Goal: Task Accomplishment & Management: Complete application form

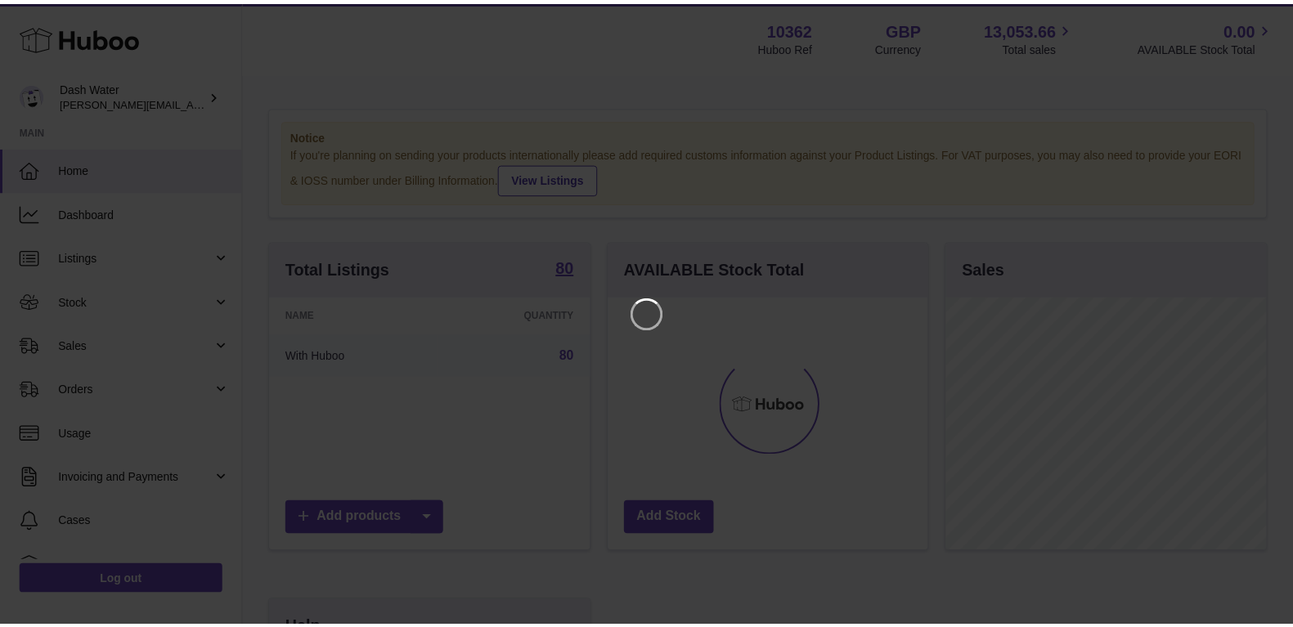
scroll to position [255, 325]
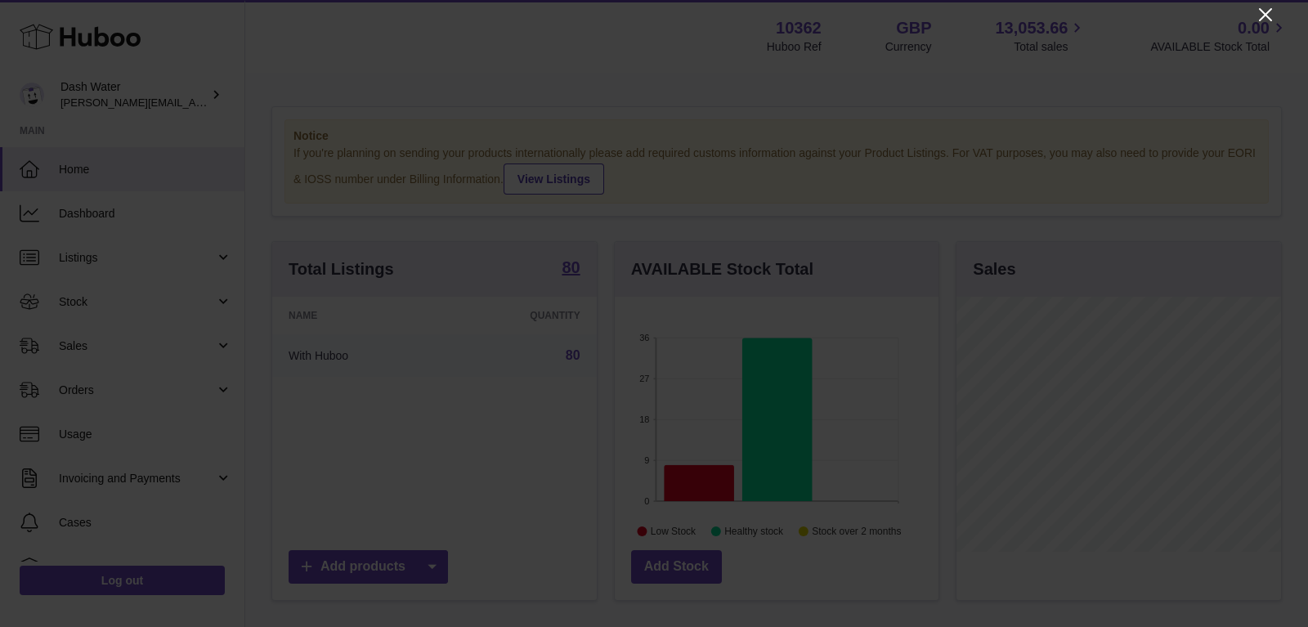
click at [1260, 16] on icon "Close" at bounding box center [1266, 15] width 20 height 20
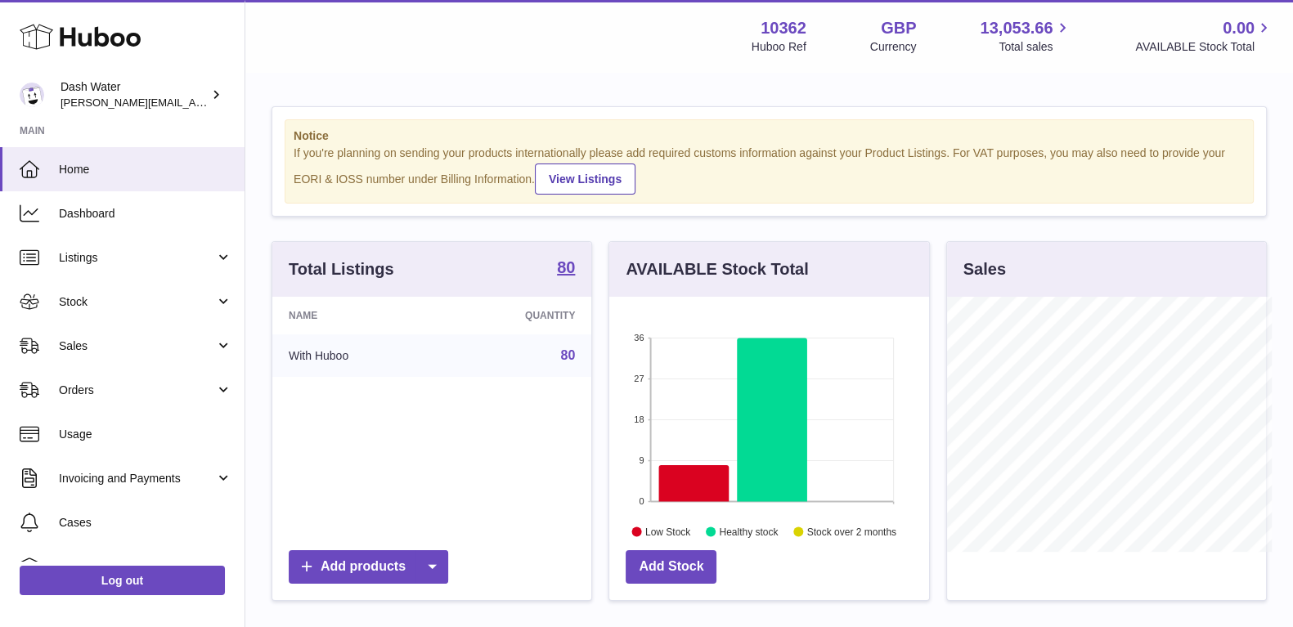
scroll to position [817318, 817254]
click at [93, 386] on span "Orders" at bounding box center [137, 391] width 156 height 16
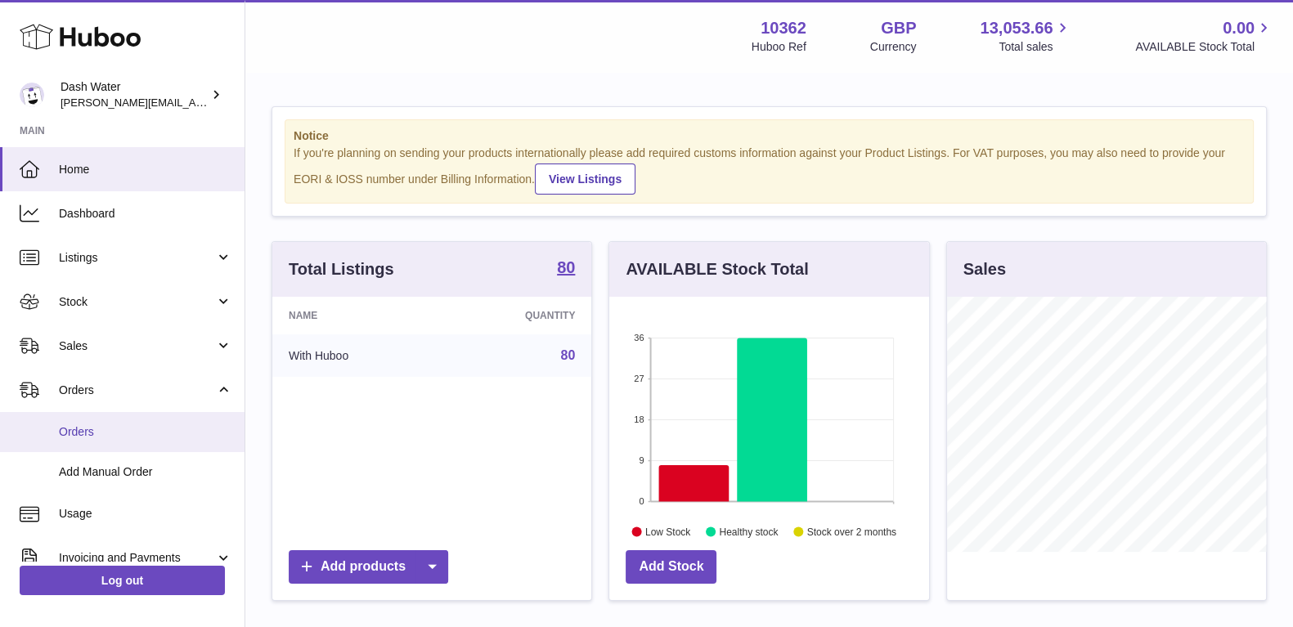
click at [83, 434] on span "Orders" at bounding box center [145, 432] width 173 height 16
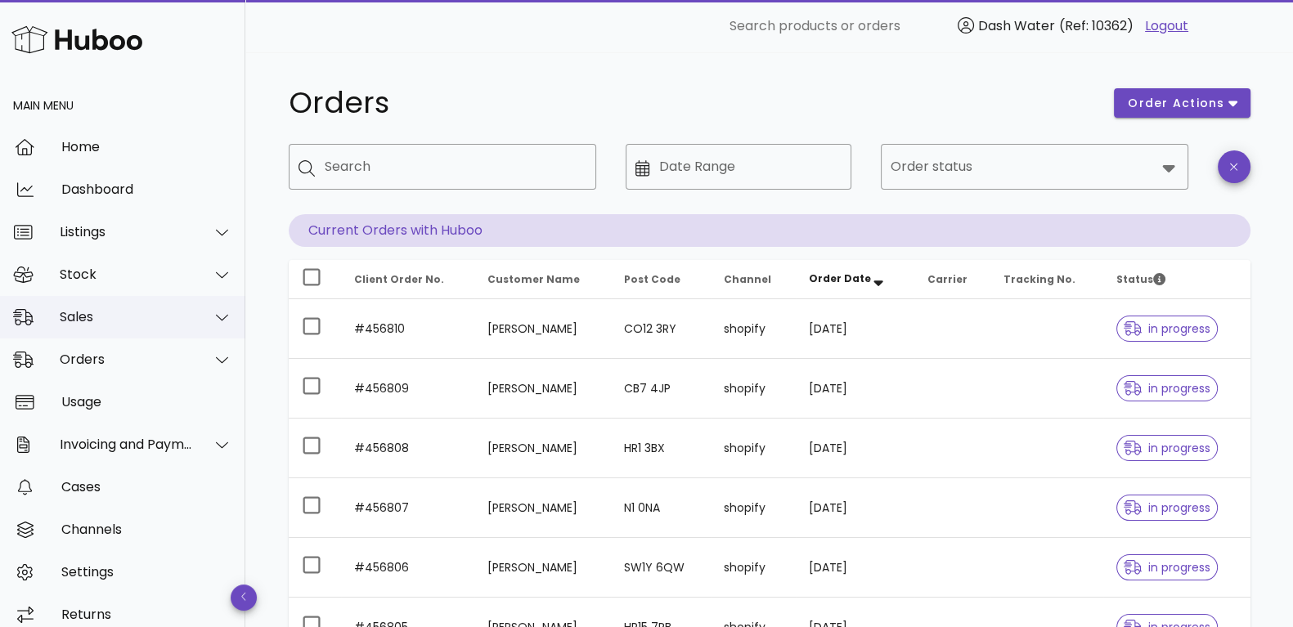
click at [74, 325] on div "Sales" at bounding box center [122, 317] width 245 height 43
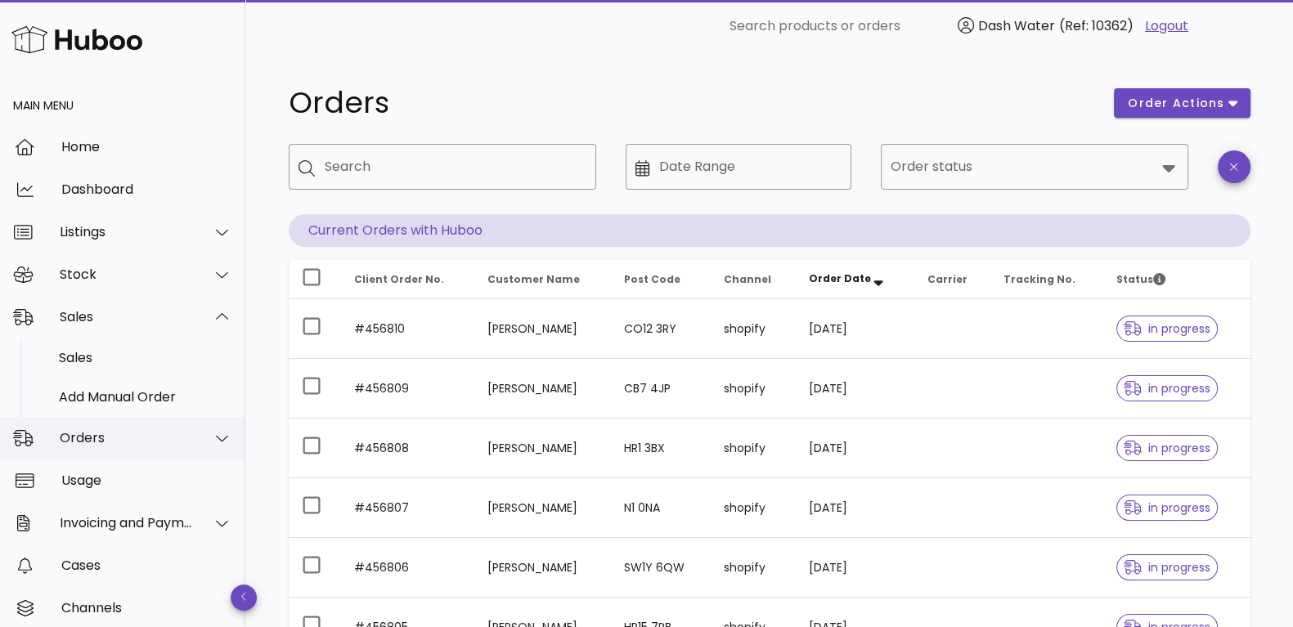
click at [125, 444] on div "Orders" at bounding box center [126, 438] width 133 height 16
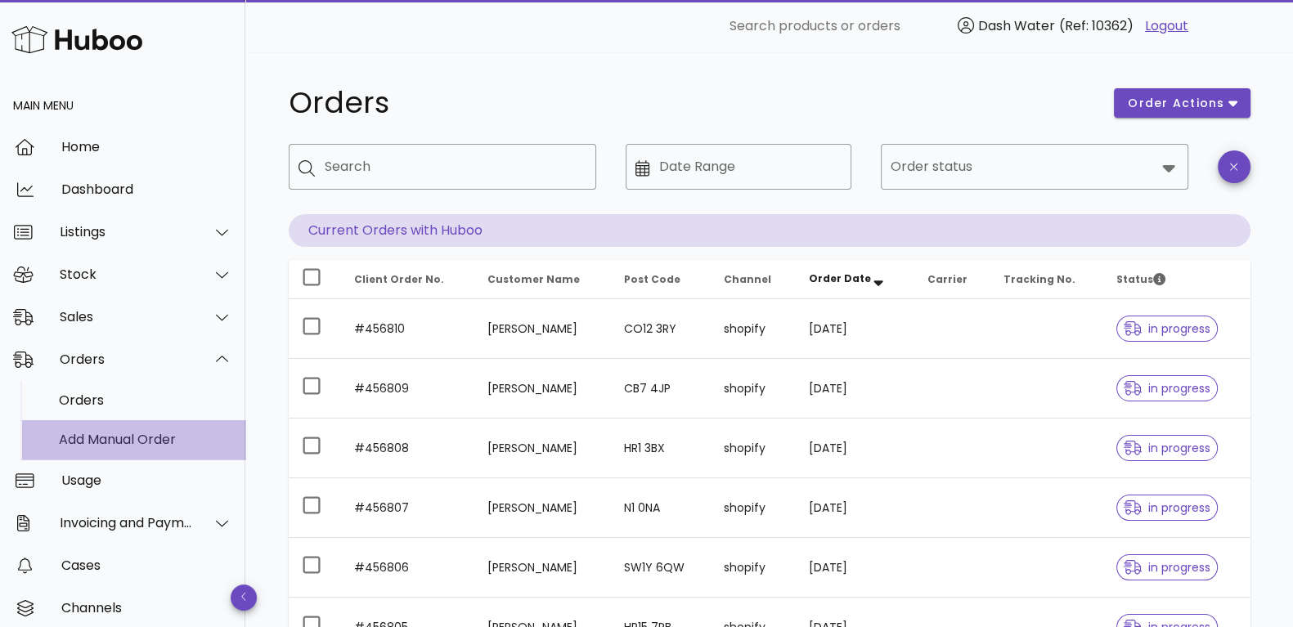
click at [112, 437] on div "Add Manual Order" at bounding box center [145, 440] width 173 height 16
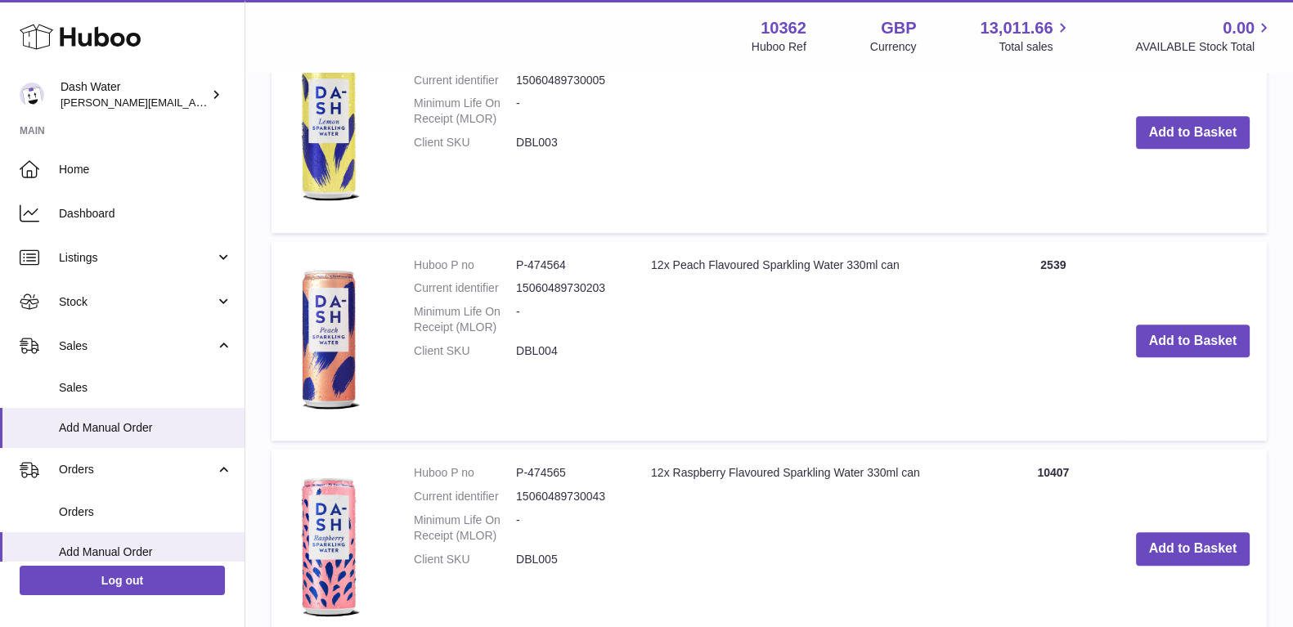
scroll to position [1022, 0]
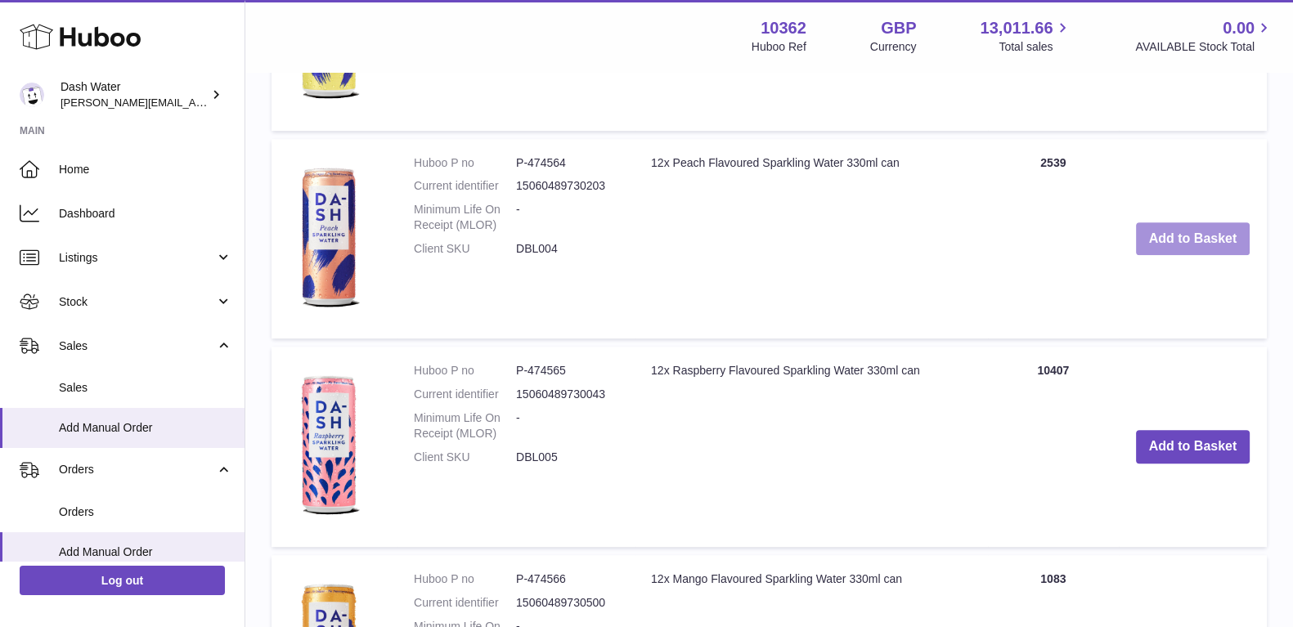
click at [1193, 241] on button "Add to Basket" at bounding box center [1193, 239] width 114 height 34
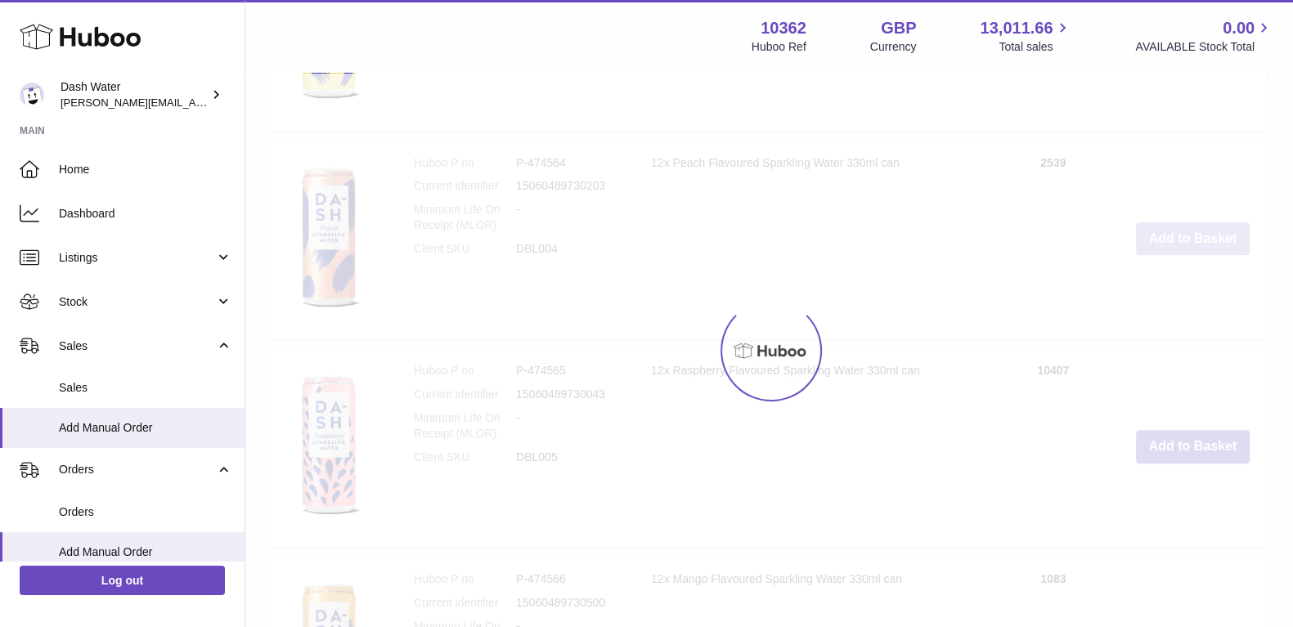
scroll to position [1258, 0]
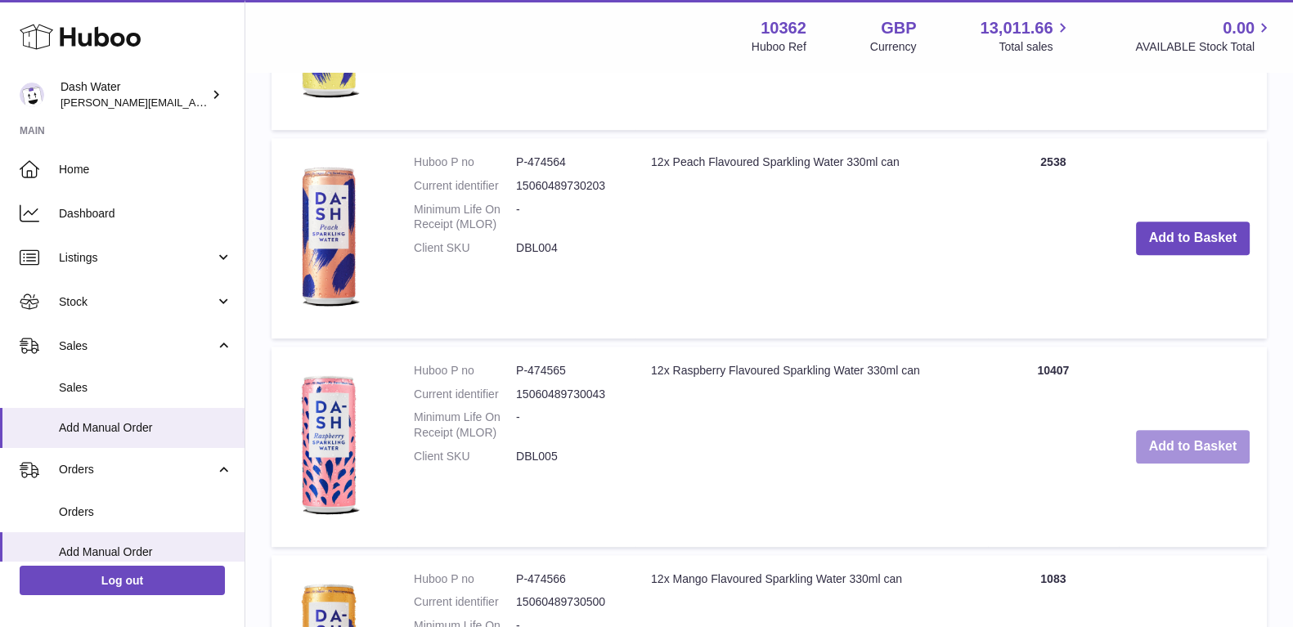
click at [1193, 450] on button "Add to Basket" at bounding box center [1193, 447] width 114 height 34
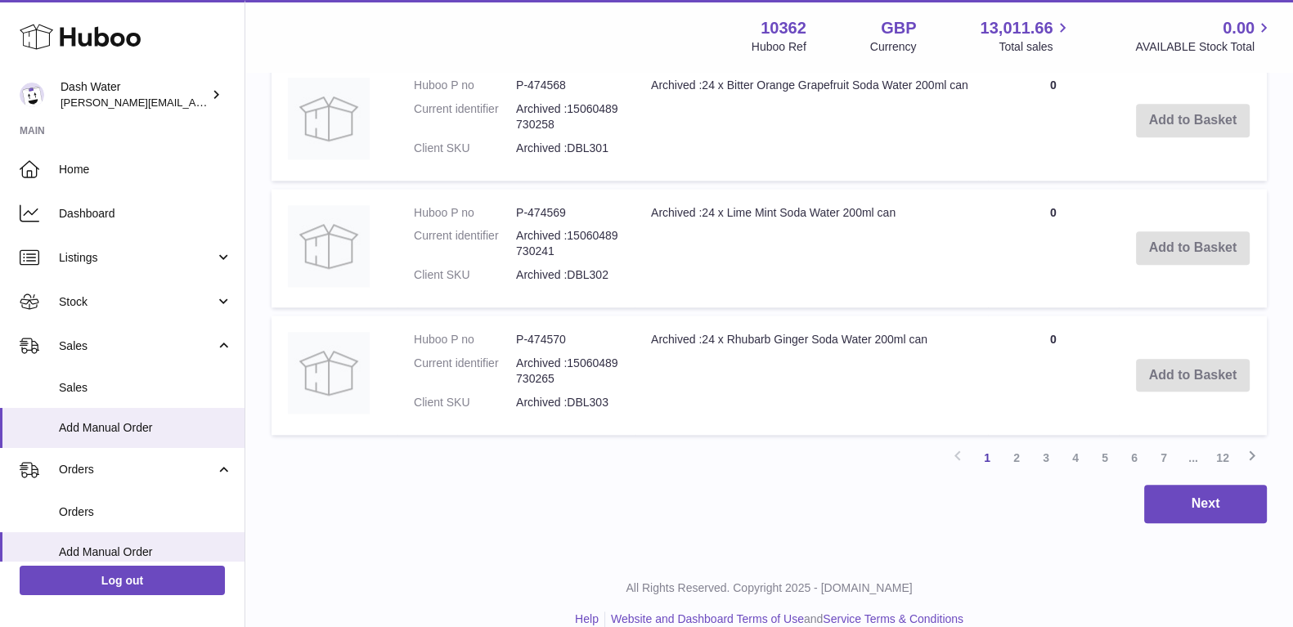
scroll to position [2310, 0]
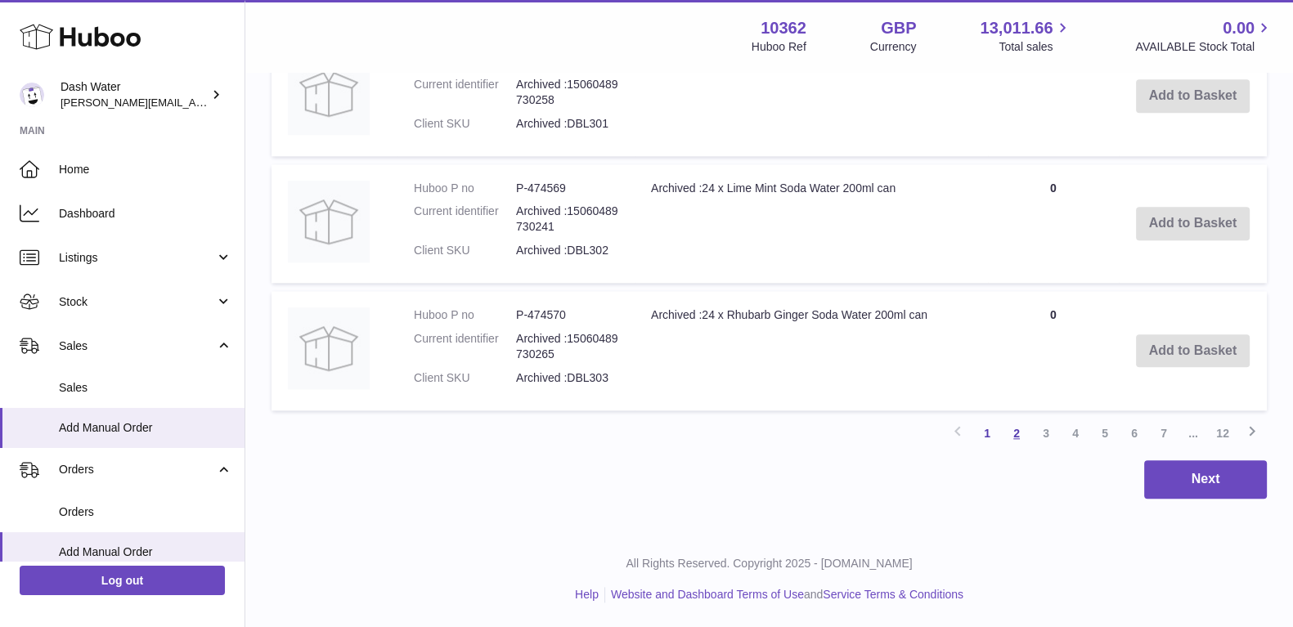
click at [1015, 433] on link "2" at bounding box center [1016, 433] width 29 height 29
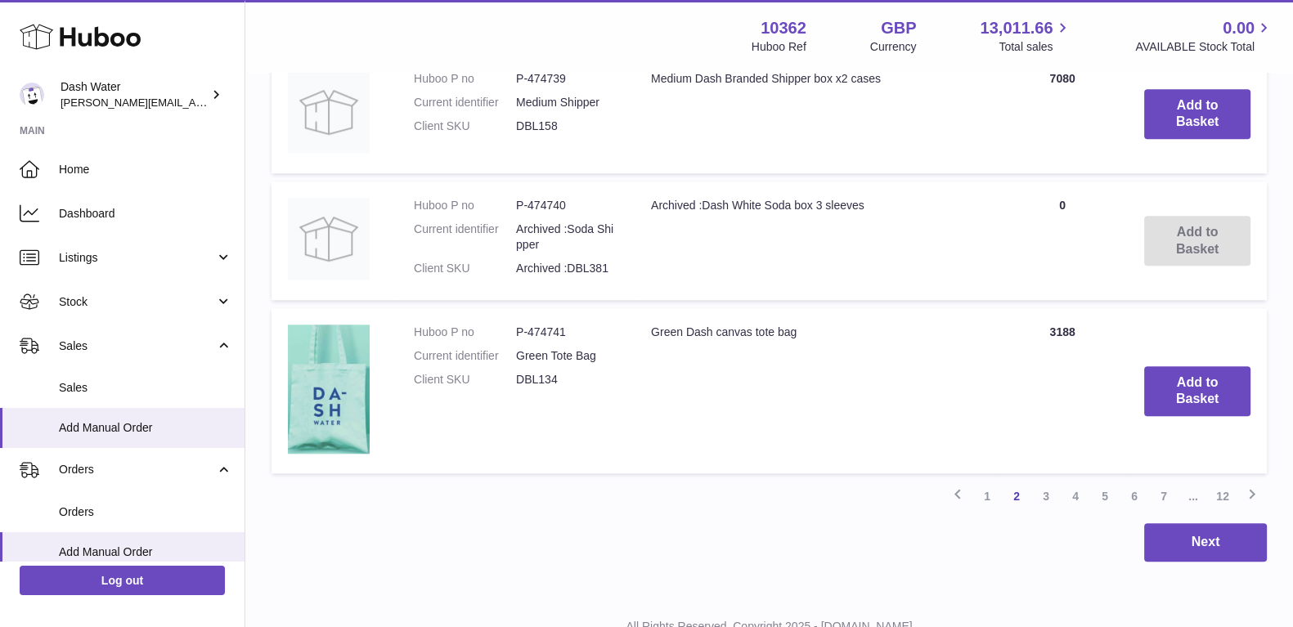
scroll to position [1913, 0]
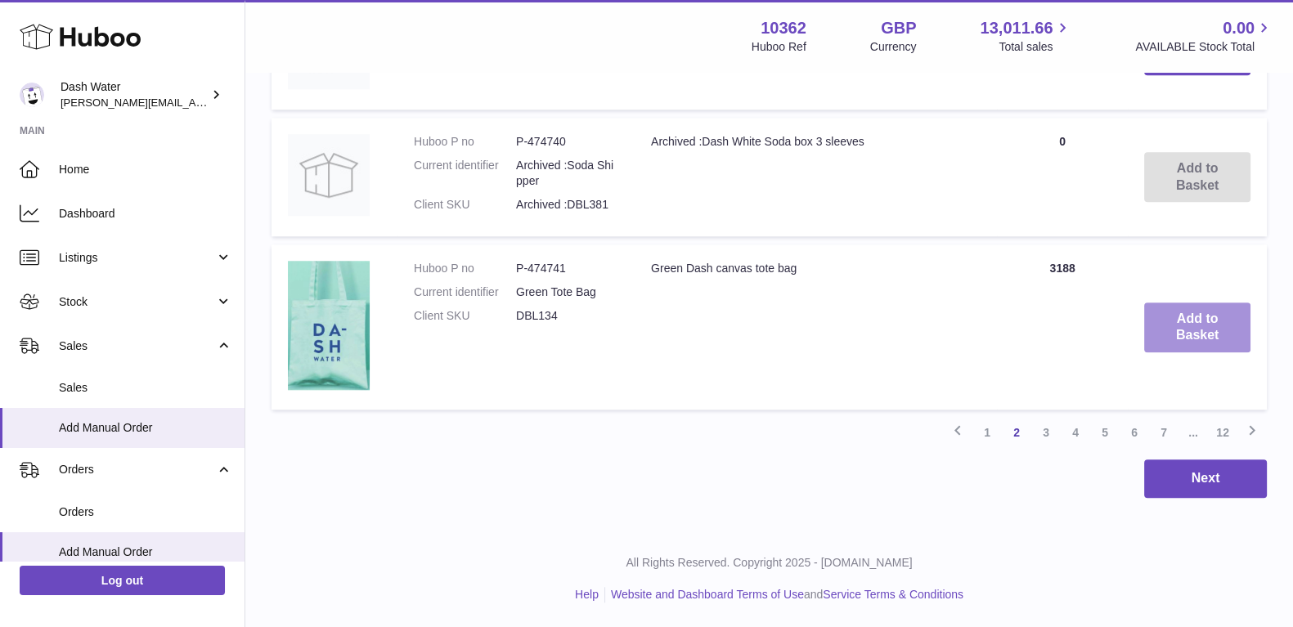
click at [1187, 325] on button "Add to Basket" at bounding box center [1197, 328] width 106 height 51
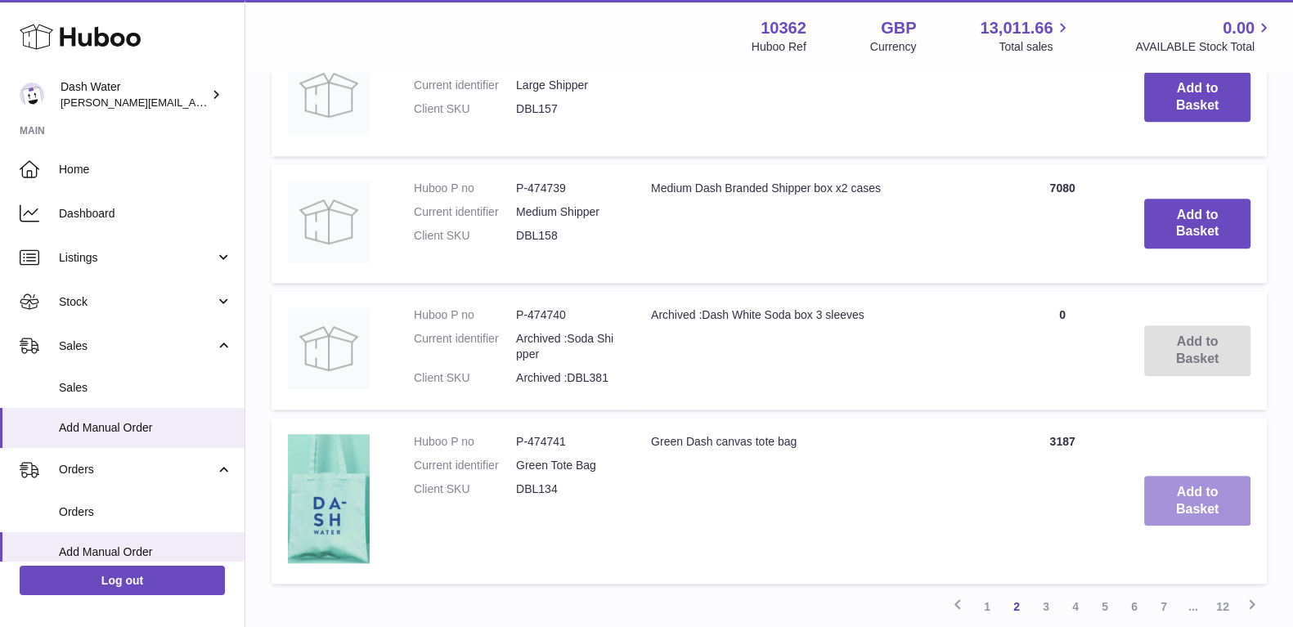
scroll to position [2086, 0]
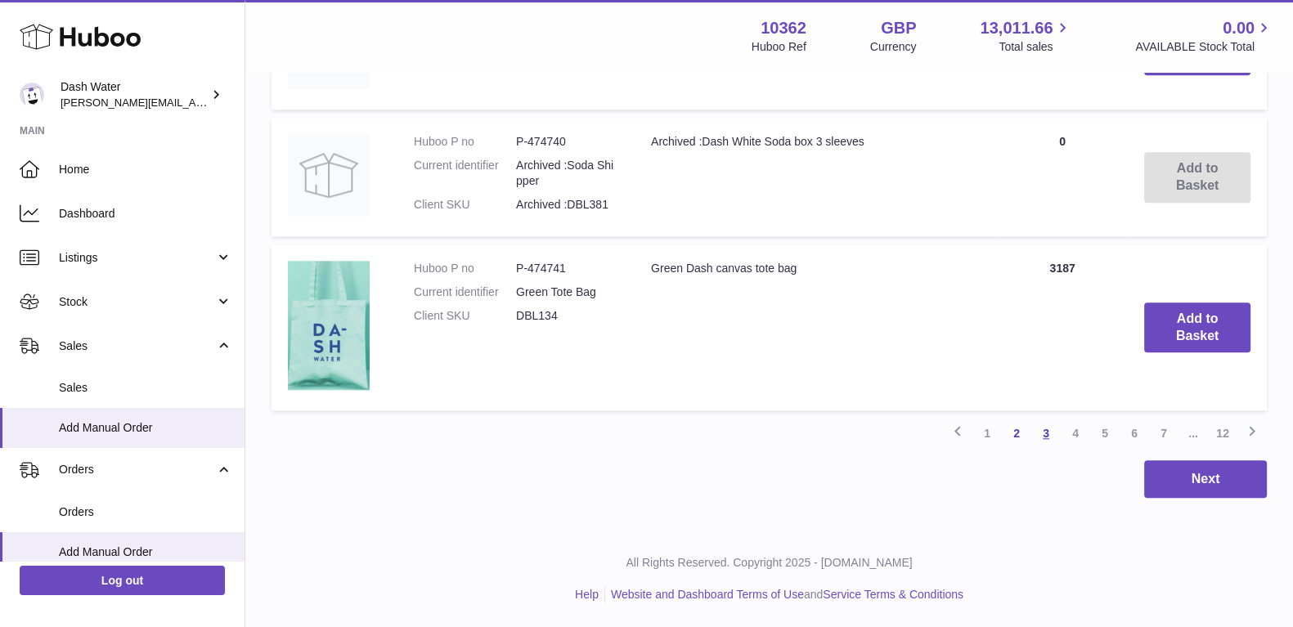
click at [1043, 437] on link "3" at bounding box center [1045, 433] width 29 height 29
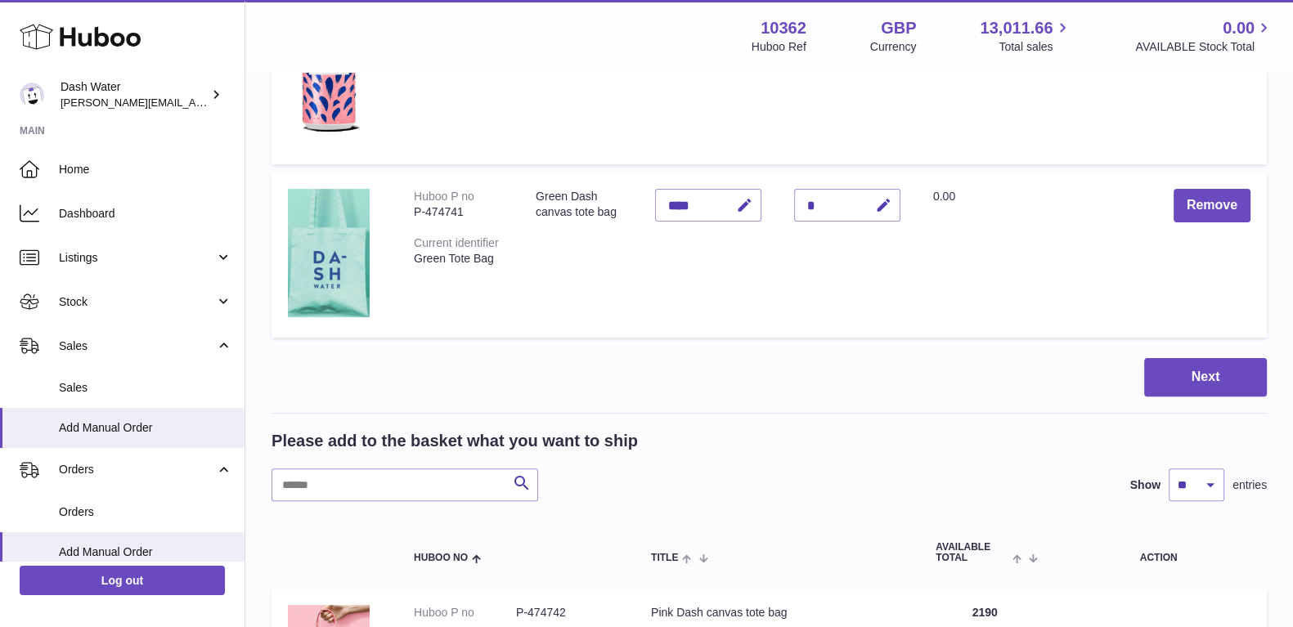
scroll to position [788, 0]
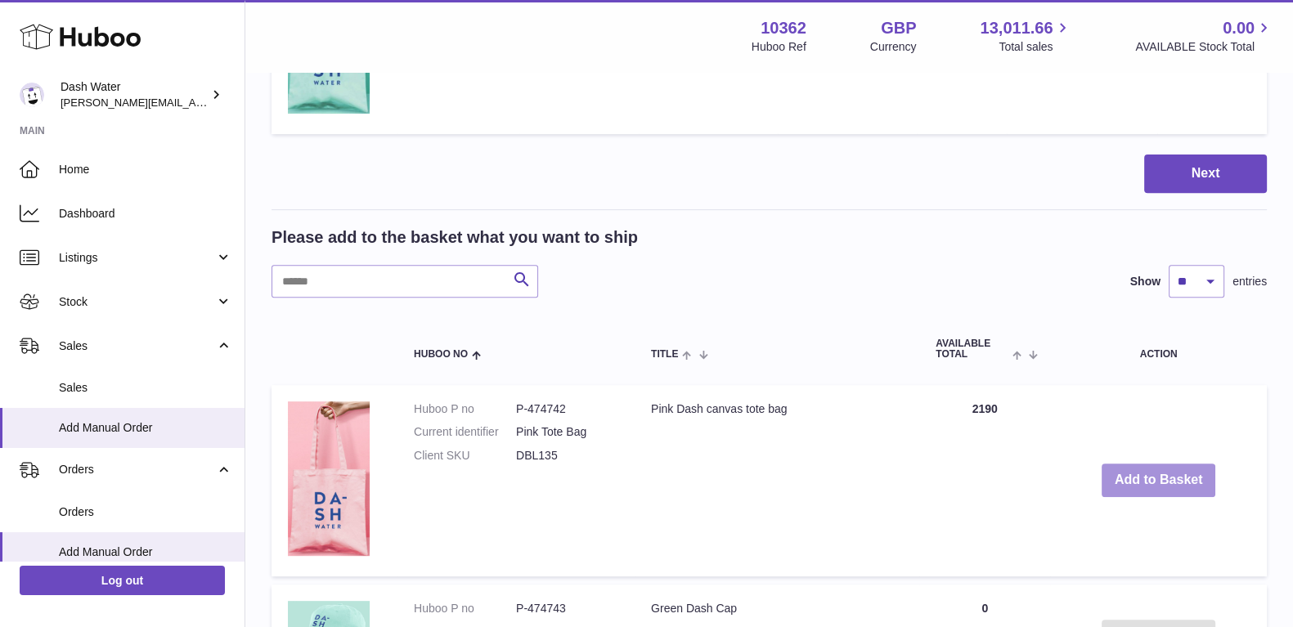
click at [1160, 479] on button "Add to Basket" at bounding box center [1158, 481] width 114 height 34
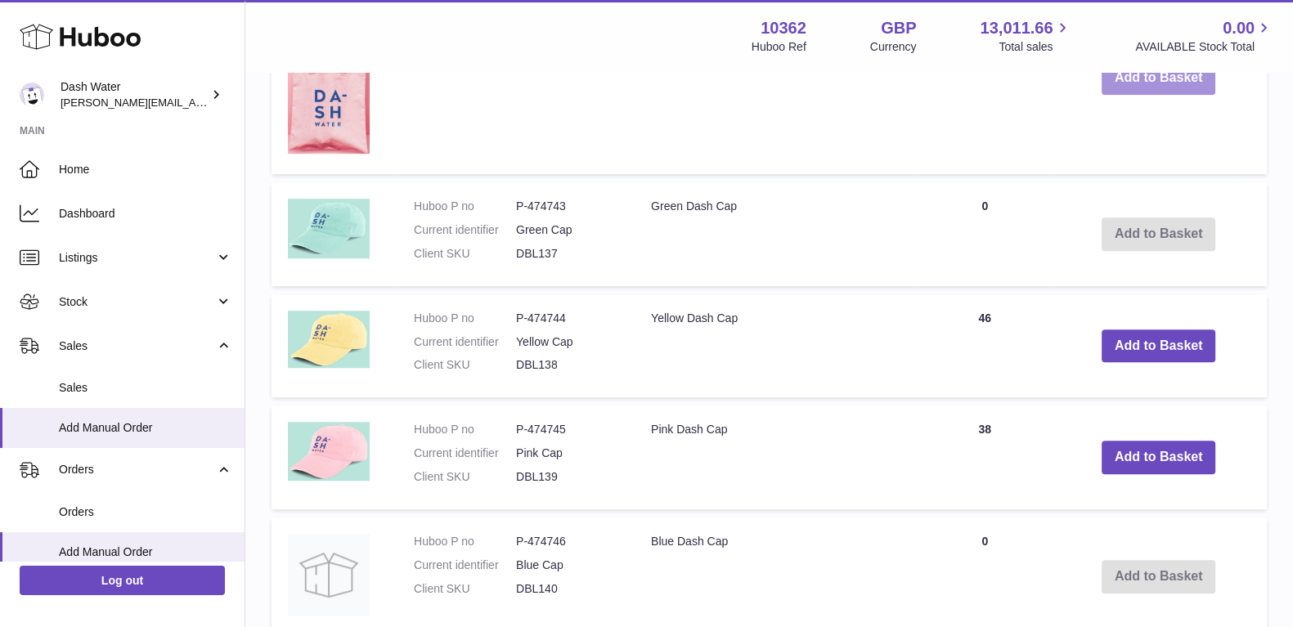
scroll to position [1401, 0]
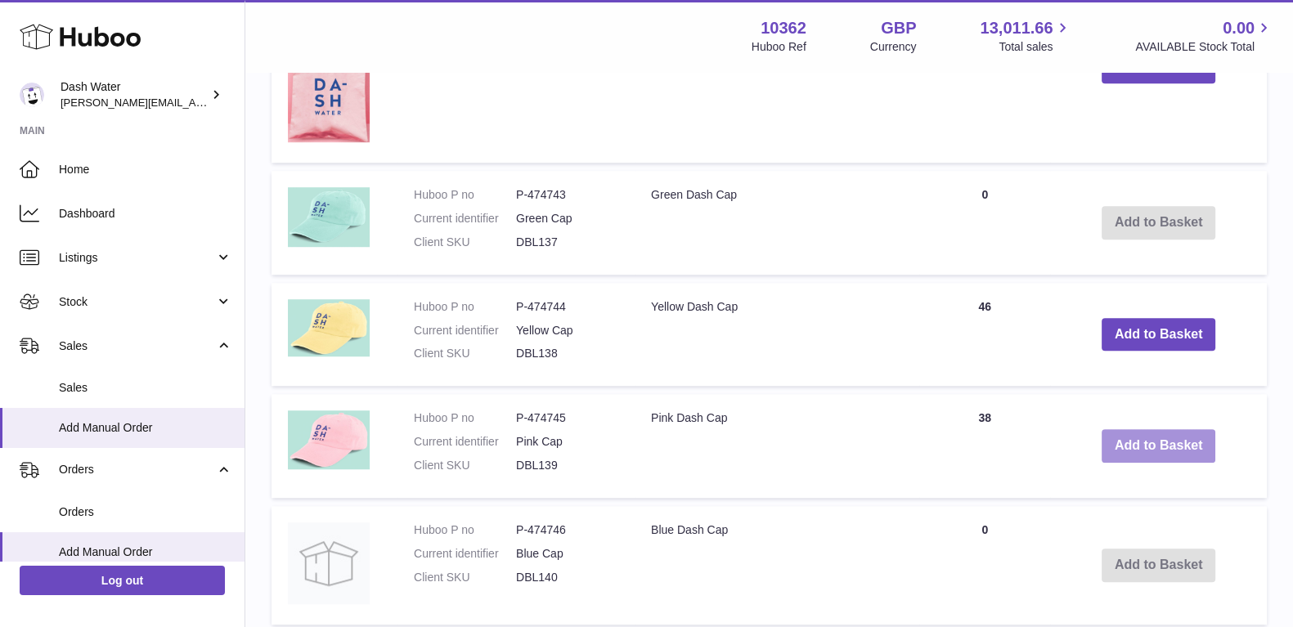
click at [1113, 449] on button "Add to Basket" at bounding box center [1158, 446] width 114 height 34
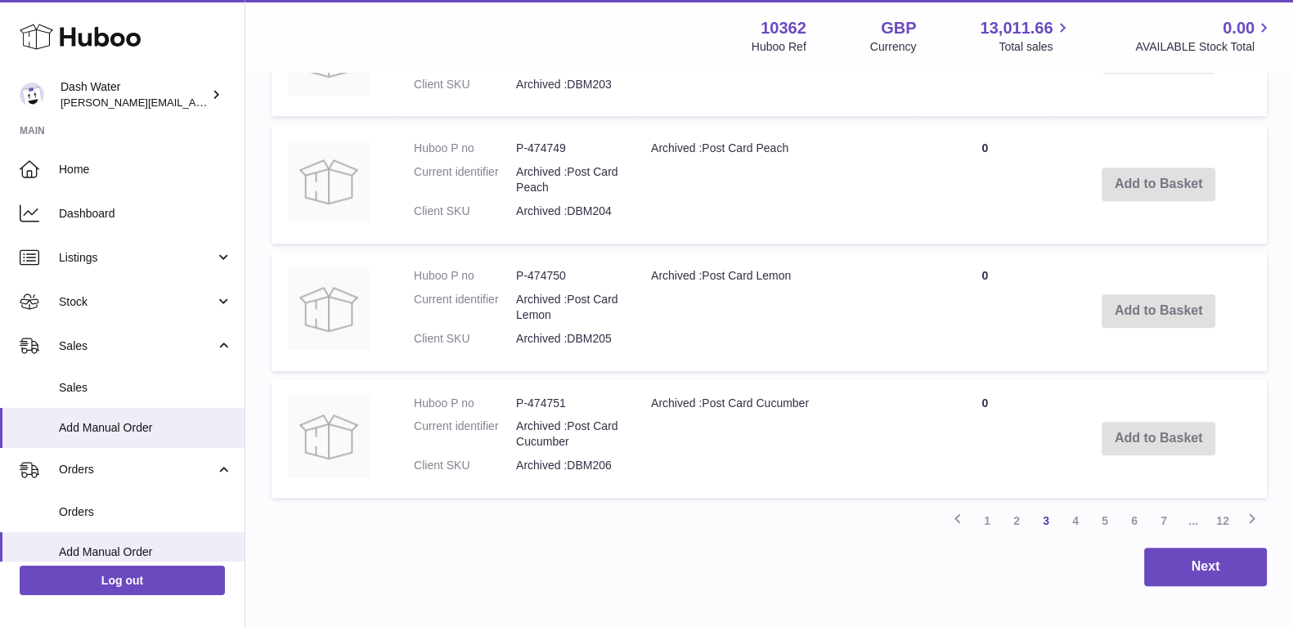
scroll to position [2409, 0]
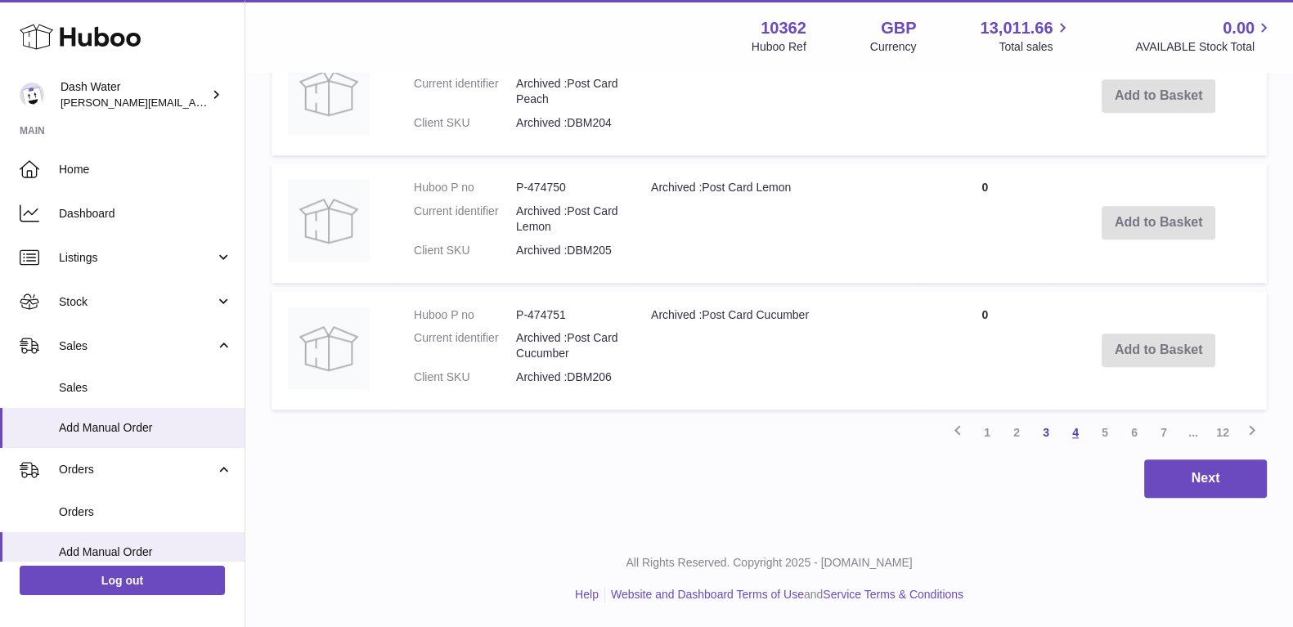
click at [1073, 434] on link "4" at bounding box center [1074, 432] width 29 height 29
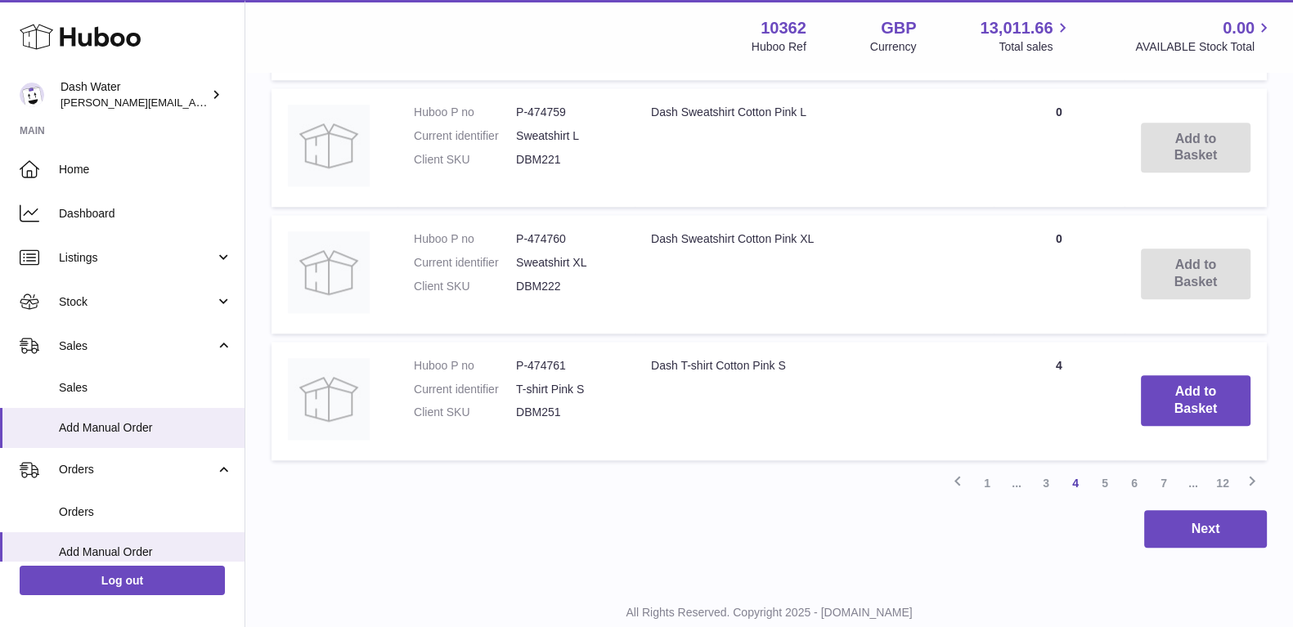
scroll to position [2378, 0]
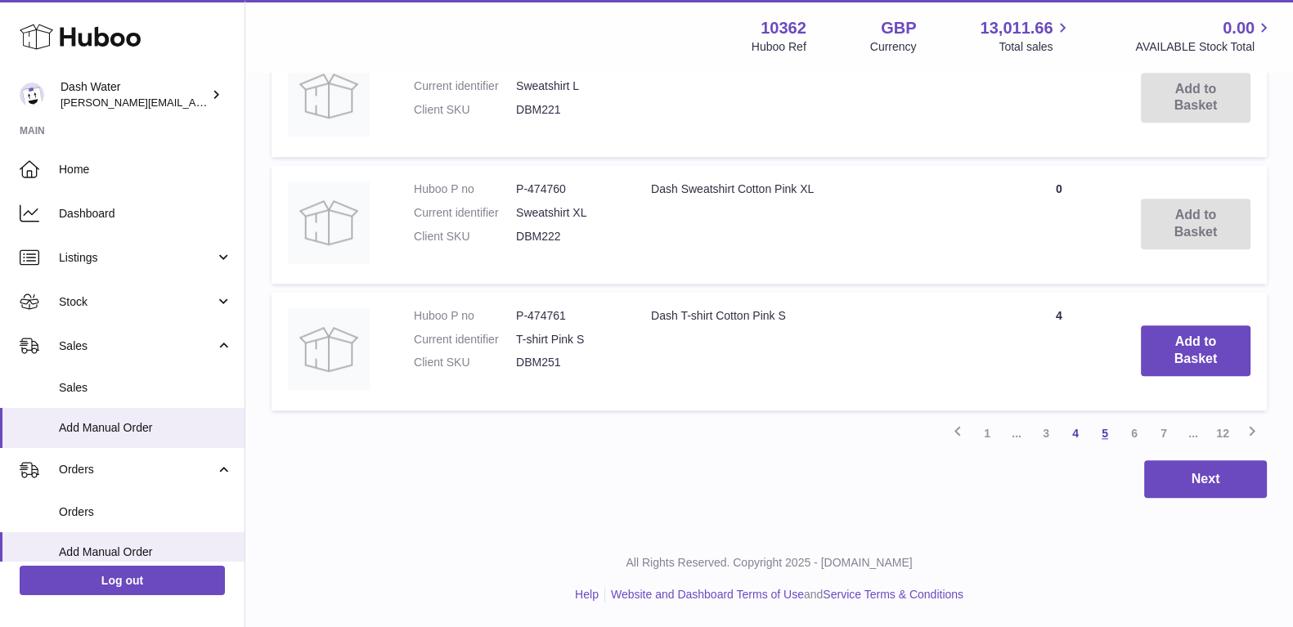
click at [1102, 432] on link "5" at bounding box center [1104, 433] width 29 height 29
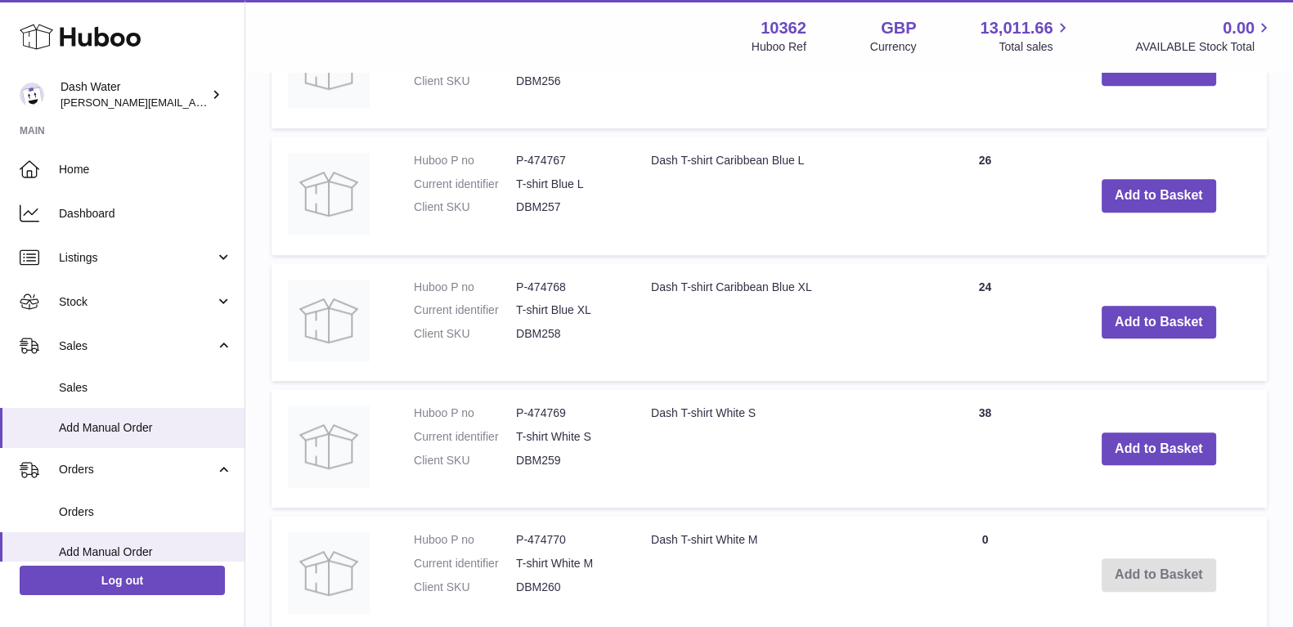
scroll to position [2015, 0]
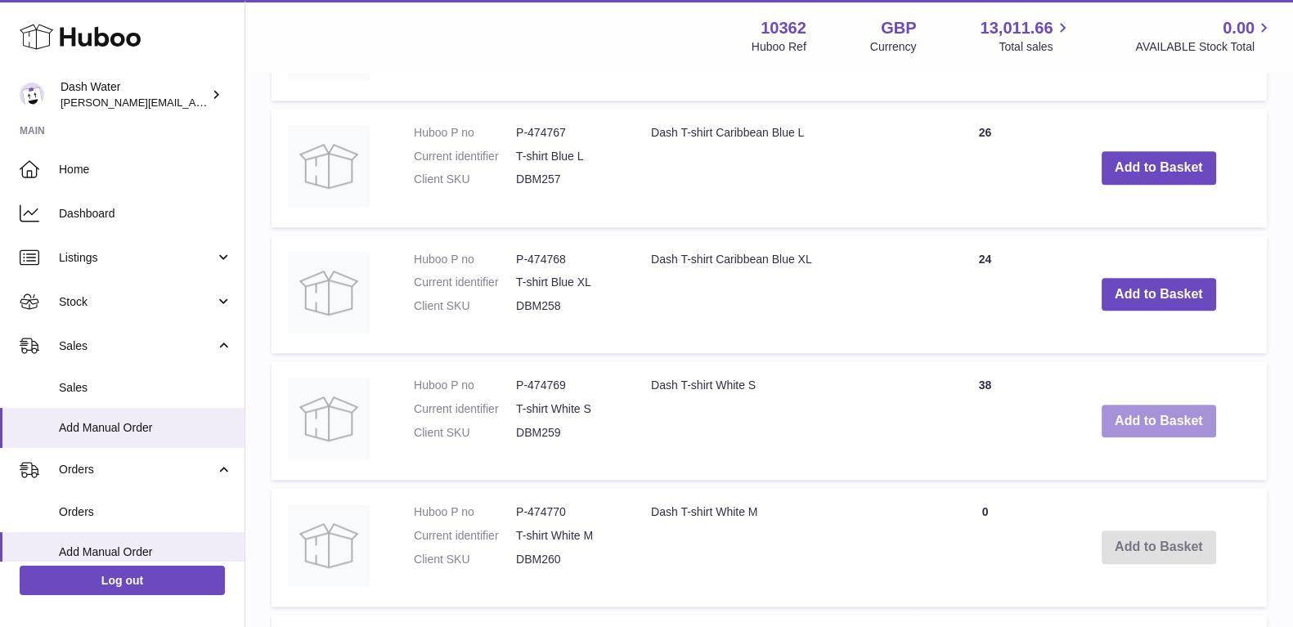
click at [1136, 431] on button "Add to Basket" at bounding box center [1158, 422] width 114 height 34
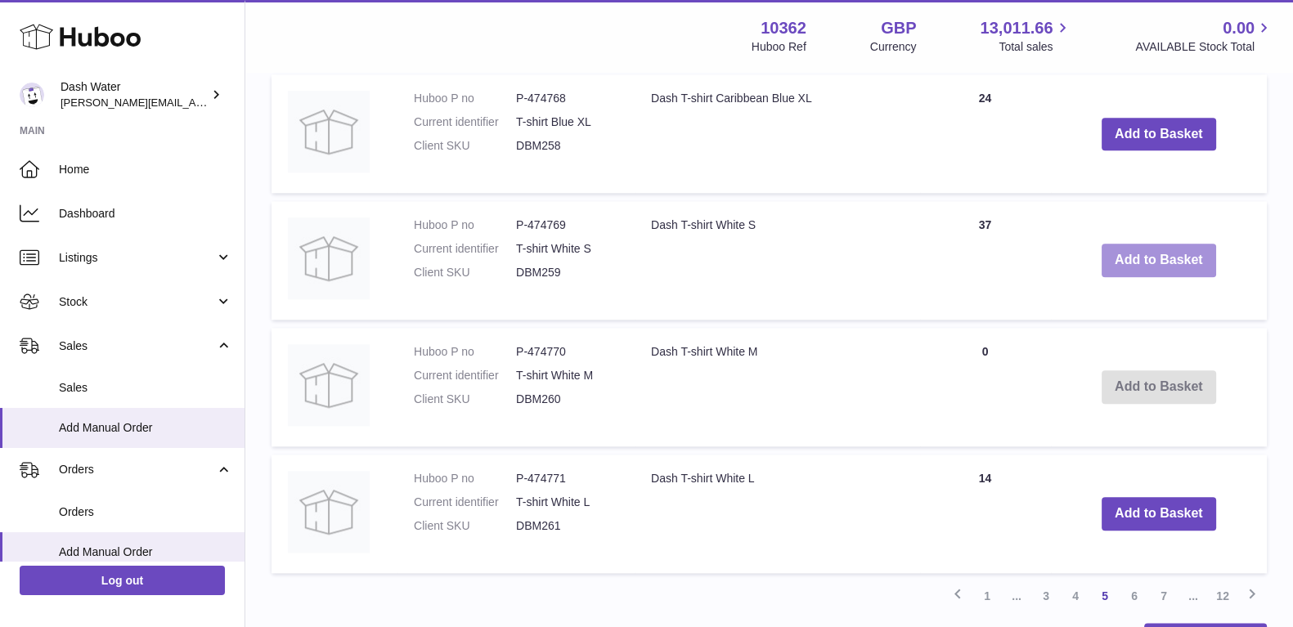
scroll to position [2346, 0]
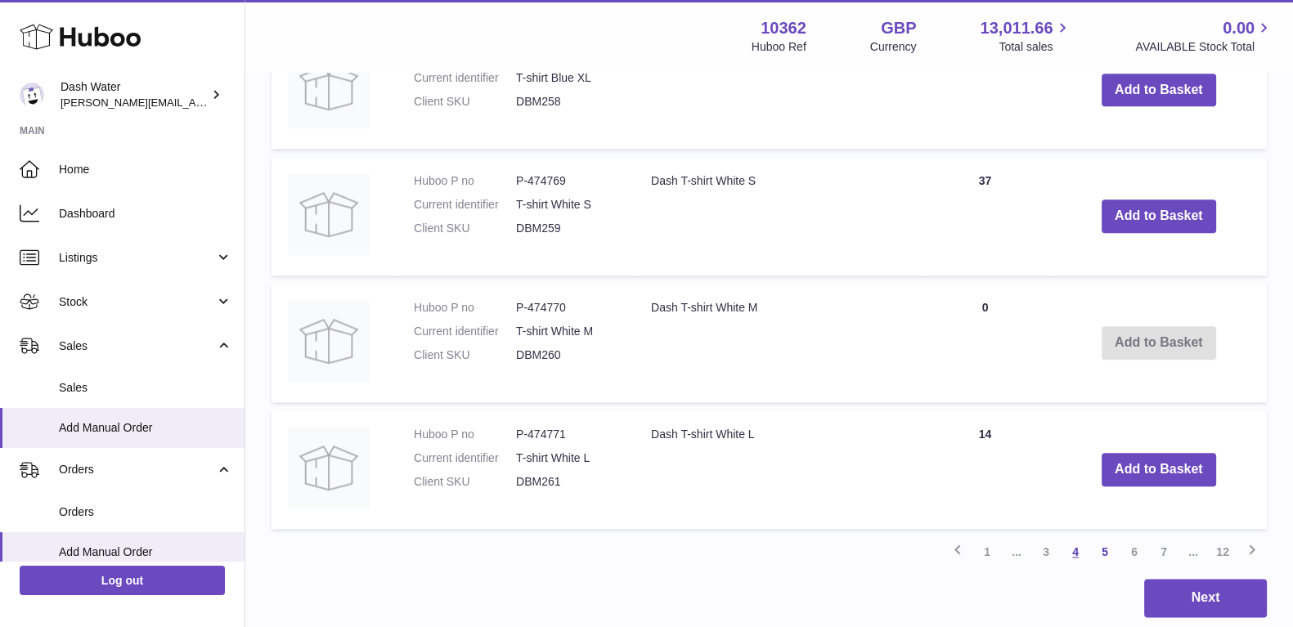
click at [1075, 560] on link "4" at bounding box center [1074, 551] width 29 height 29
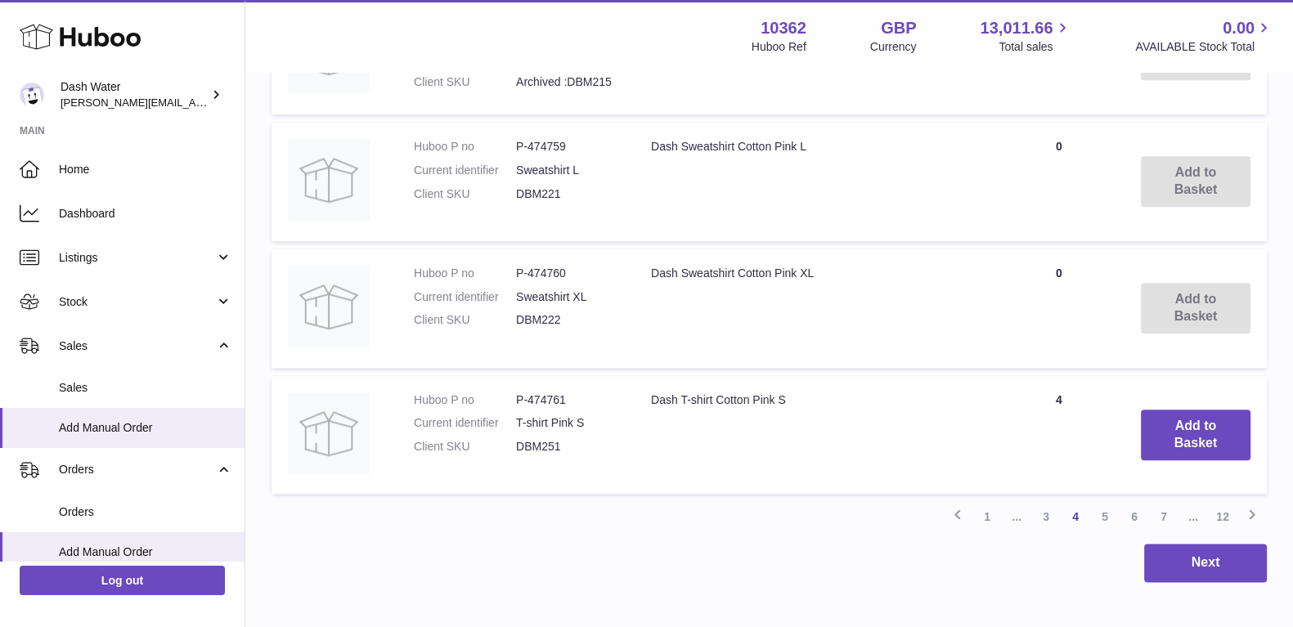
scroll to position [2424, 0]
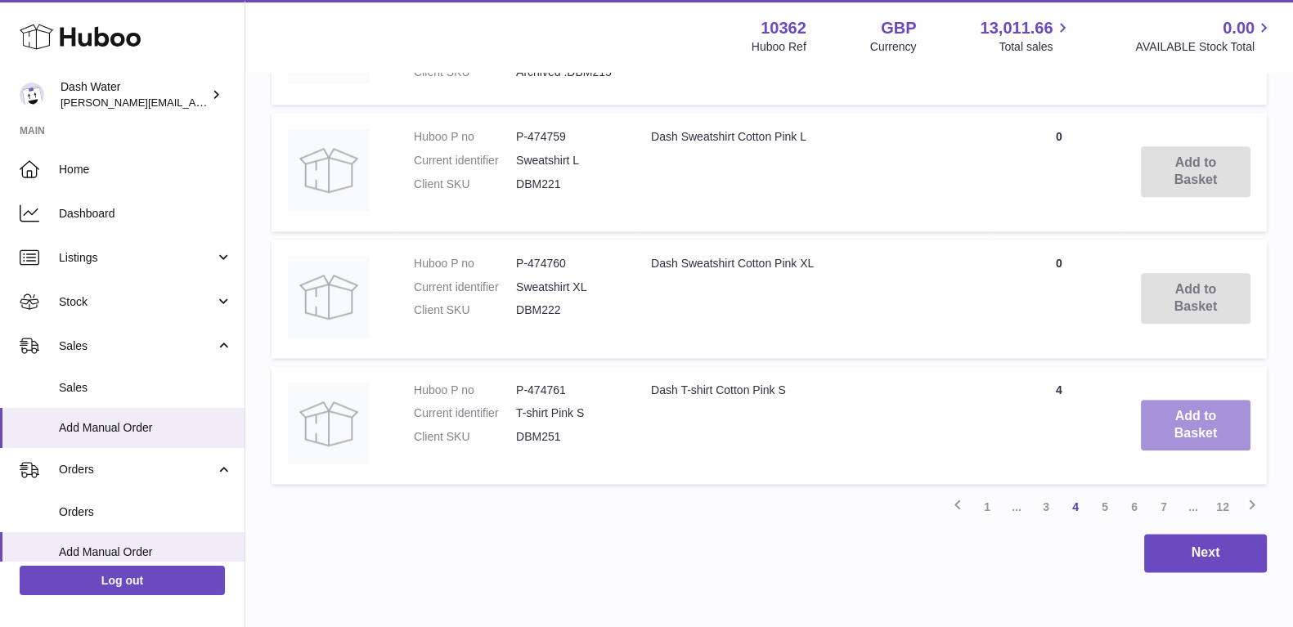
click at [1161, 437] on button "Add to Basket" at bounding box center [1196, 425] width 110 height 51
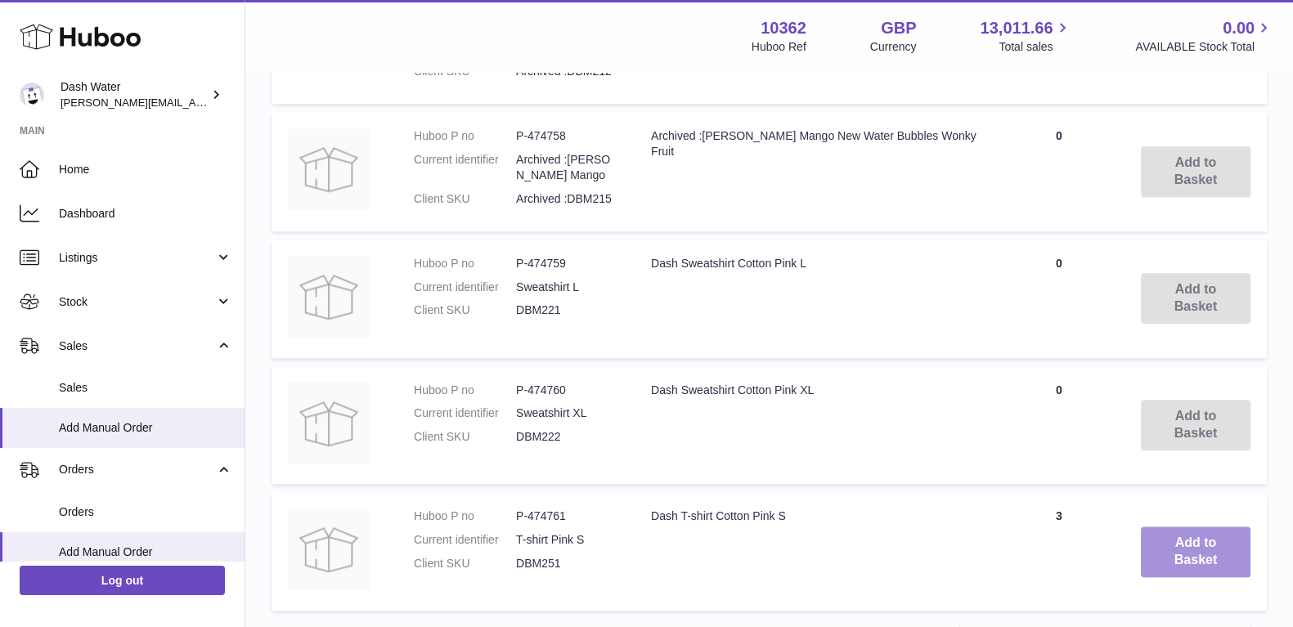
scroll to position [2551, 0]
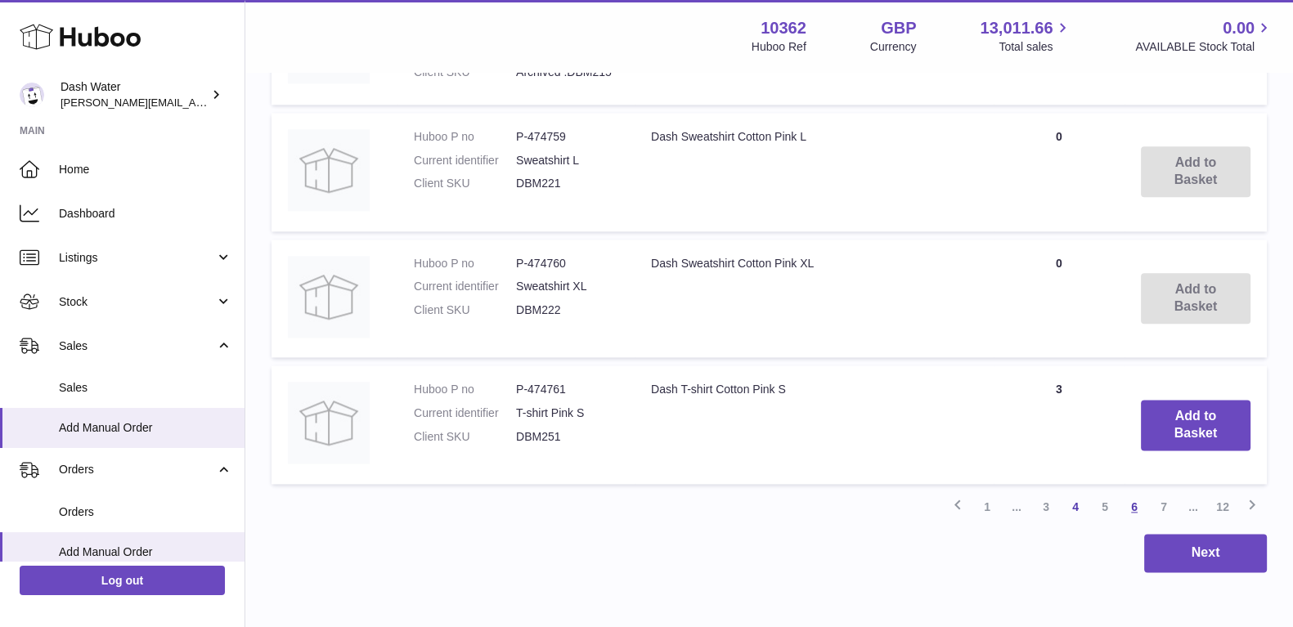
click at [1133, 516] on link "6" at bounding box center [1133, 506] width 29 height 29
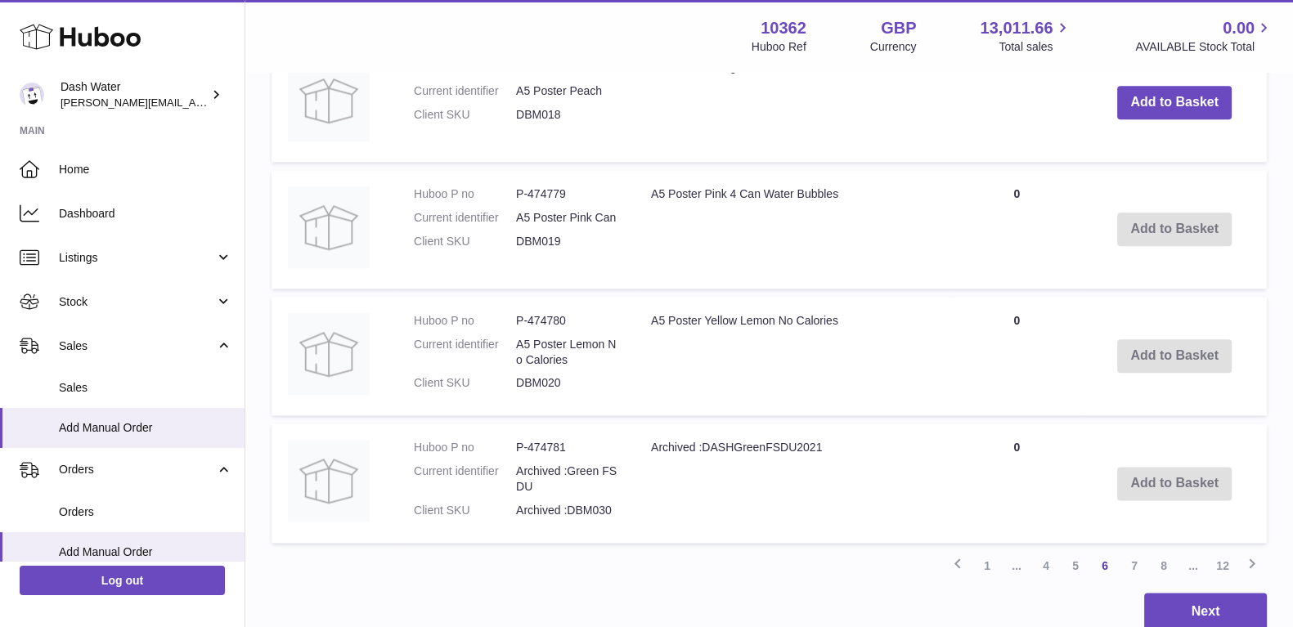
scroll to position [2601, 0]
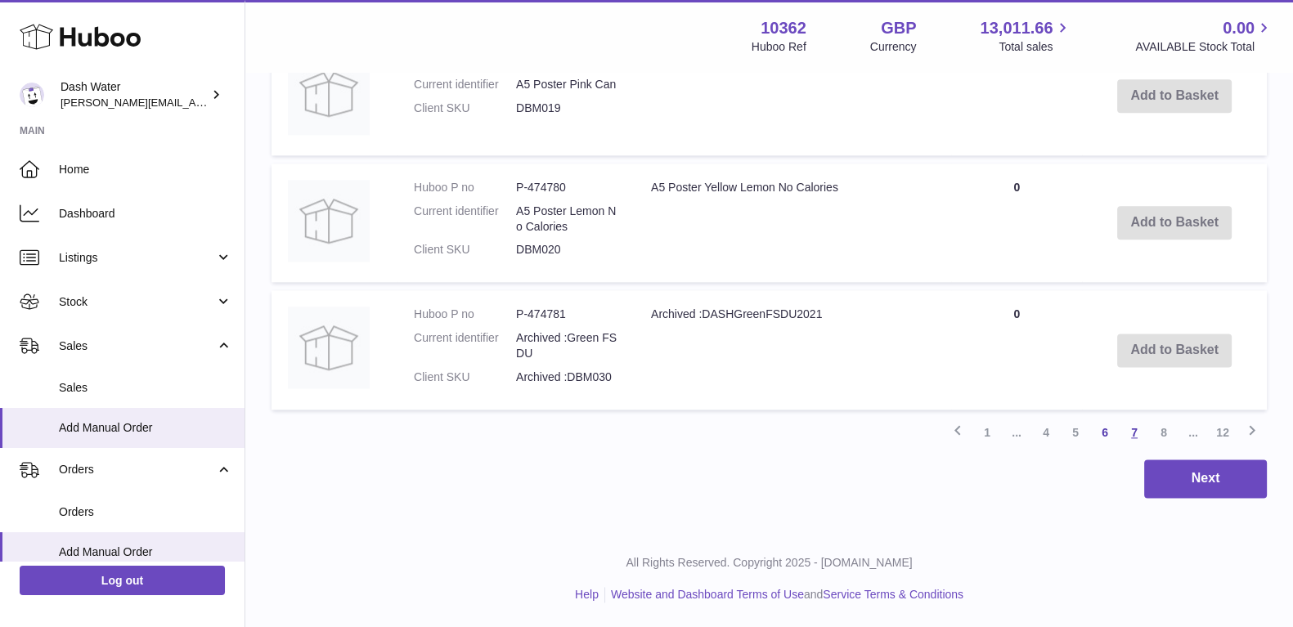
click at [1134, 431] on link "7" at bounding box center [1133, 432] width 29 height 29
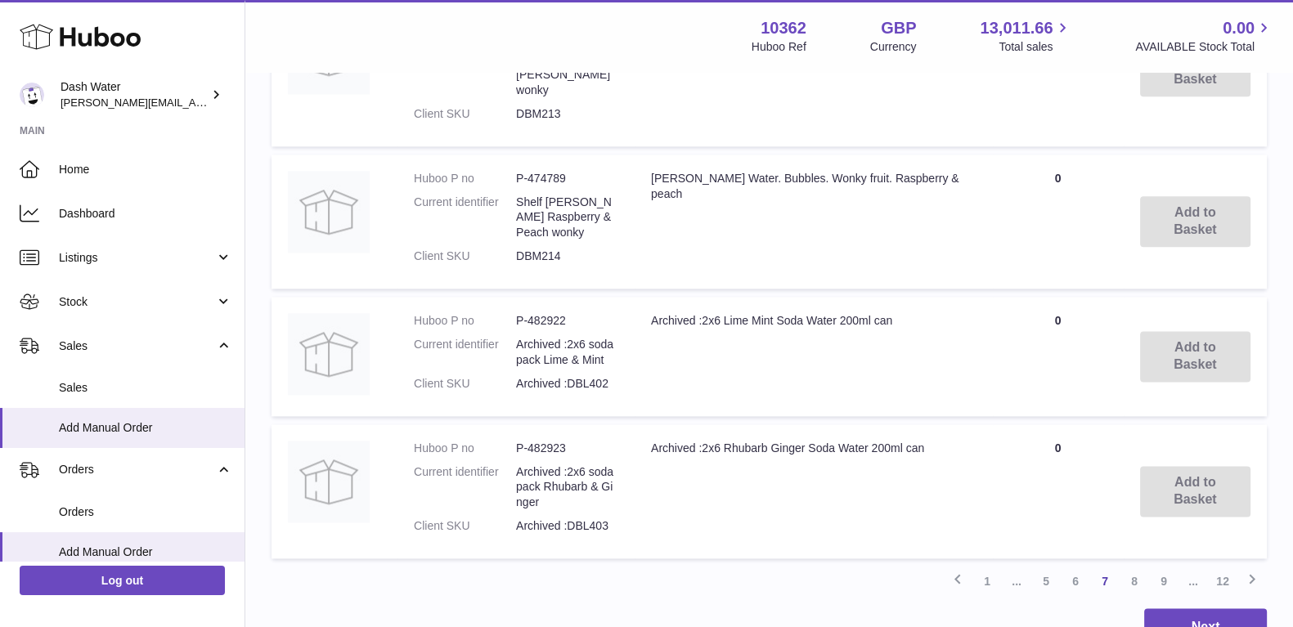
scroll to position [2730, 0]
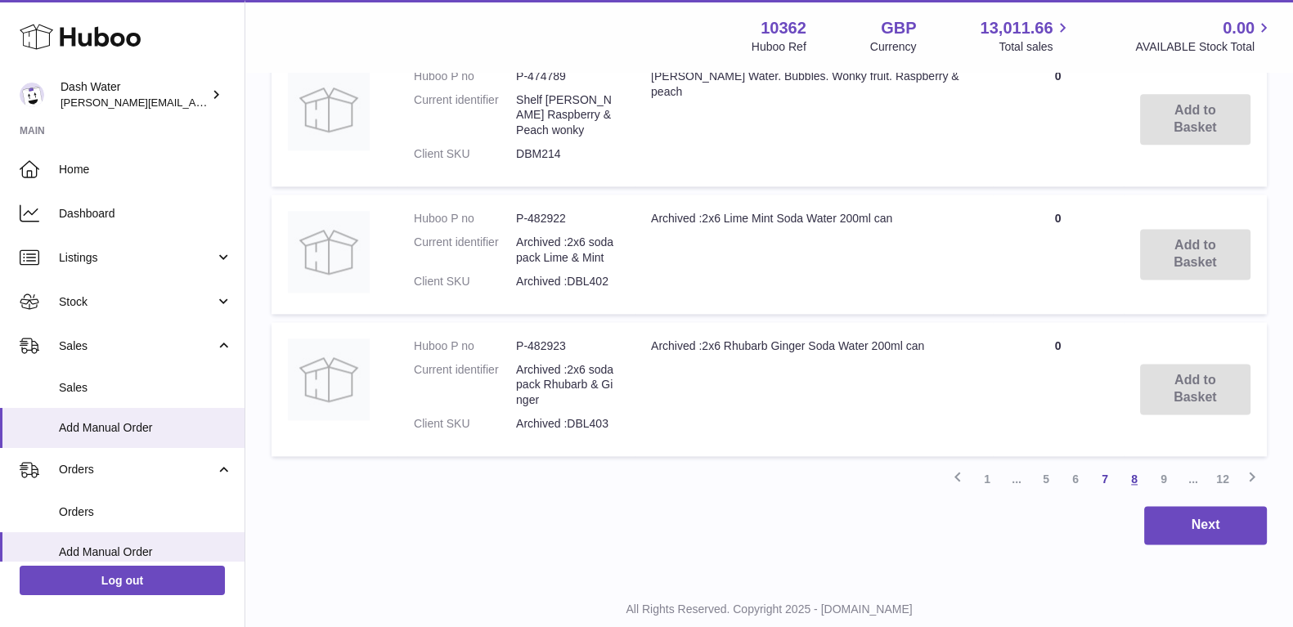
click at [1132, 464] on link "8" at bounding box center [1133, 478] width 29 height 29
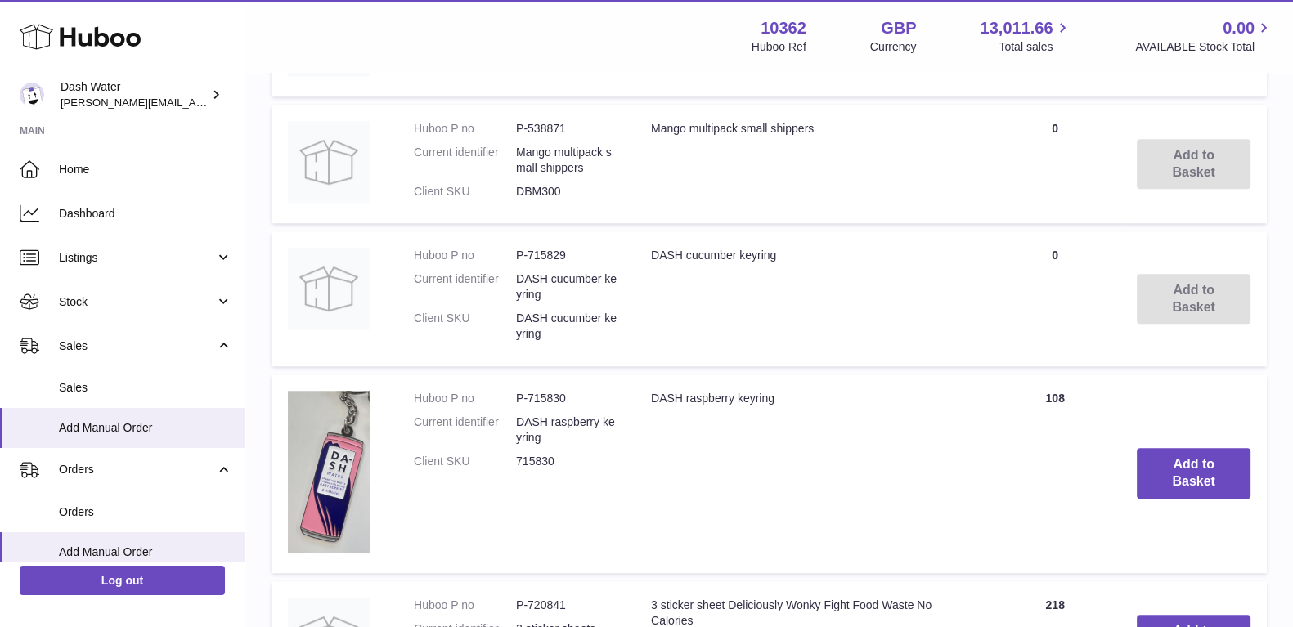
scroll to position [1811, 0]
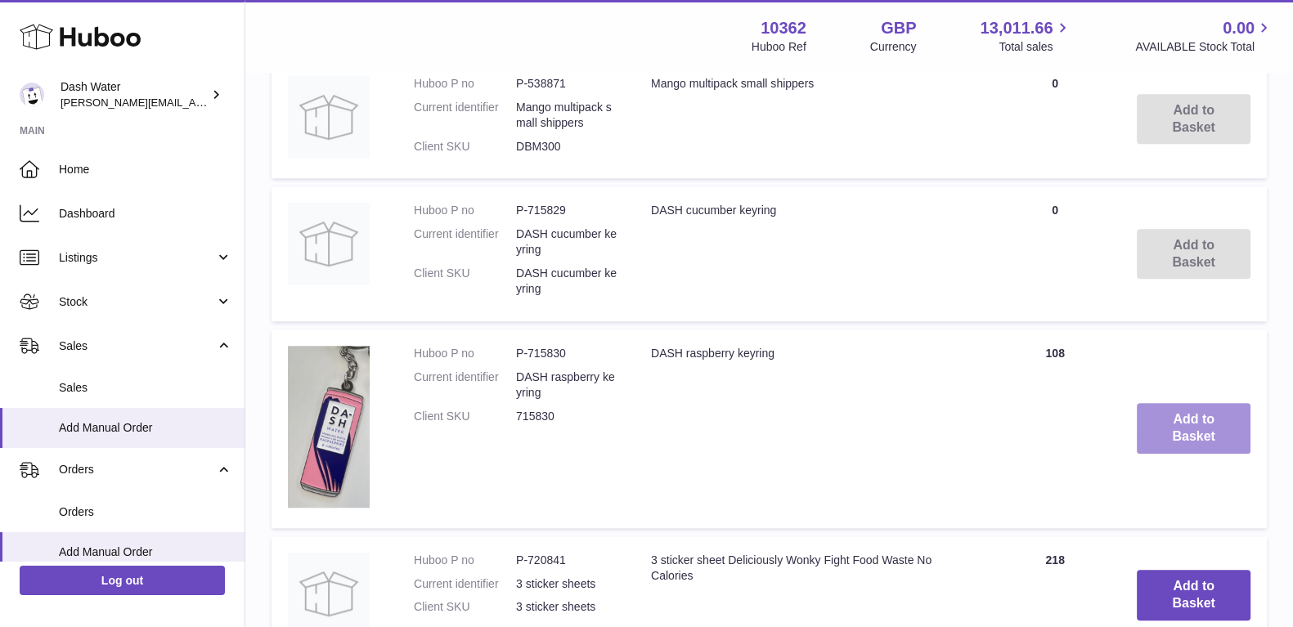
click at [1162, 442] on button "Add to Basket" at bounding box center [1193, 428] width 114 height 51
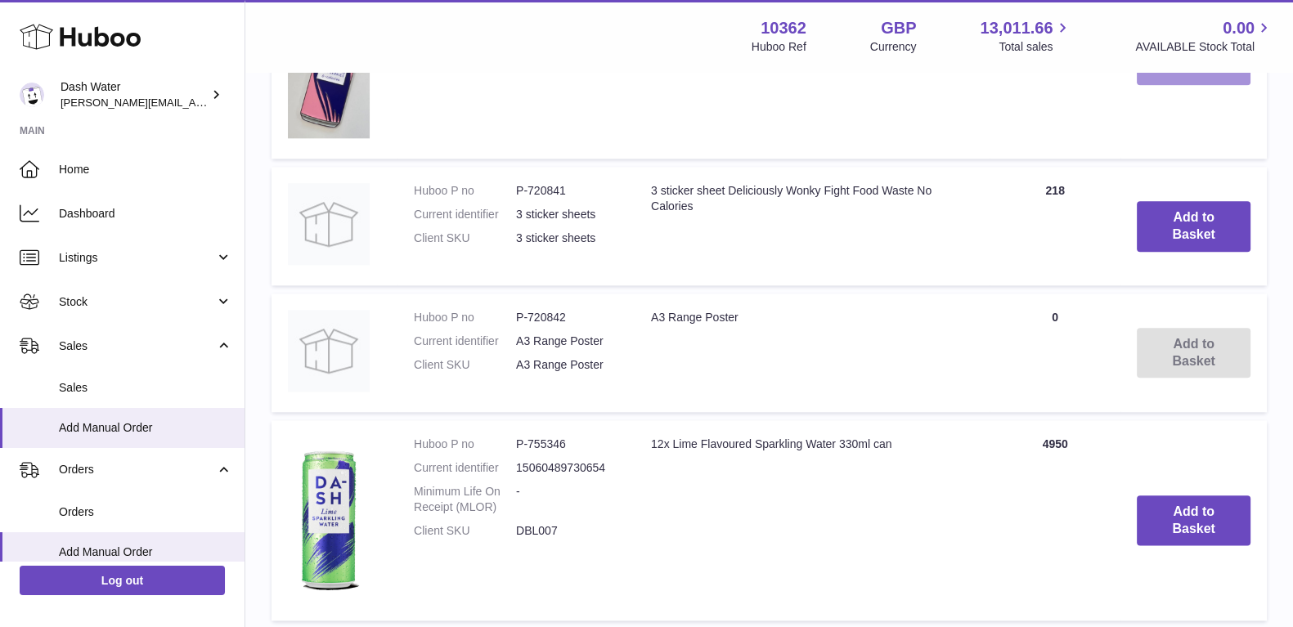
scroll to position [2427, 0]
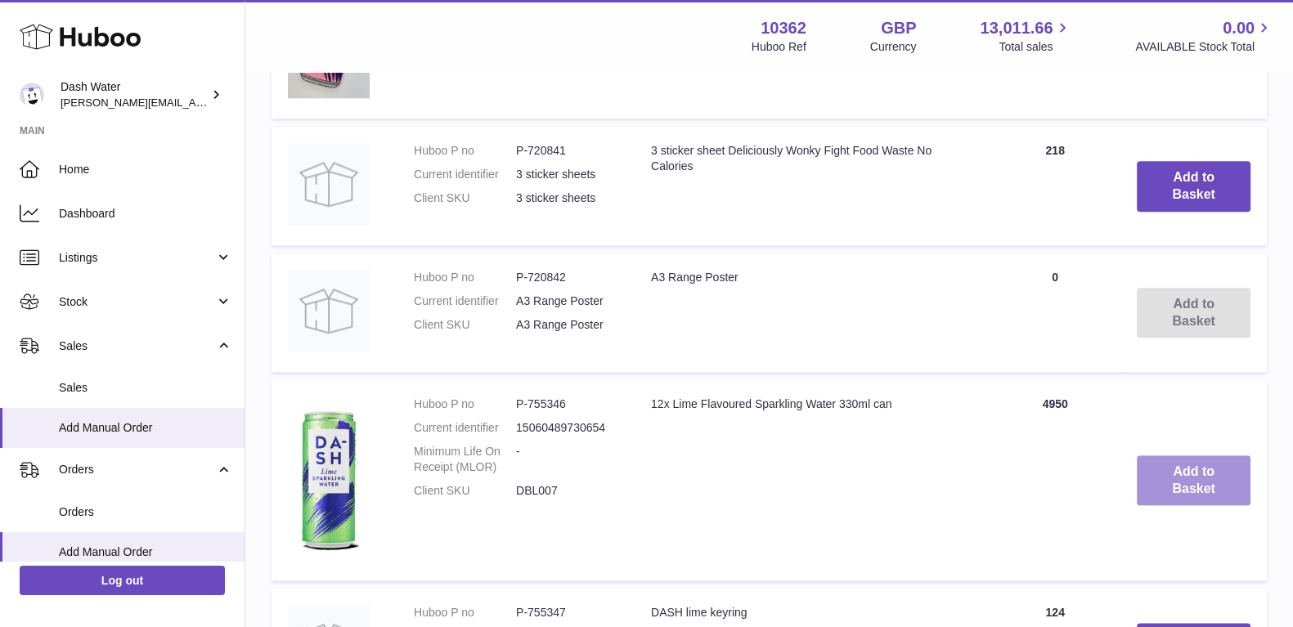
click at [1176, 504] on button "Add to Basket" at bounding box center [1193, 480] width 114 height 51
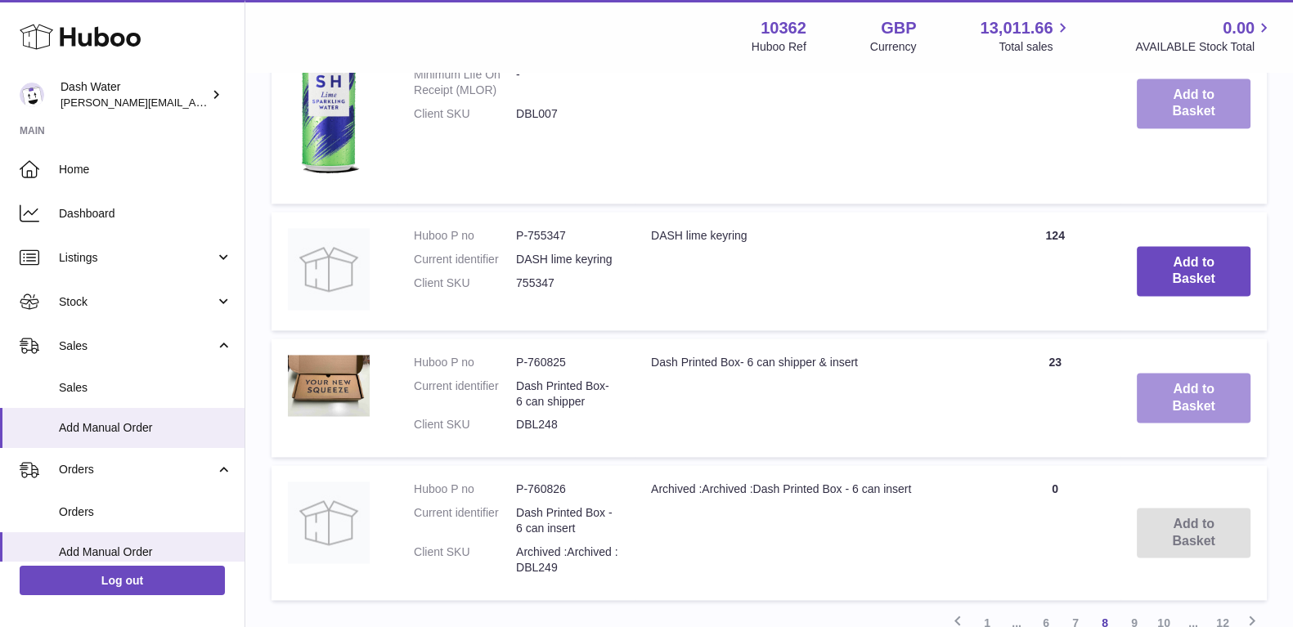
scroll to position [3045, 0]
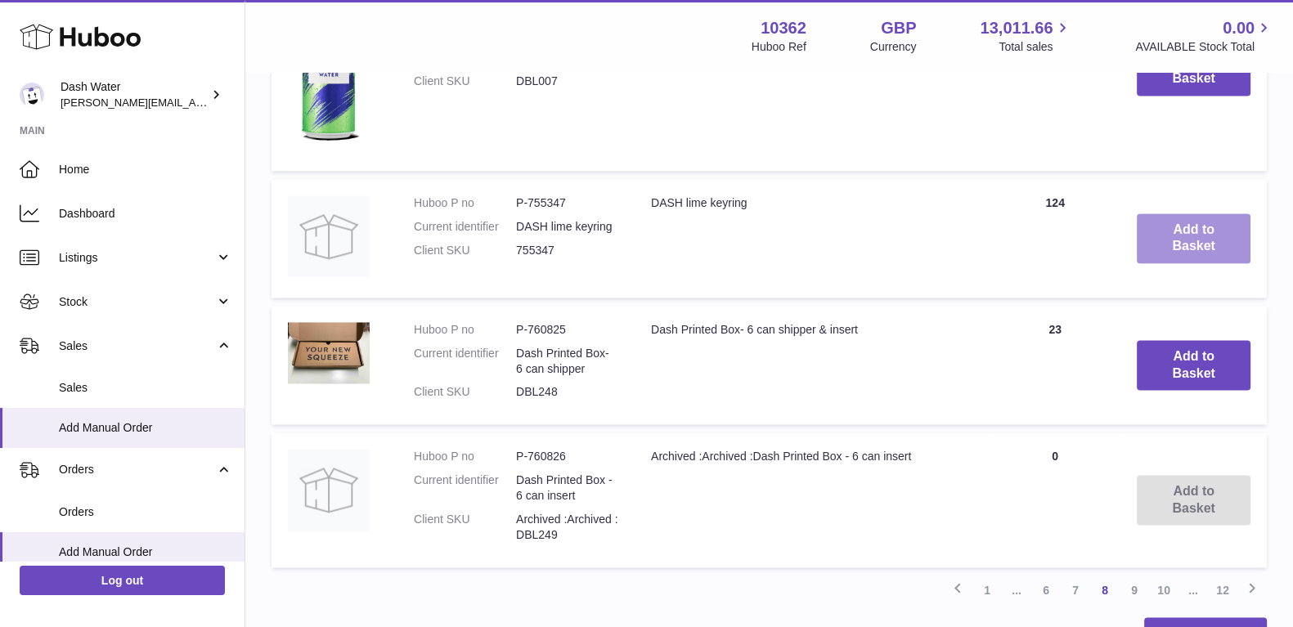
click at [1177, 247] on button "Add to Basket" at bounding box center [1193, 238] width 114 height 51
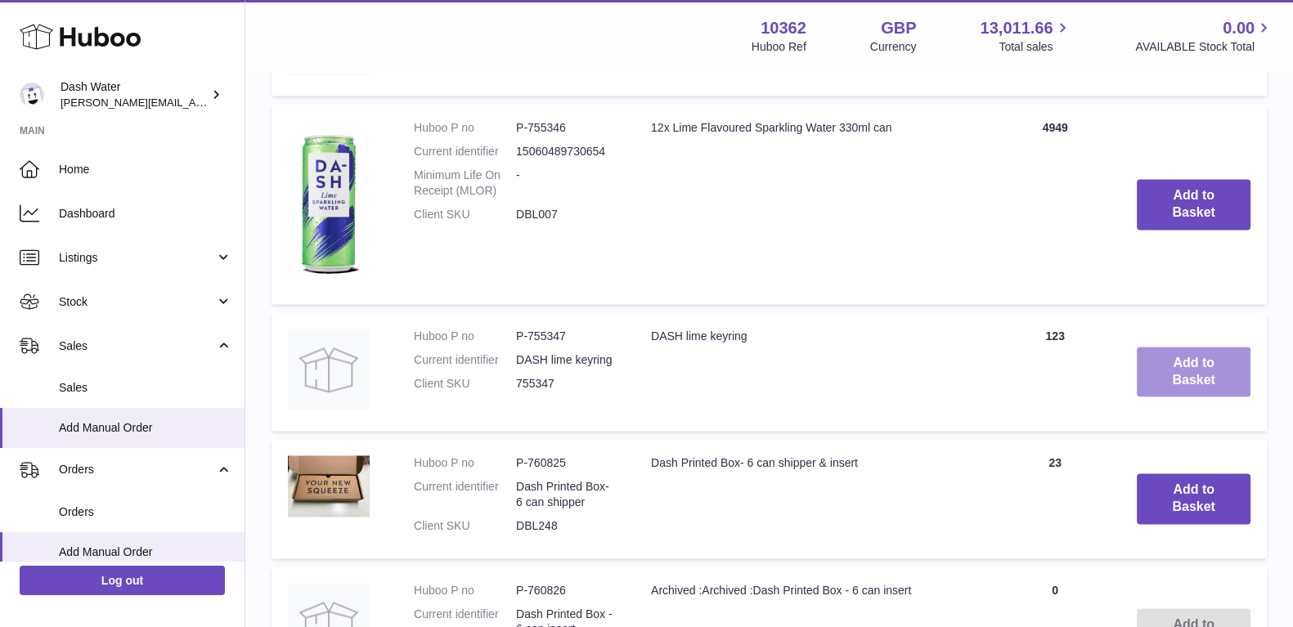
scroll to position [3178, 0]
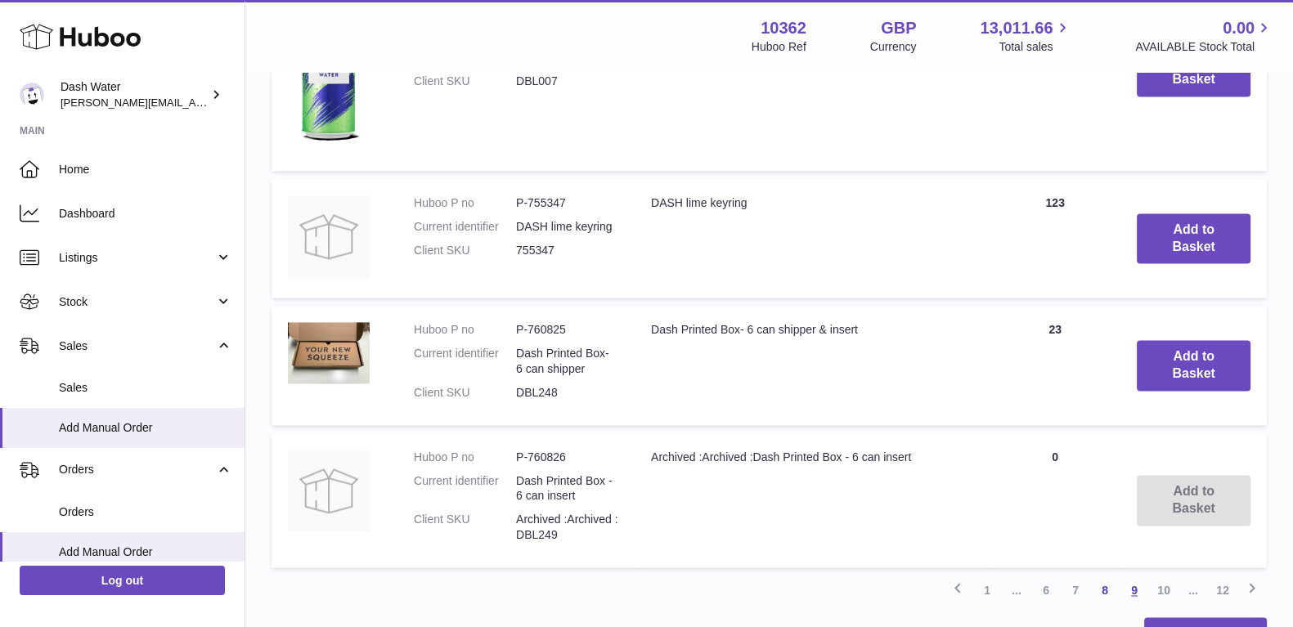
click at [1136, 598] on link "9" at bounding box center [1133, 590] width 29 height 29
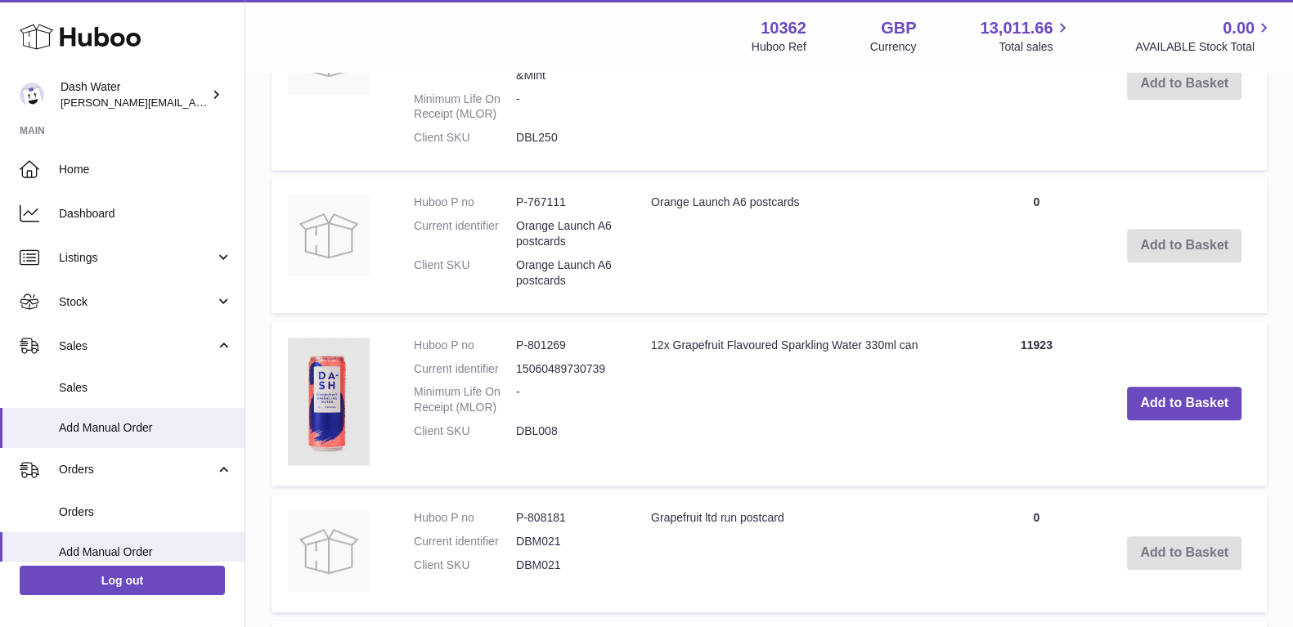
scroll to position [2220, 0]
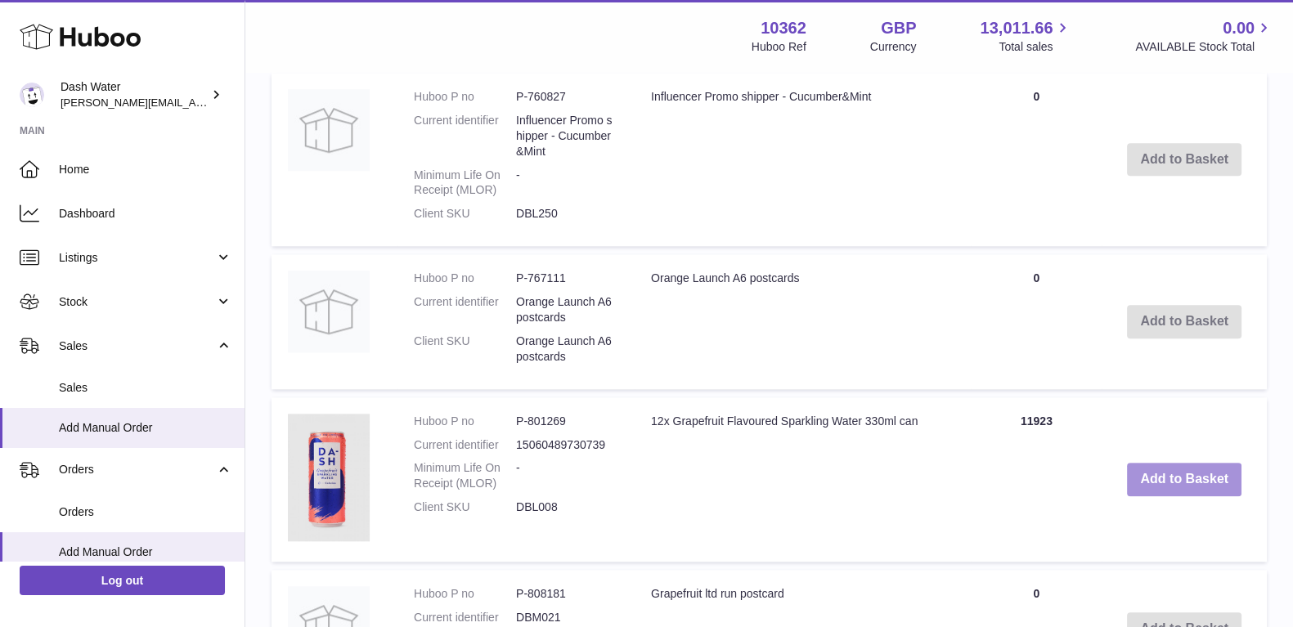
click at [1177, 486] on button "Add to Basket" at bounding box center [1184, 480] width 114 height 34
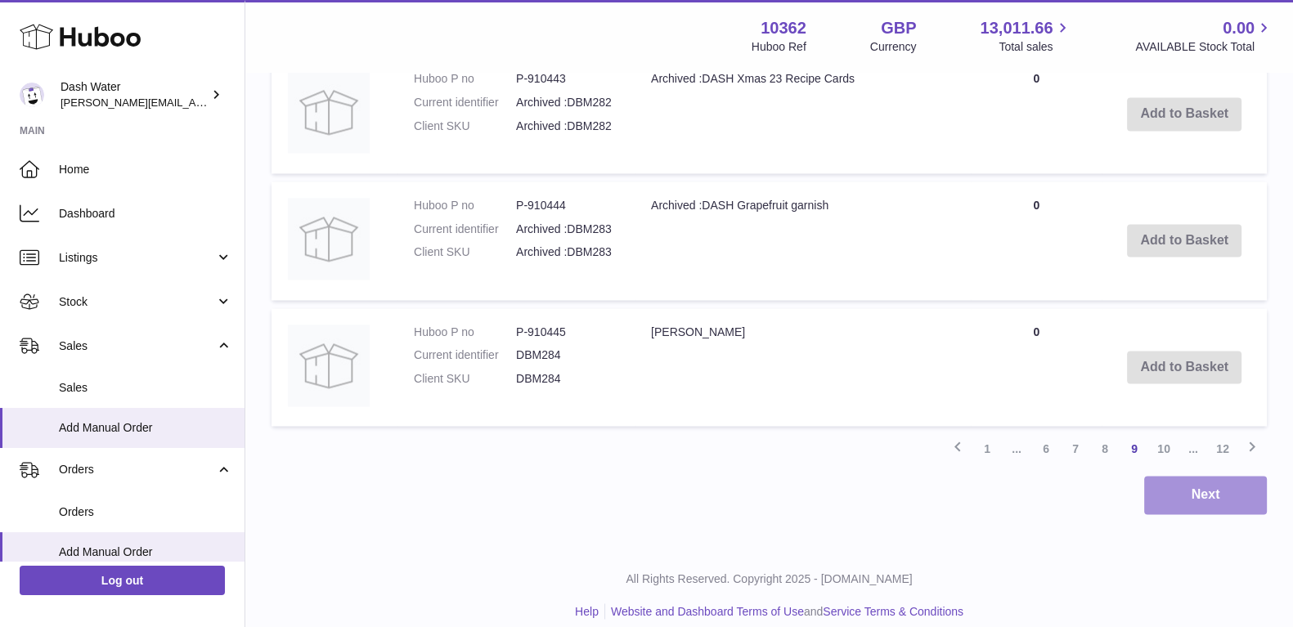
scroll to position [3308, 0]
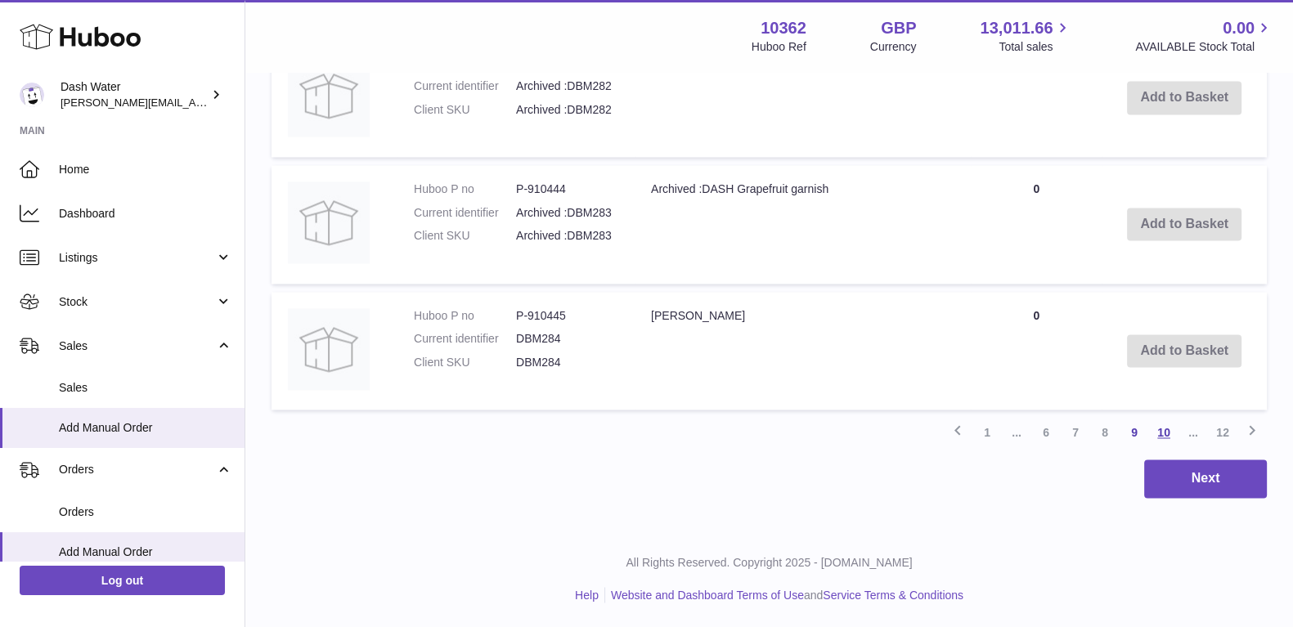
click at [1163, 440] on link "10" at bounding box center [1163, 432] width 29 height 29
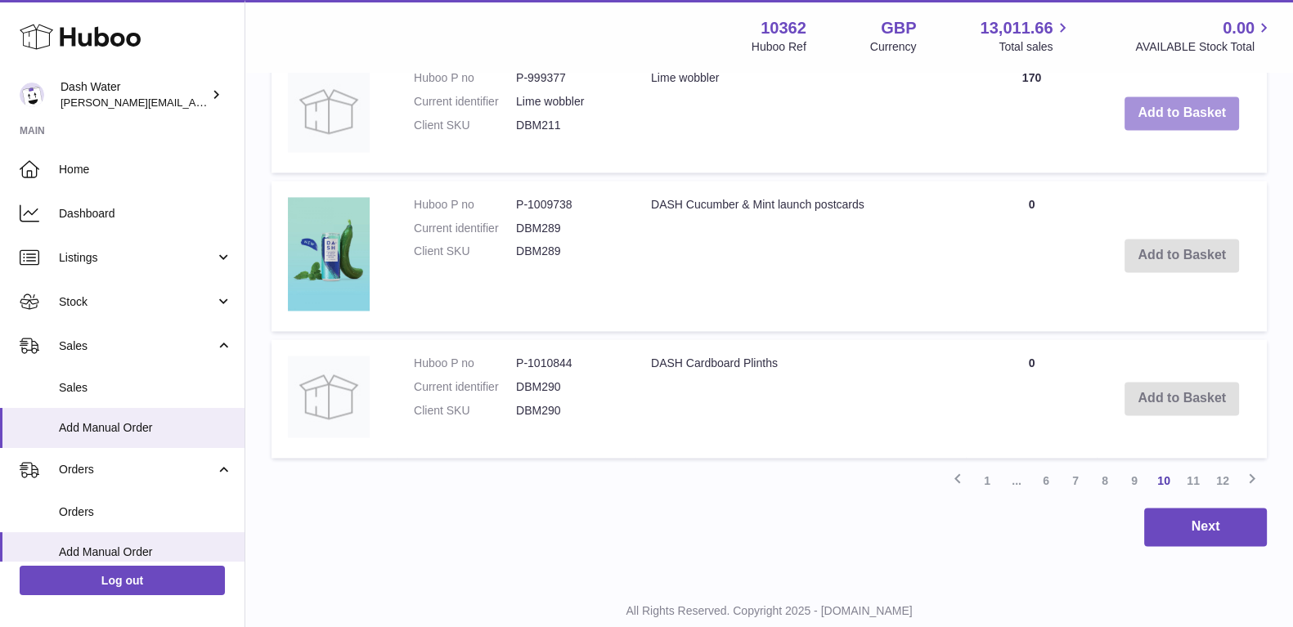
scroll to position [3241, 0]
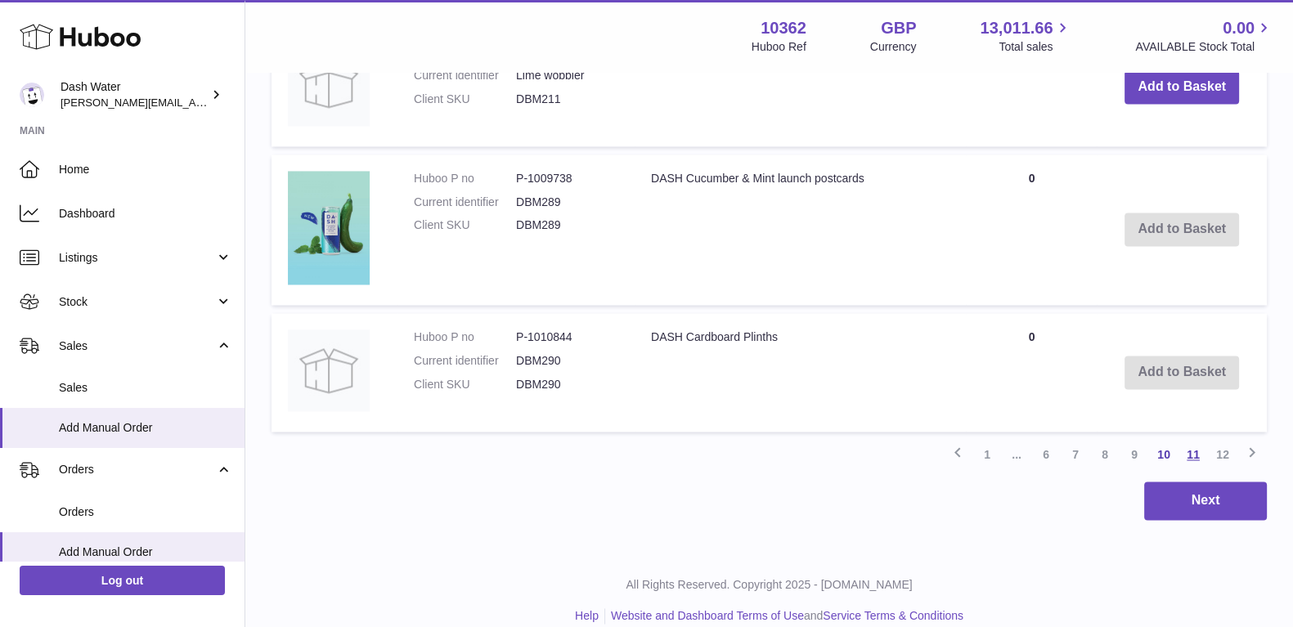
click at [1188, 468] on link "11" at bounding box center [1192, 454] width 29 height 29
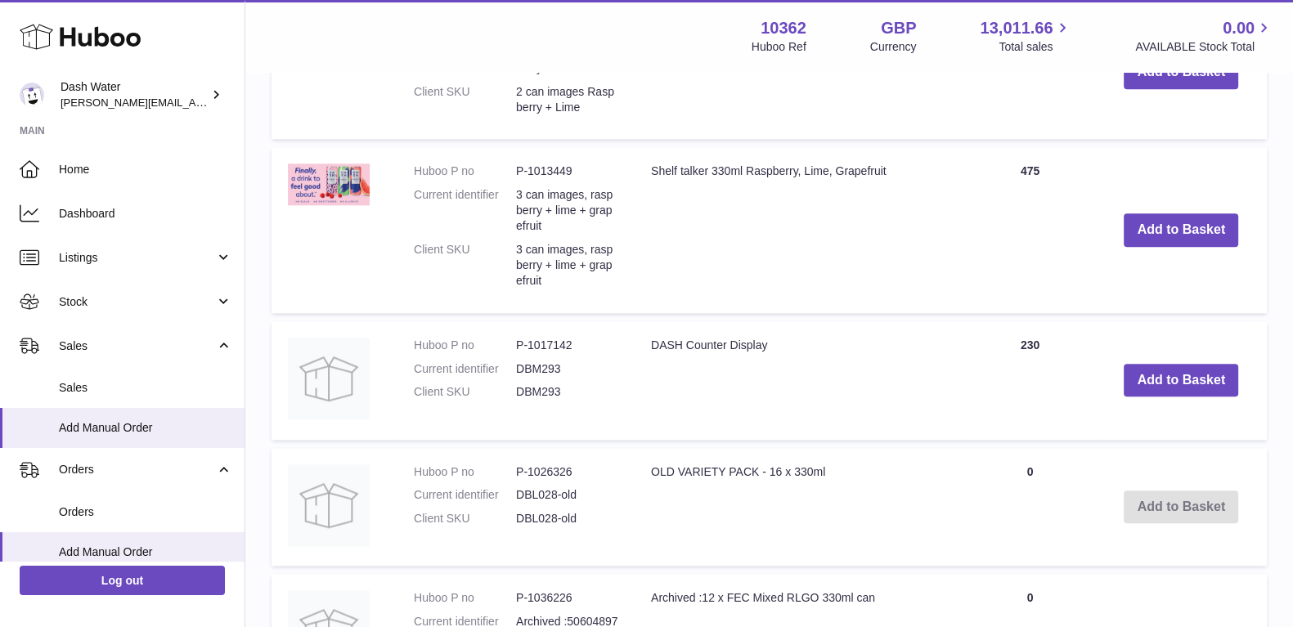
scroll to position [2220, 0]
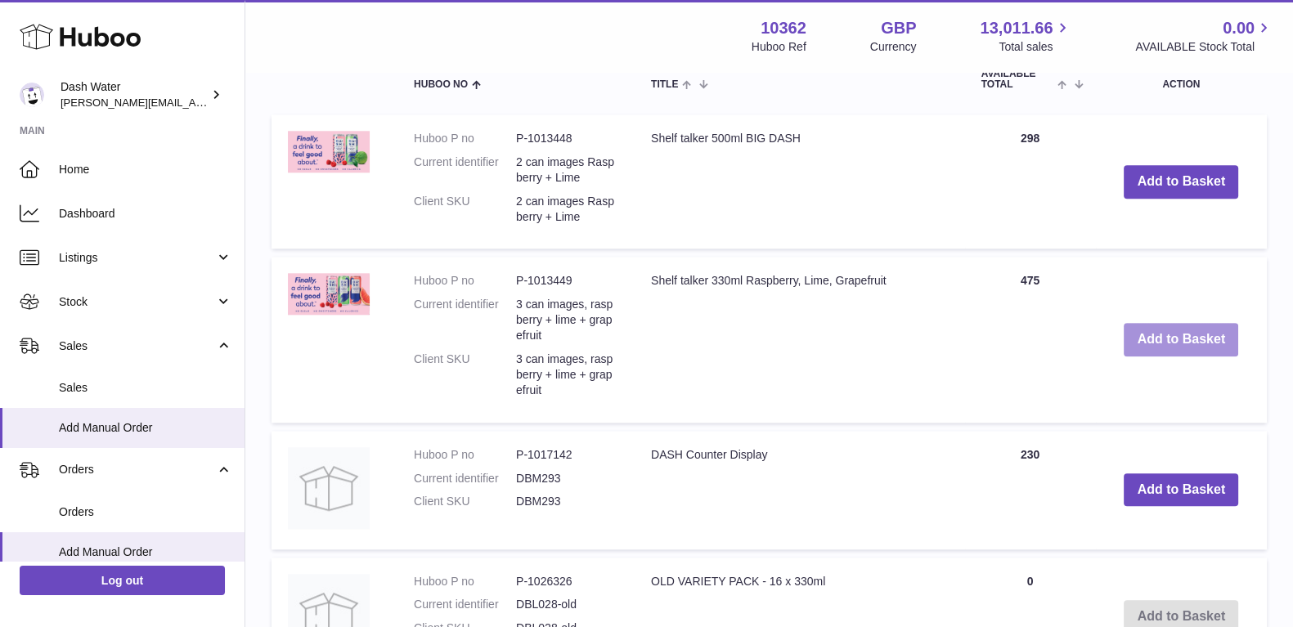
click at [1157, 345] on button "Add to Basket" at bounding box center [1180, 340] width 114 height 34
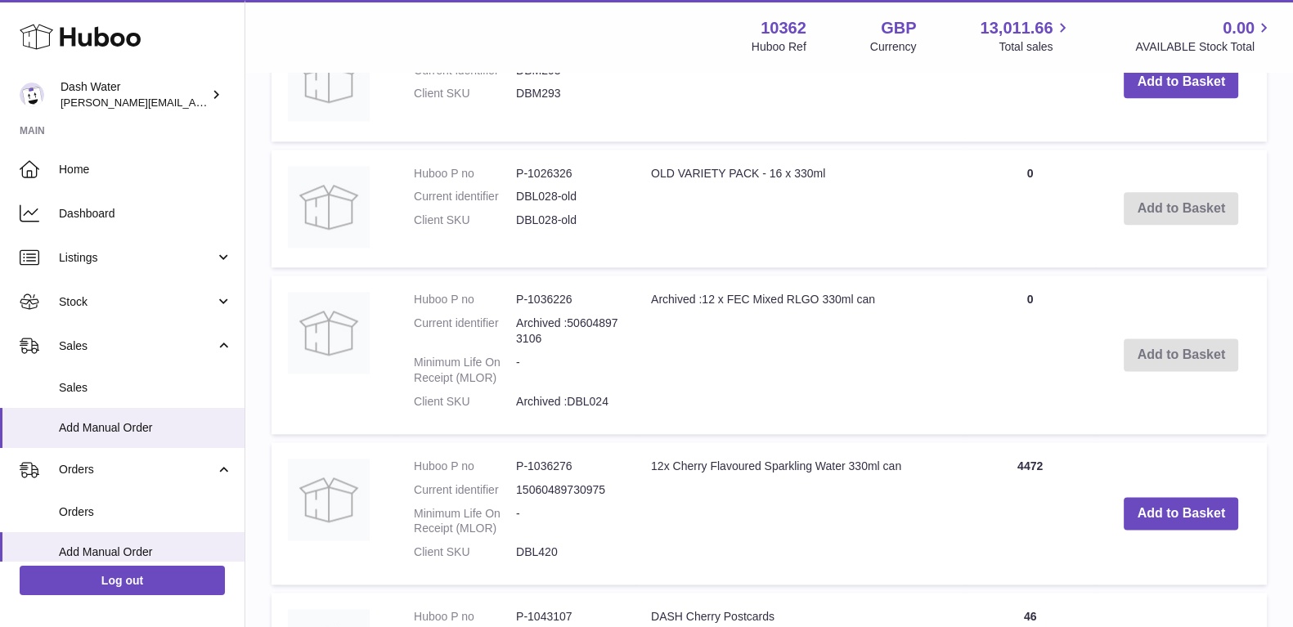
scroll to position [2730, 0]
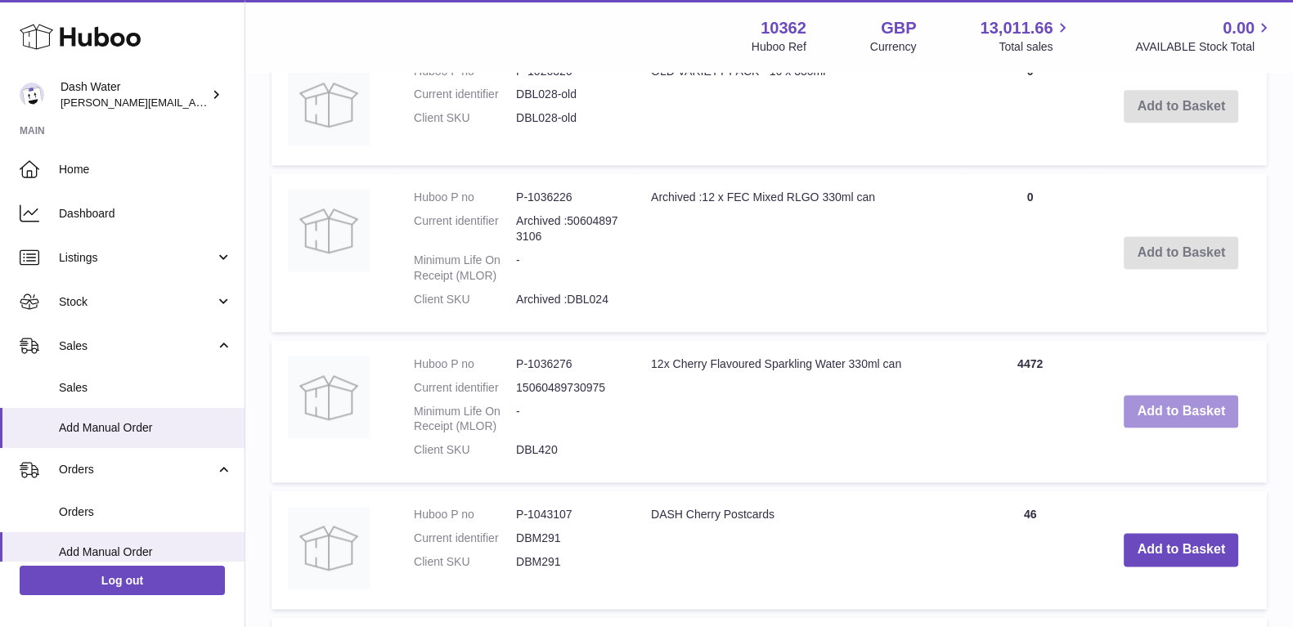
click at [1157, 410] on button "Add to Basket" at bounding box center [1180, 412] width 114 height 34
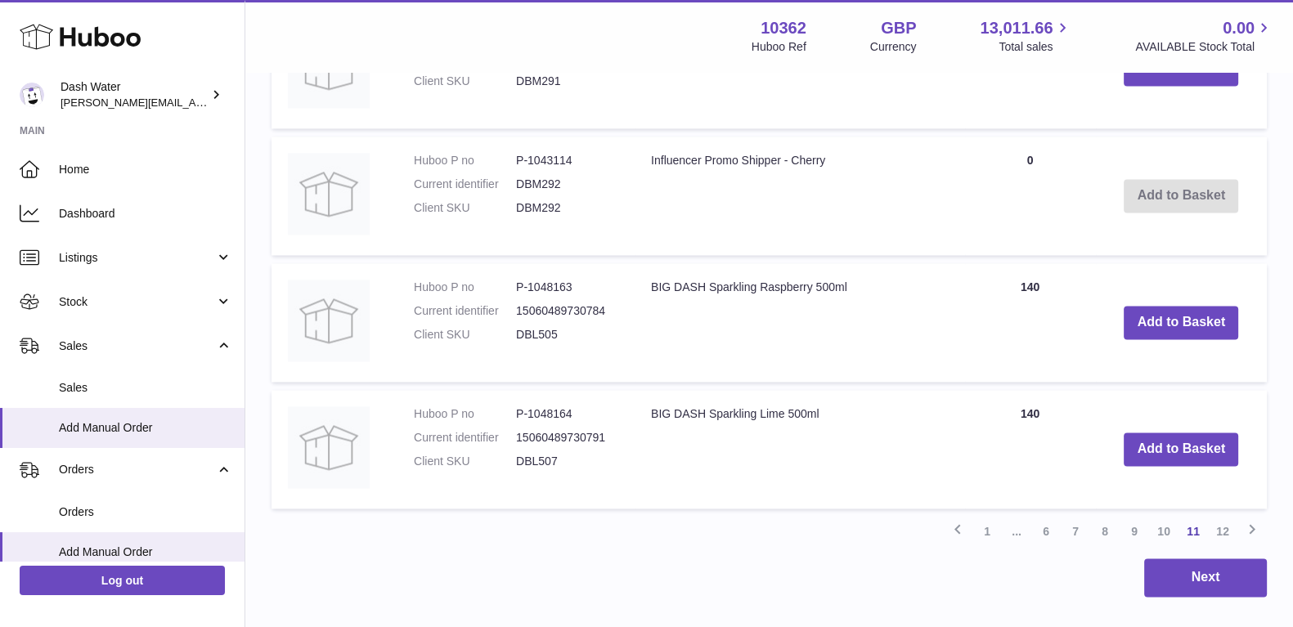
scroll to position [3241, 0]
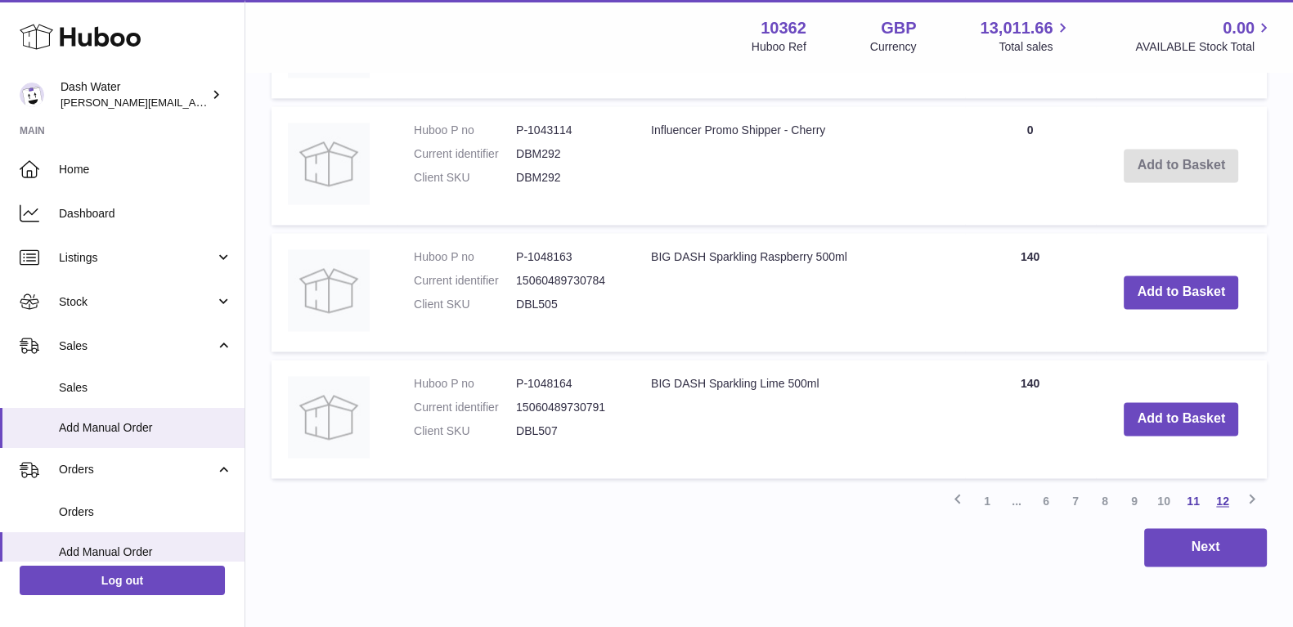
click at [1221, 510] on link "12" at bounding box center [1222, 500] width 29 height 29
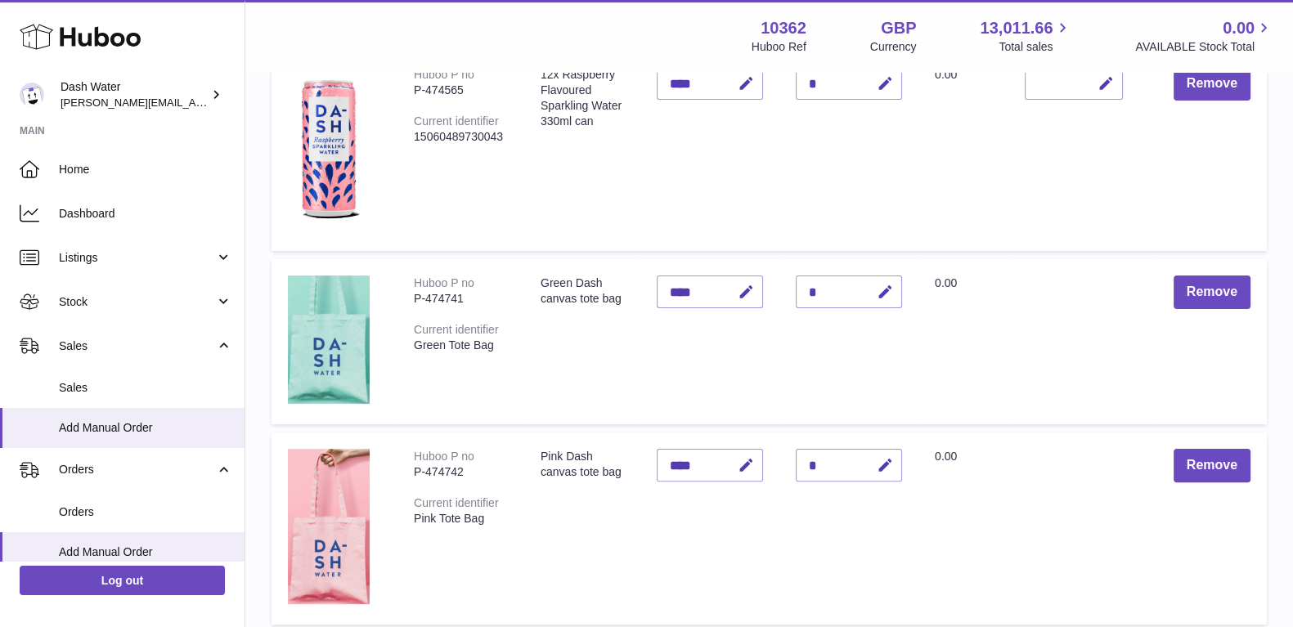
scroll to position [511, 0]
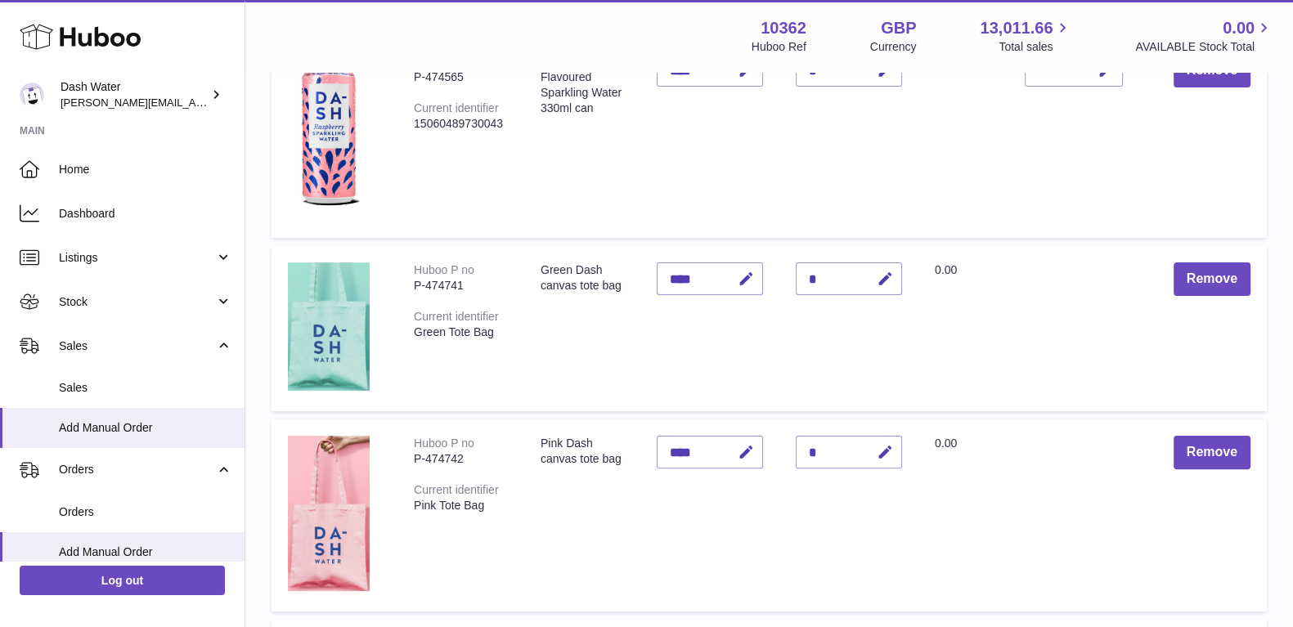
click at [818, 278] on div "*" at bounding box center [848, 278] width 106 height 33
click at [887, 281] on icon "button" at bounding box center [884, 279] width 17 height 17
type input "**"
click at [875, 284] on button "submit" at bounding box center [882, 279] width 31 height 26
click at [880, 457] on icon "button" at bounding box center [884, 452] width 17 height 17
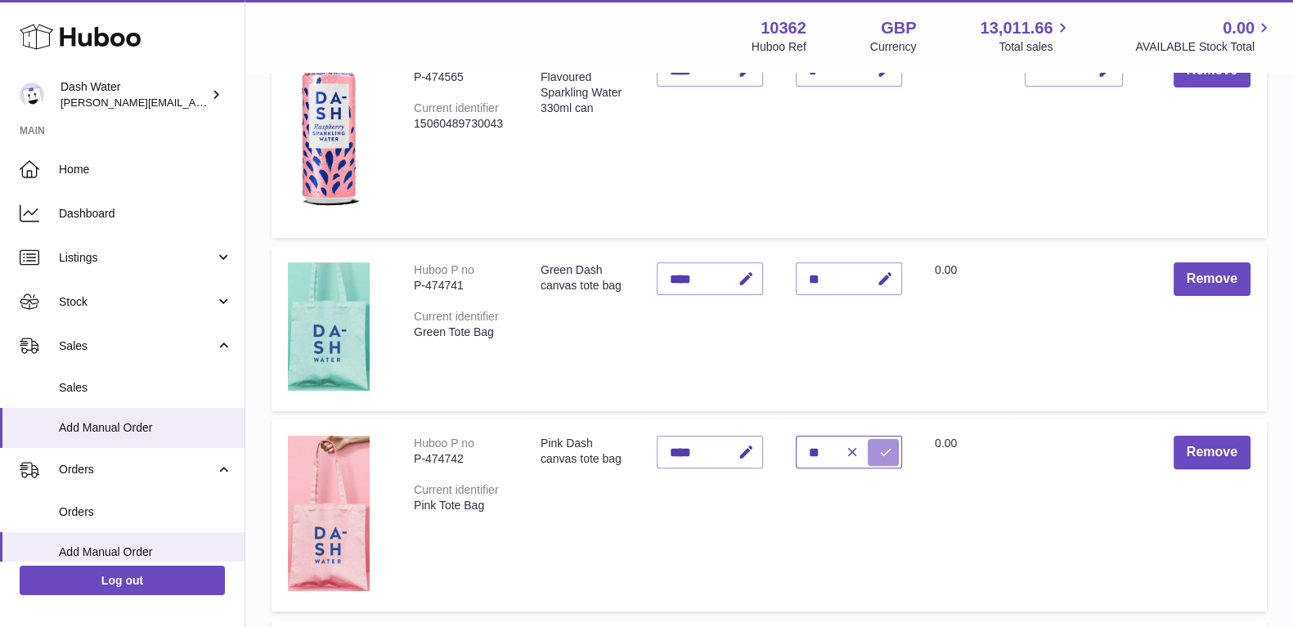
type input "**"
click at [880, 455] on icon "submit" at bounding box center [885, 452] width 15 height 15
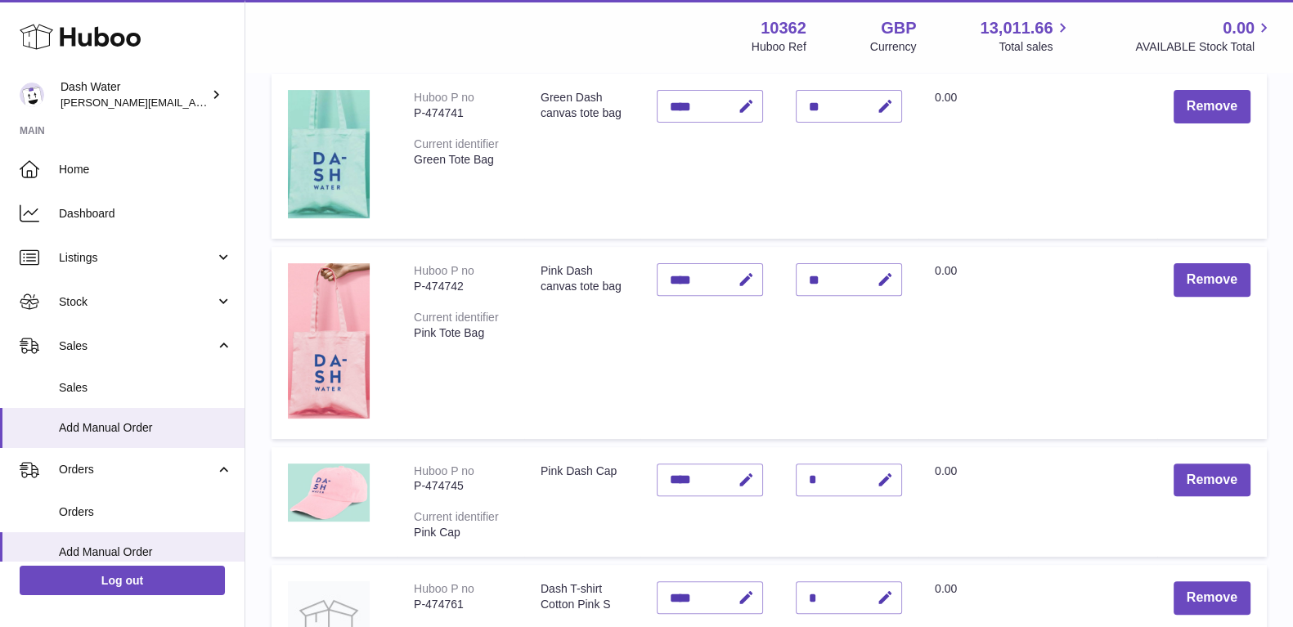
scroll to position [715, 0]
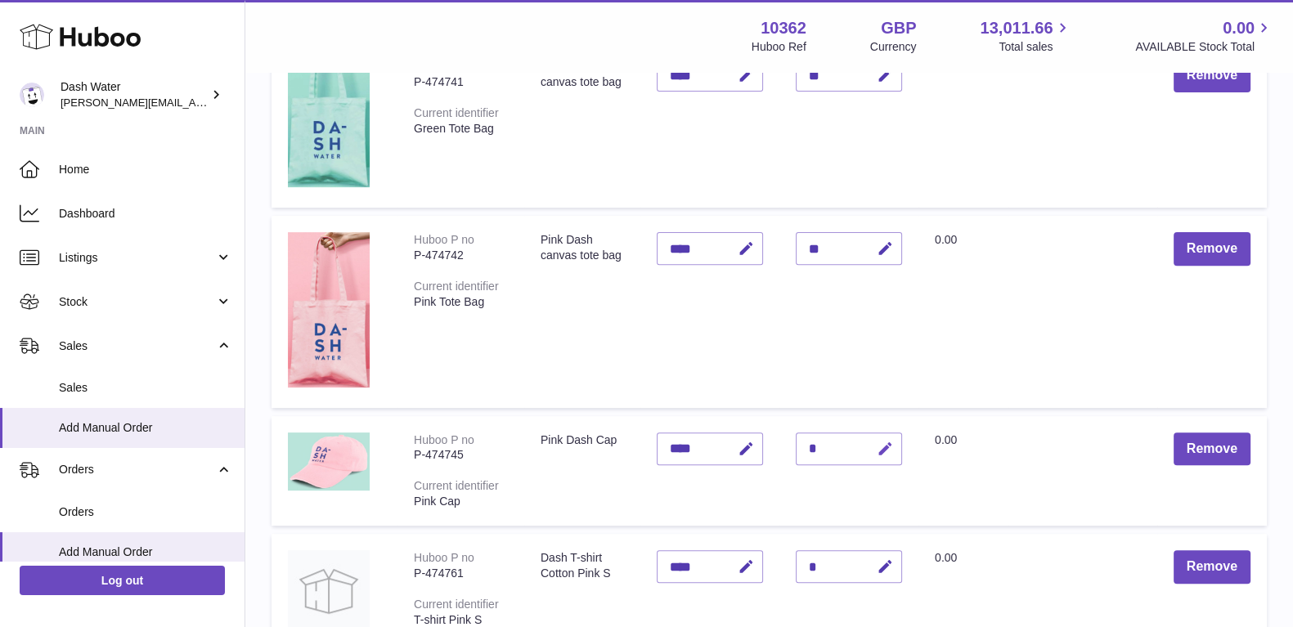
click at [883, 447] on icon "button" at bounding box center [884, 449] width 17 height 17
type input "*"
click at [881, 450] on icon "submit" at bounding box center [885, 448] width 15 height 15
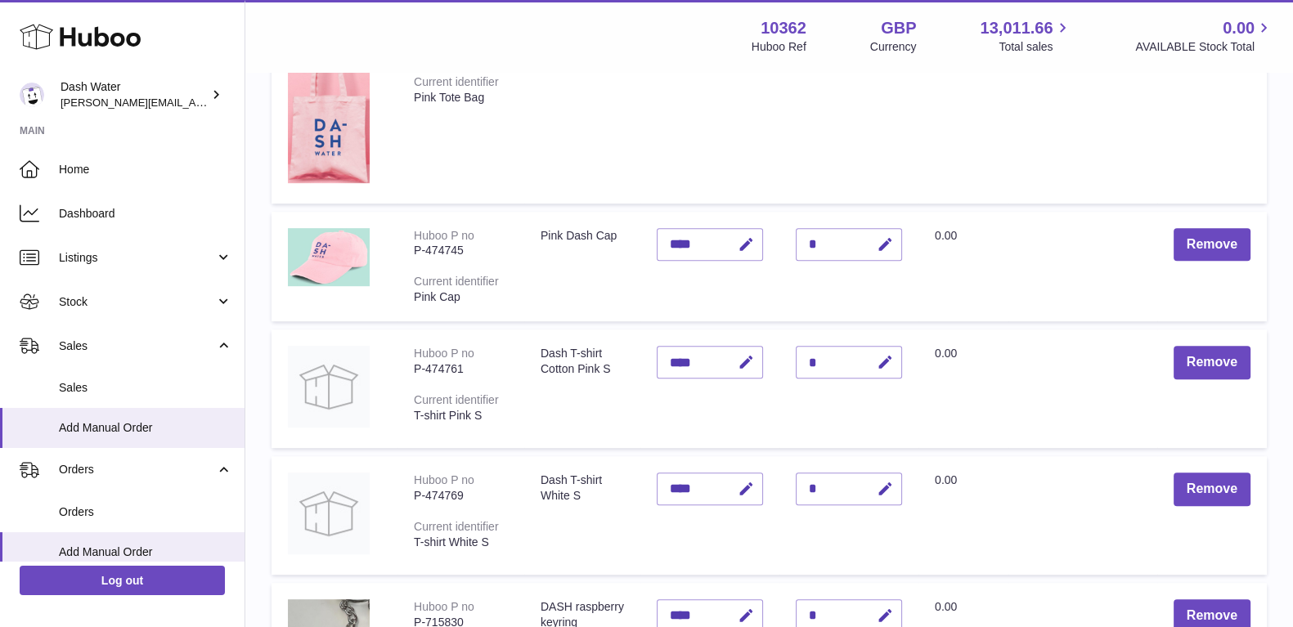
scroll to position [920, 0]
click at [882, 367] on icon "button" at bounding box center [884, 361] width 17 height 17
drag, startPoint x: 822, startPoint y: 357, endPoint x: 791, endPoint y: 357, distance: 30.3
click at [791, 357] on td "Quantity *" at bounding box center [848, 388] width 139 height 119
type input "*"
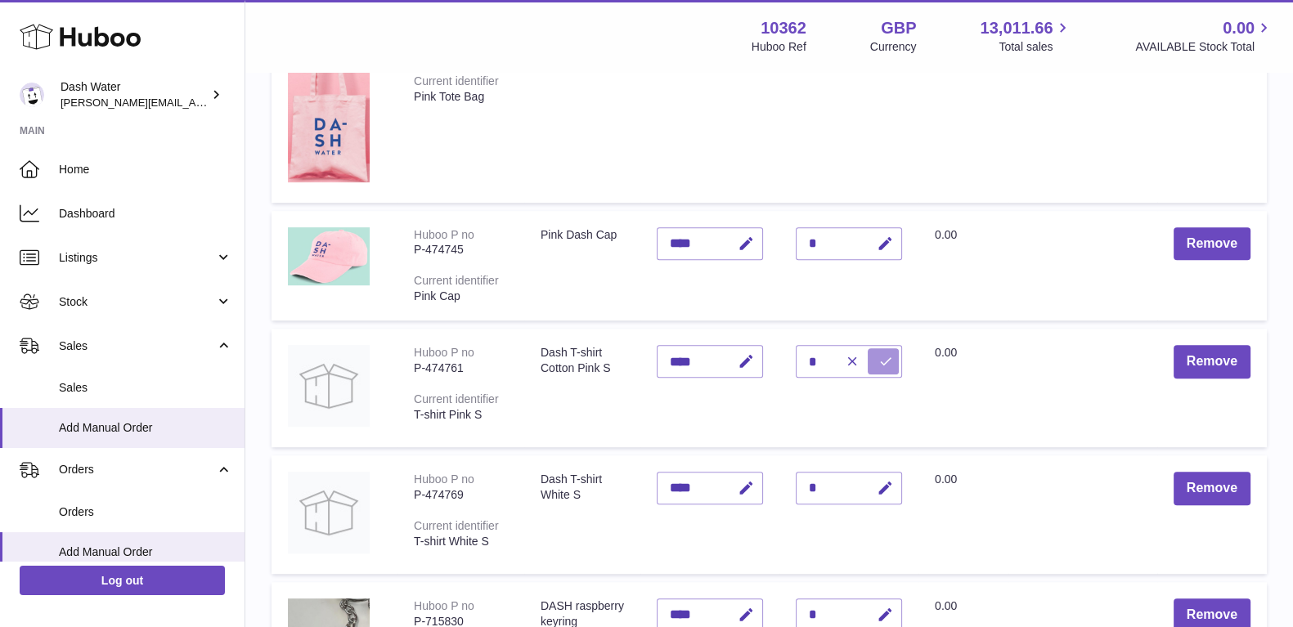
drag, startPoint x: 882, startPoint y: 360, endPoint x: 899, endPoint y: 365, distance: 18.1
click at [883, 361] on icon "submit" at bounding box center [885, 361] width 15 height 15
click at [810, 493] on div "*" at bounding box center [848, 488] width 106 height 33
click at [885, 488] on icon "button" at bounding box center [884, 488] width 17 height 17
type input "*"
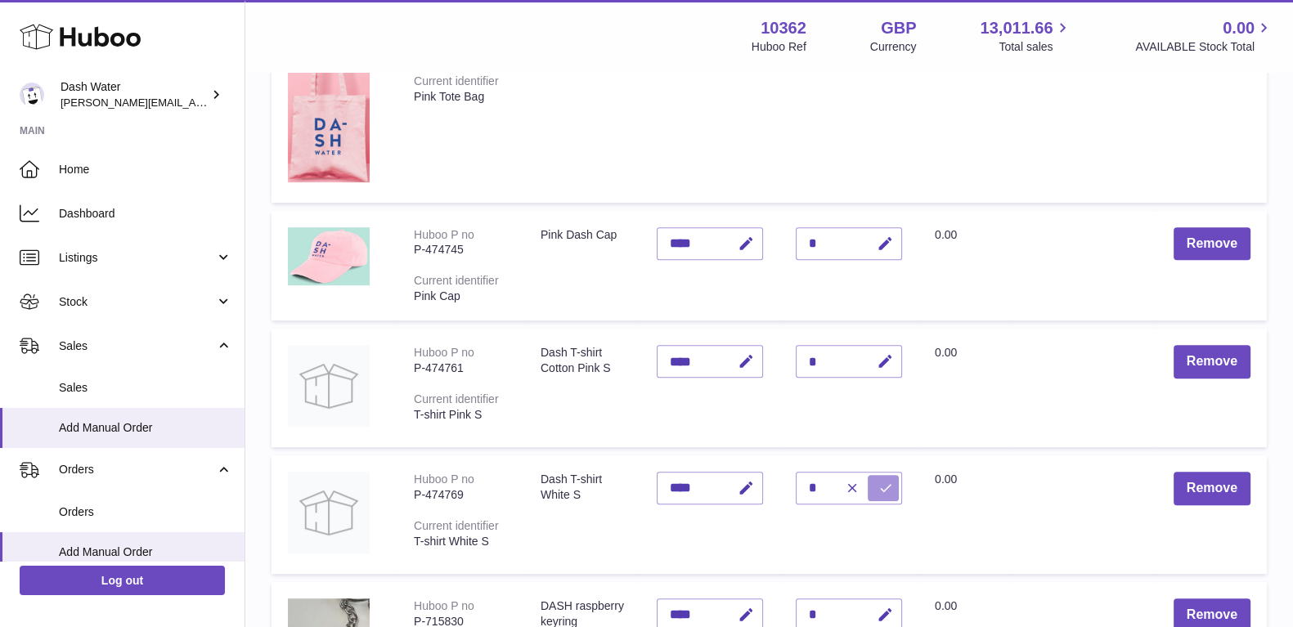
click at [880, 495] on icon "submit" at bounding box center [885, 488] width 15 height 15
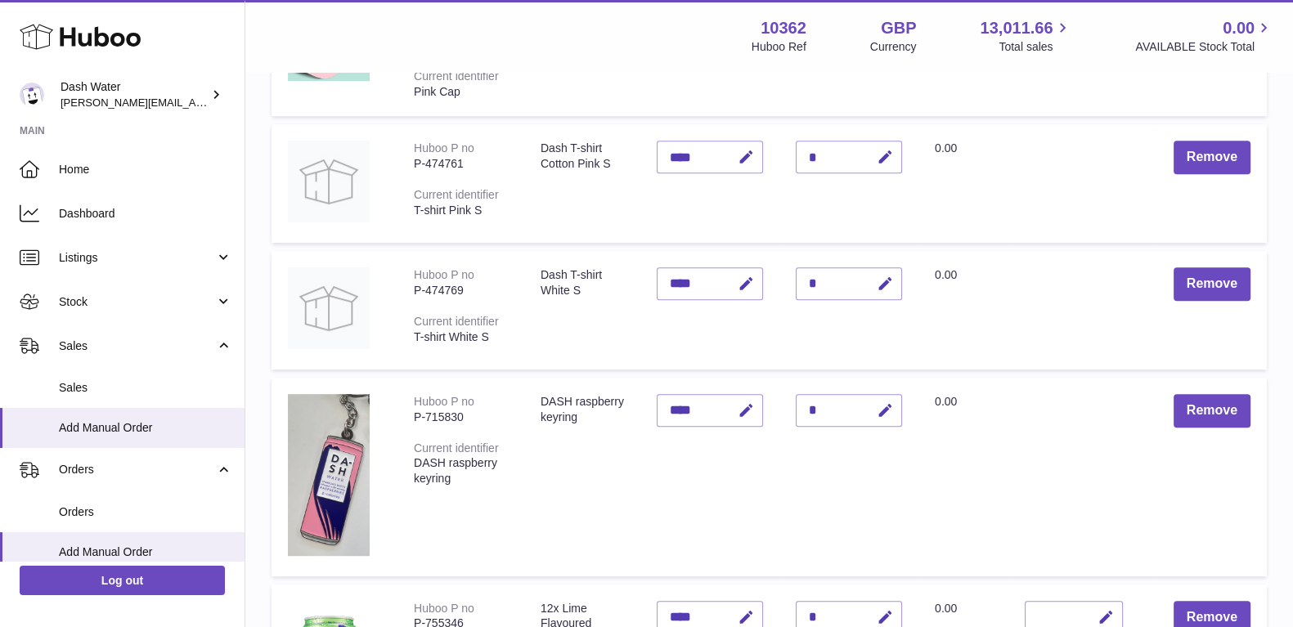
scroll to position [1226, 0]
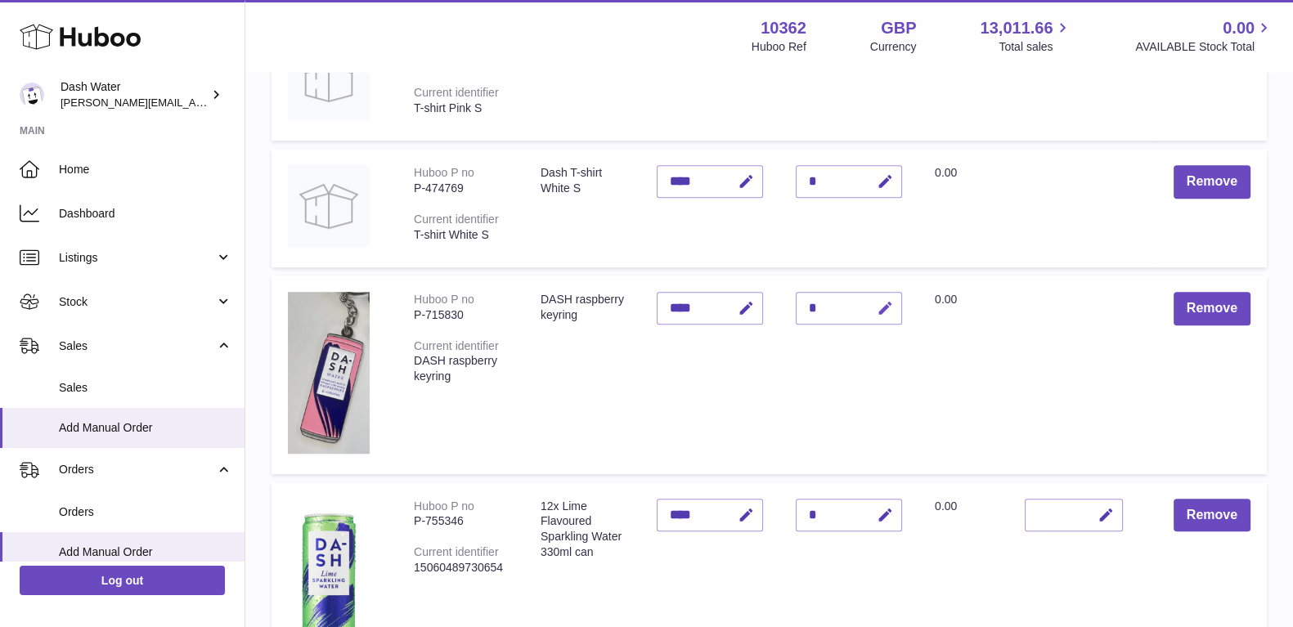
click at [881, 310] on icon "button" at bounding box center [884, 308] width 17 height 17
type input "**"
click at [885, 305] on icon "submit" at bounding box center [885, 308] width 15 height 15
click at [881, 514] on icon "button" at bounding box center [884, 515] width 17 height 17
click at [881, 516] on icon "submit" at bounding box center [885, 515] width 15 height 15
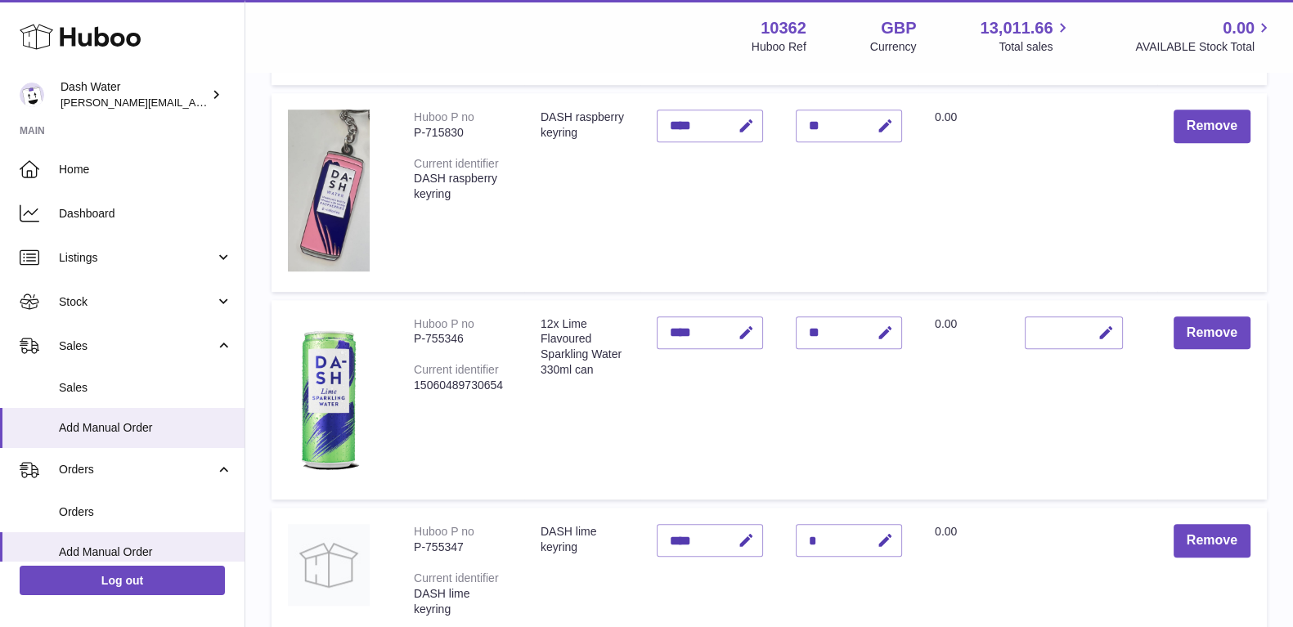
scroll to position [1328, 0]
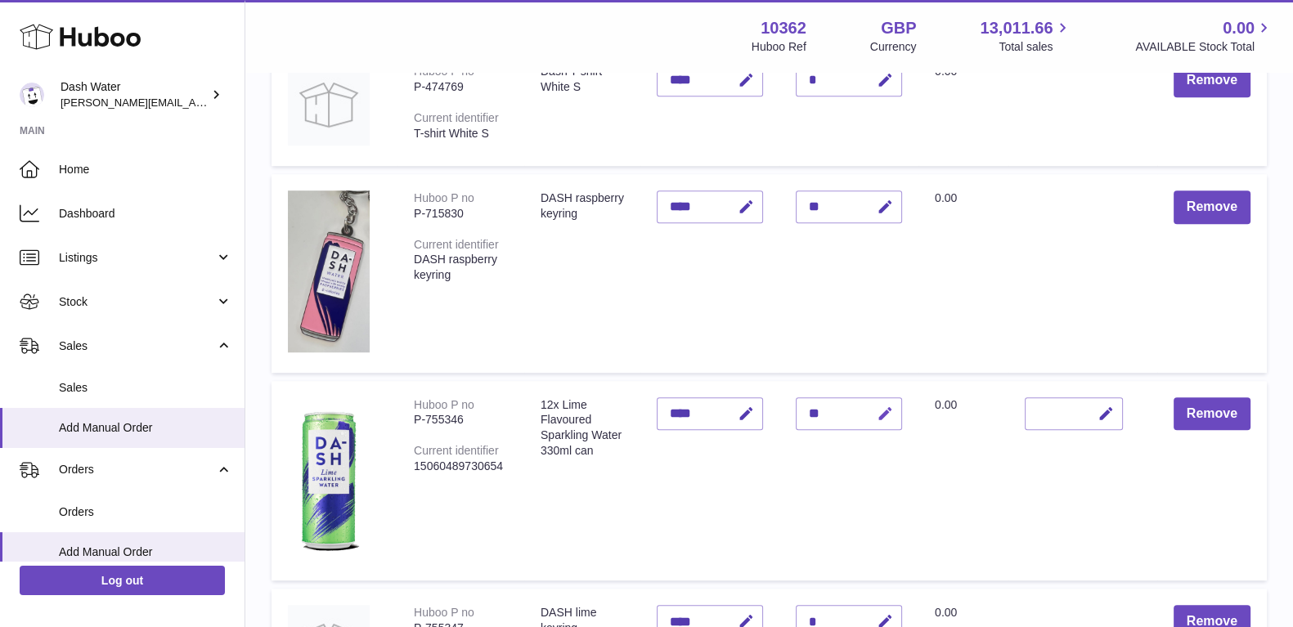
click at [884, 414] on icon "button" at bounding box center [884, 414] width 17 height 17
type input "*"
click at [879, 415] on icon "submit" at bounding box center [885, 413] width 15 height 15
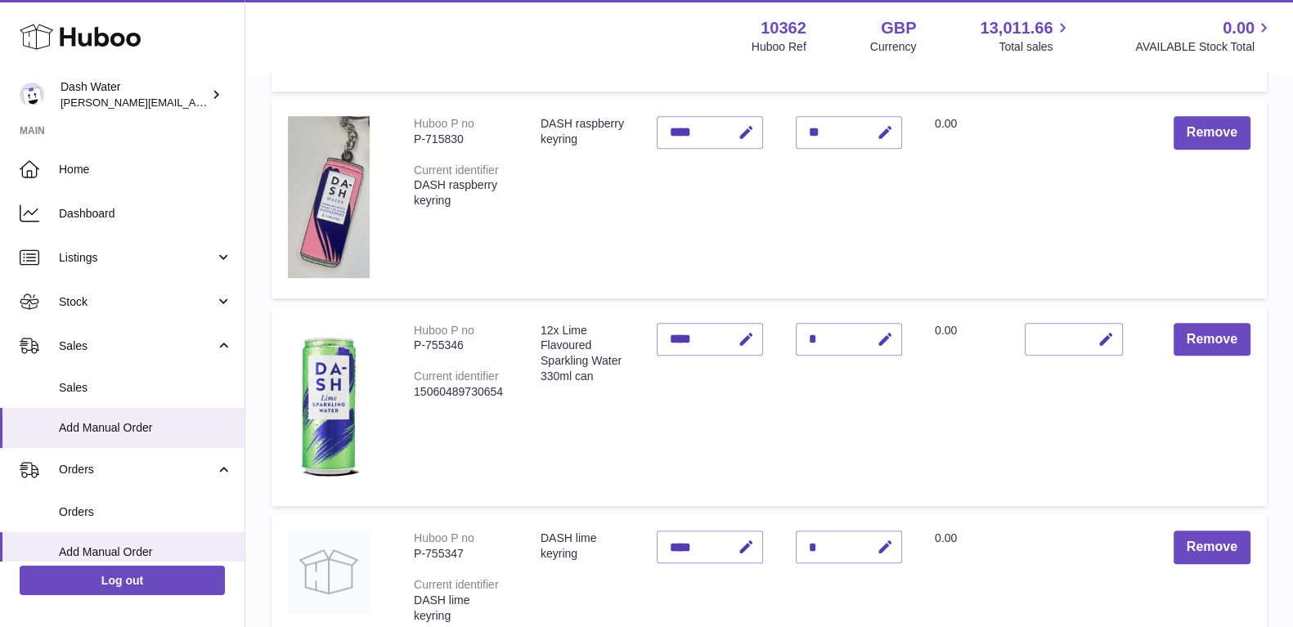
scroll to position [1430, 0]
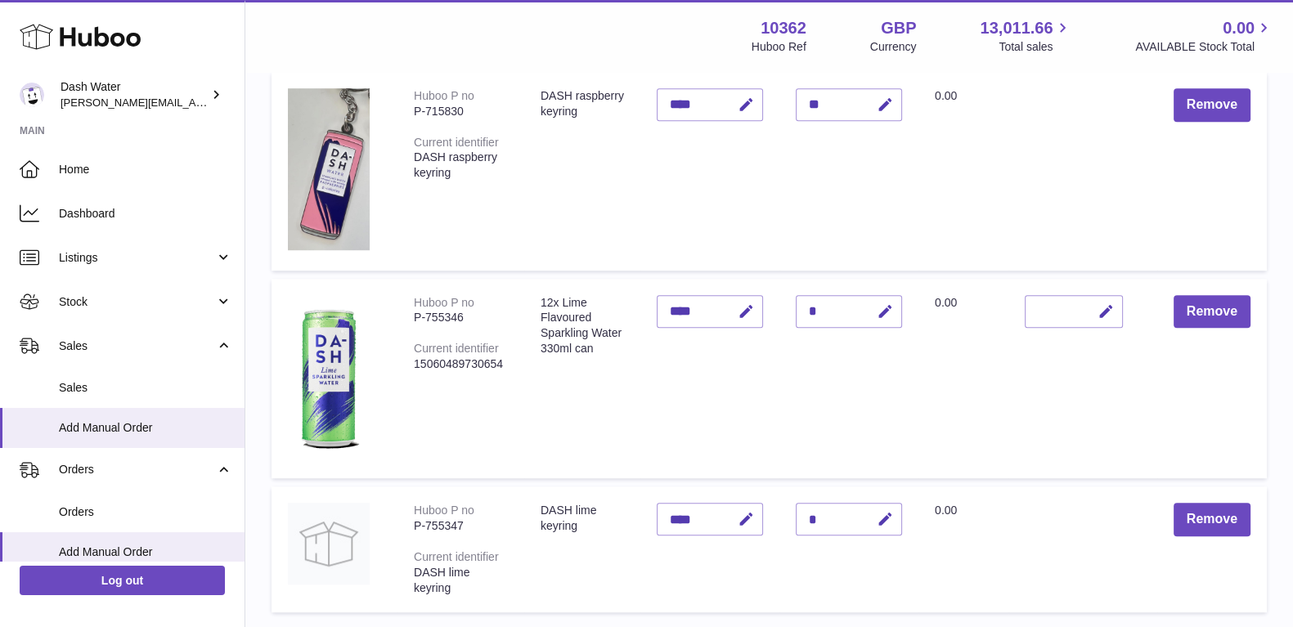
click at [830, 523] on div "*" at bounding box center [848, 519] width 106 height 33
click at [877, 523] on icon "button" at bounding box center [884, 519] width 17 height 17
type input "**"
click at [887, 524] on icon "submit" at bounding box center [885, 519] width 15 height 15
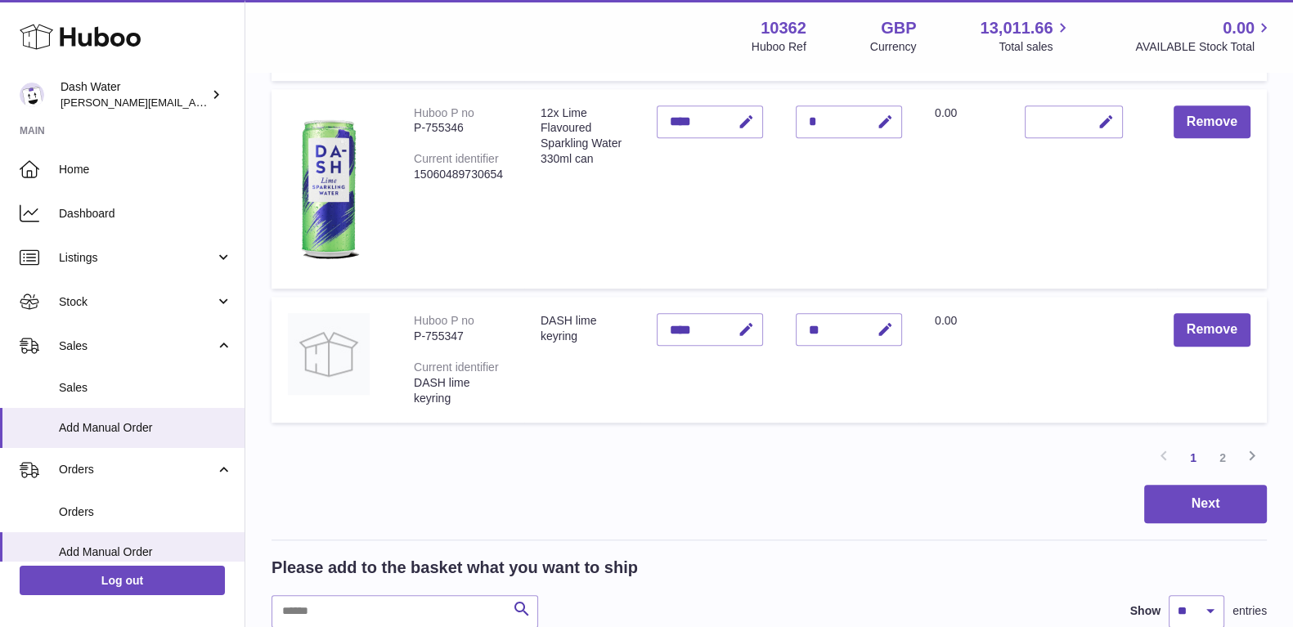
scroll to position [1634, 0]
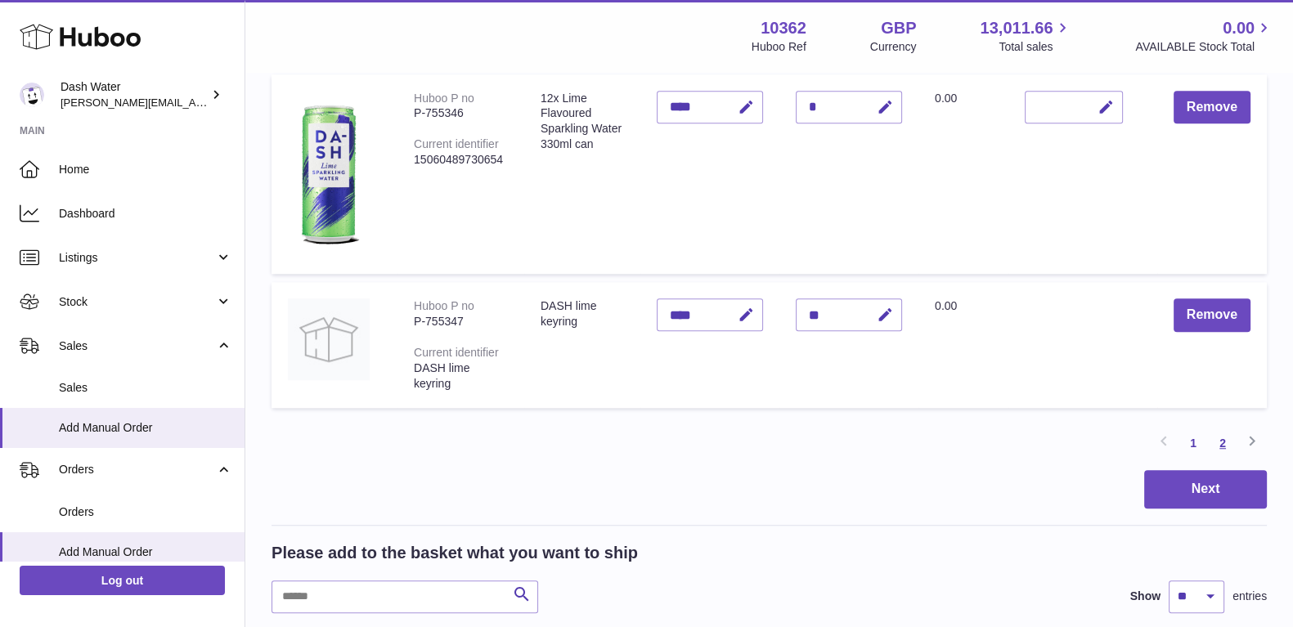
click at [1218, 448] on link "2" at bounding box center [1222, 442] width 29 height 29
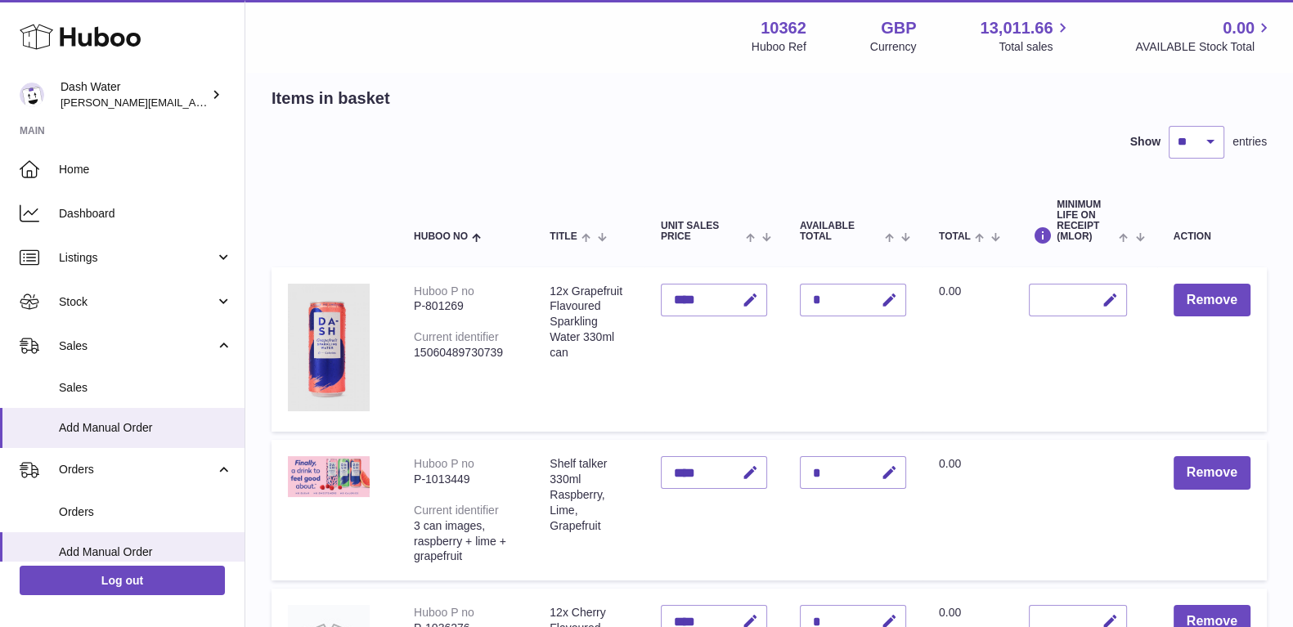
scroll to position [175, 0]
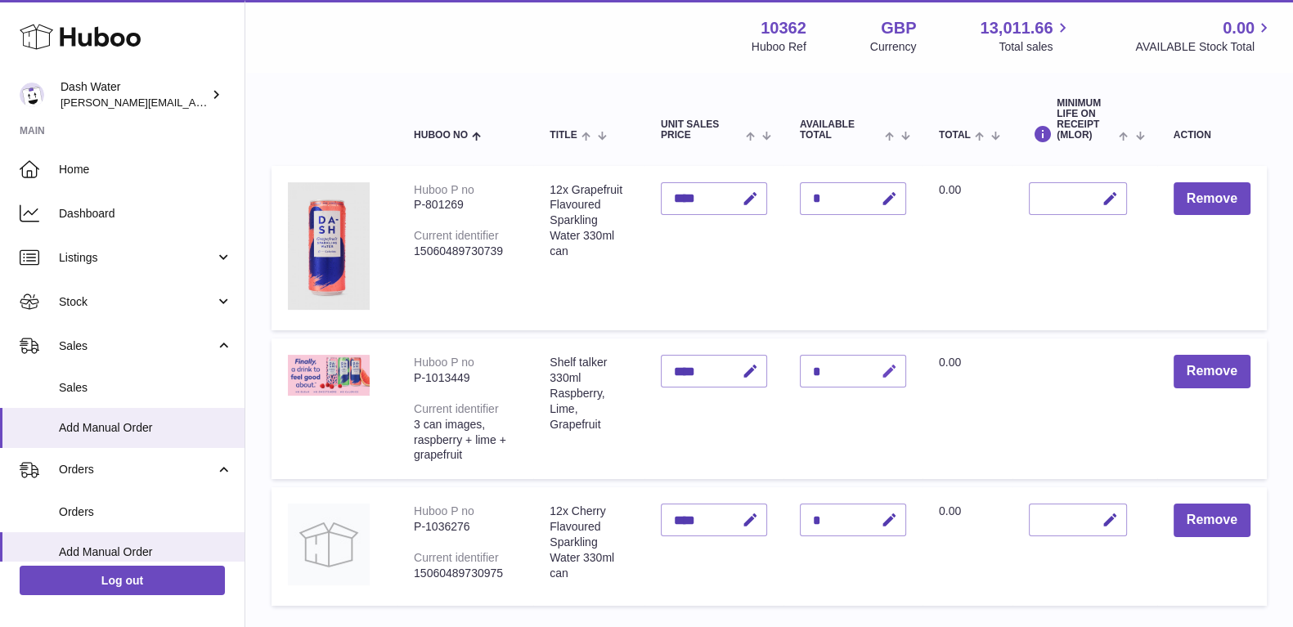
click at [888, 375] on icon "button" at bounding box center [889, 371] width 17 height 17
drag, startPoint x: 826, startPoint y: 370, endPoint x: 813, endPoint y: 369, distance: 13.1
click at [813, 369] on input "*" at bounding box center [853, 371] width 106 height 33
type input "**"
click at [880, 367] on button "submit" at bounding box center [887, 371] width 31 height 26
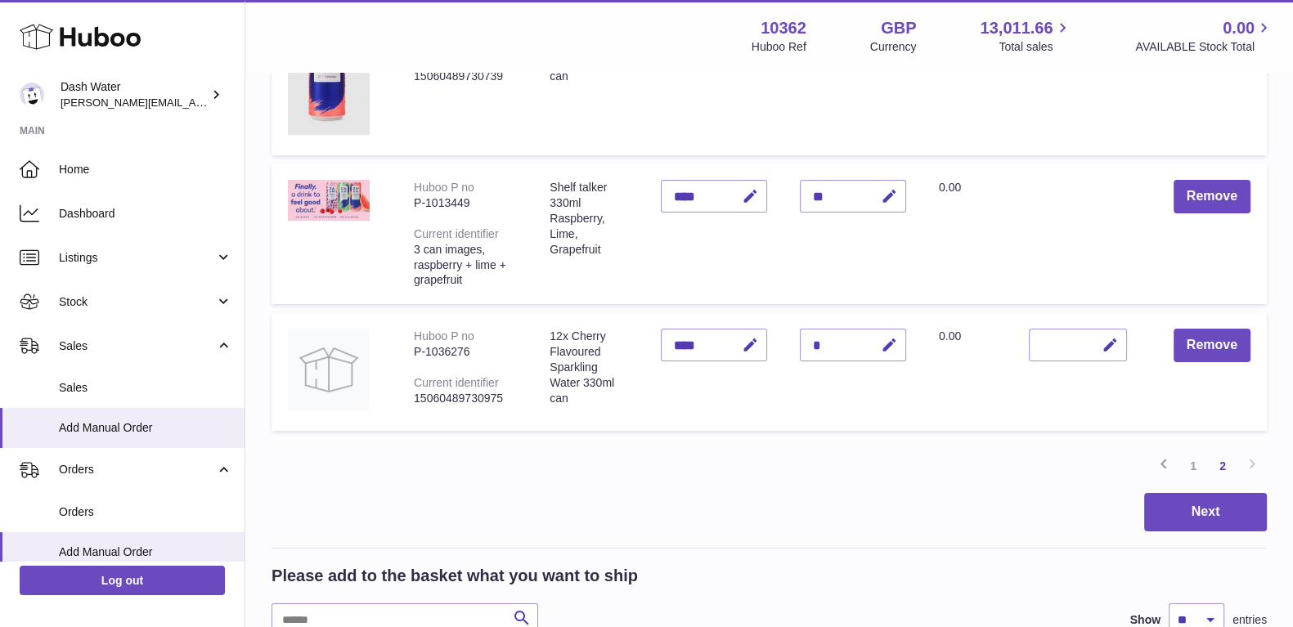
scroll to position [379, 0]
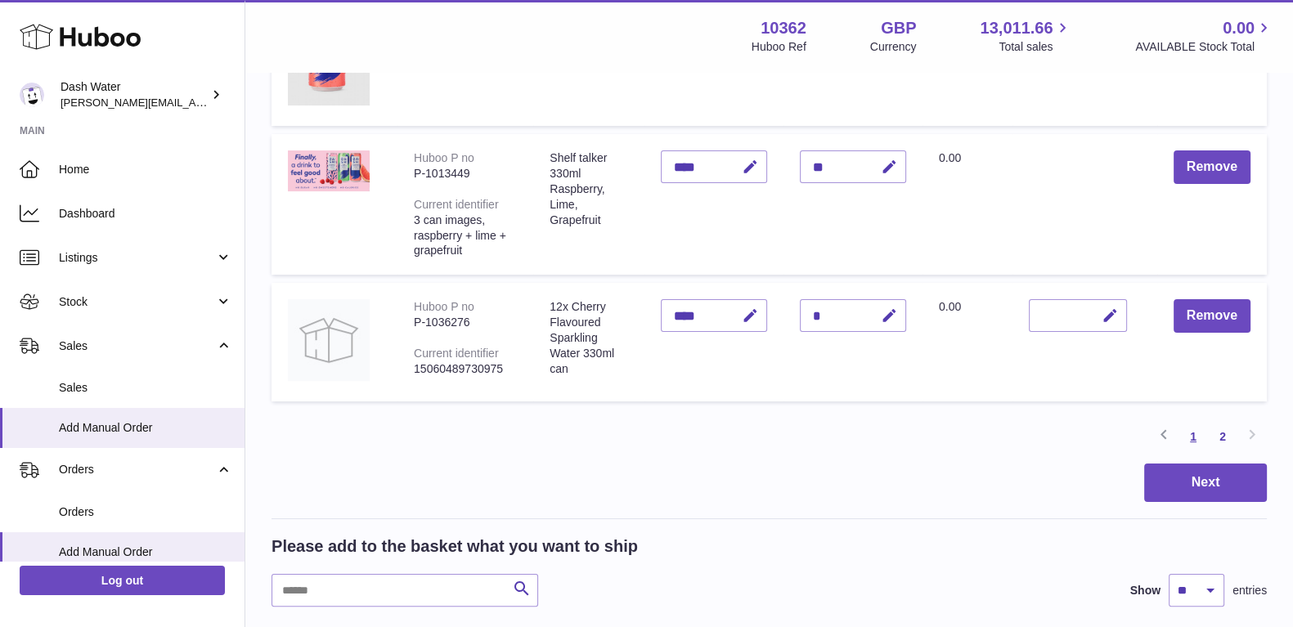
click at [1193, 439] on link "1" at bounding box center [1192, 436] width 29 height 29
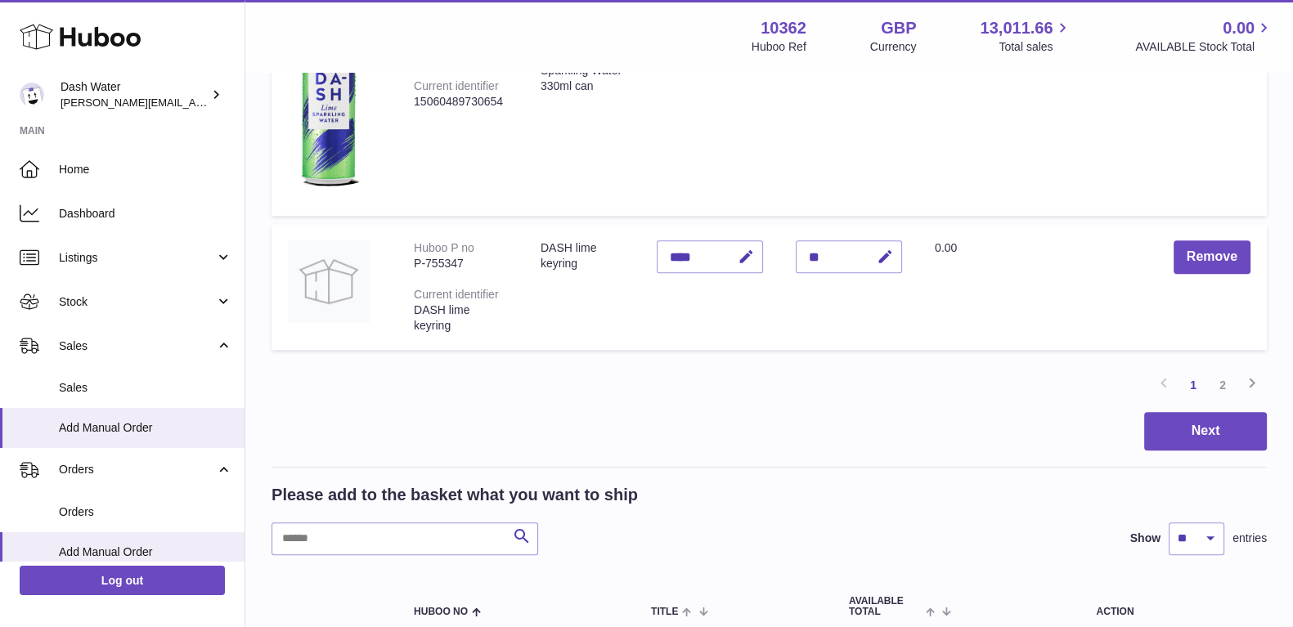
scroll to position [1709, 0]
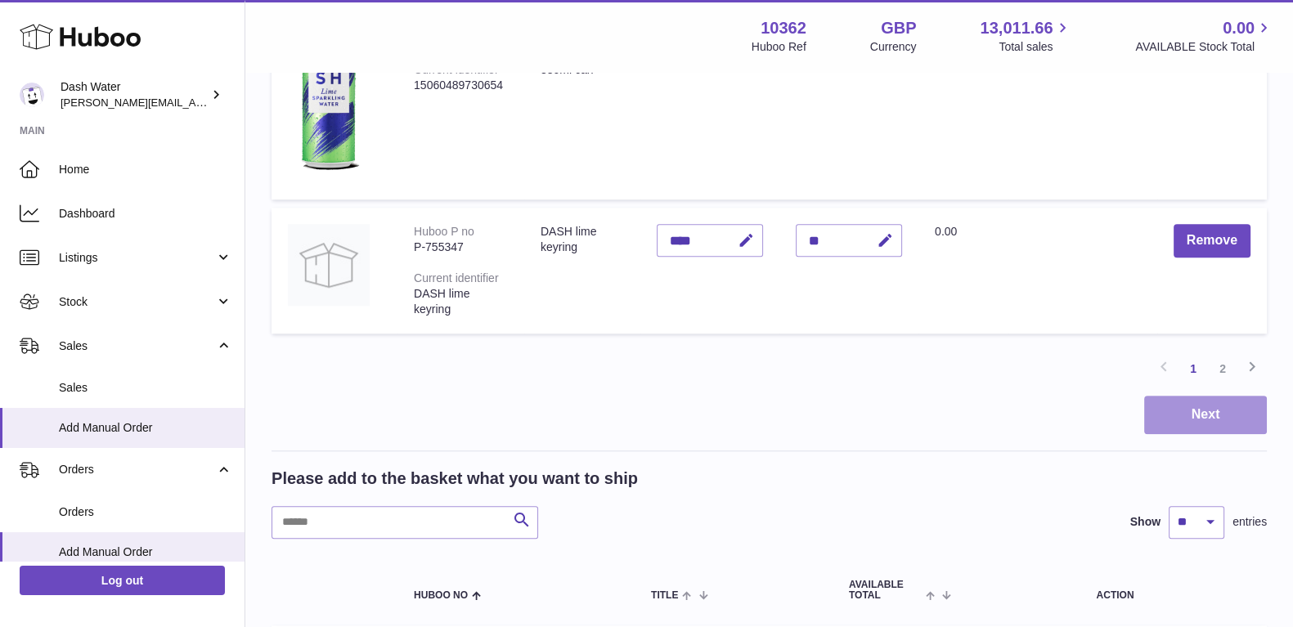
click at [1219, 415] on button "Next" at bounding box center [1205, 415] width 123 height 38
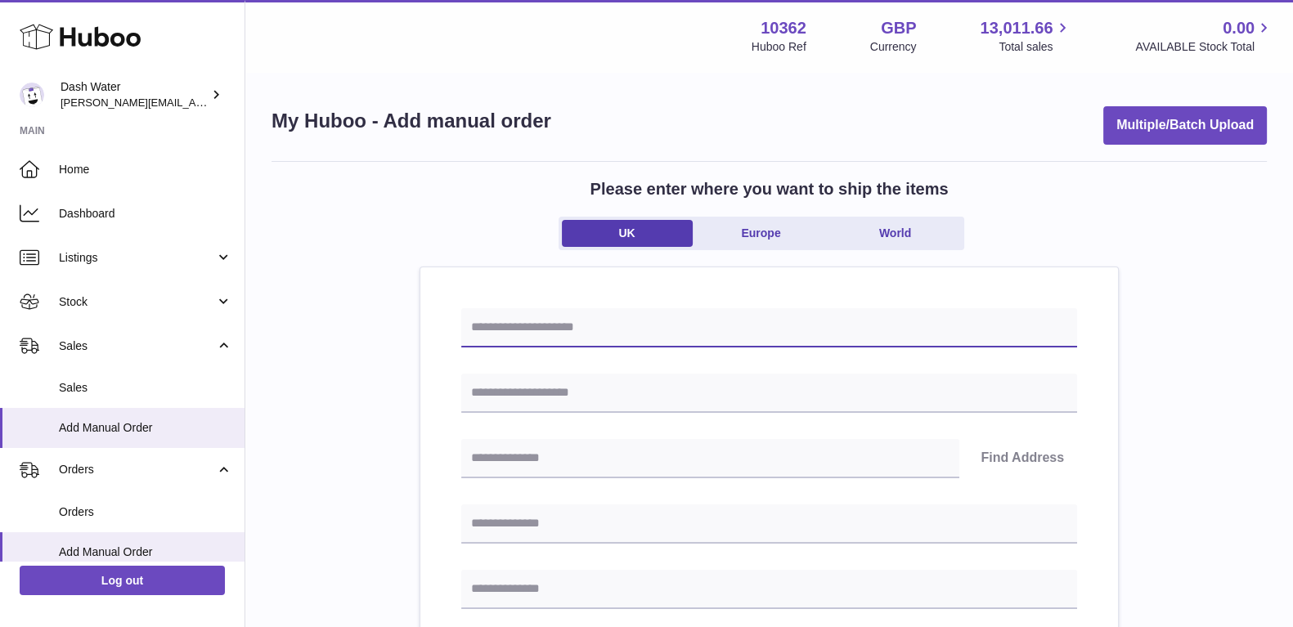
click at [675, 333] on input "text" at bounding box center [769, 327] width 616 height 39
paste input "****"
type input "**********"
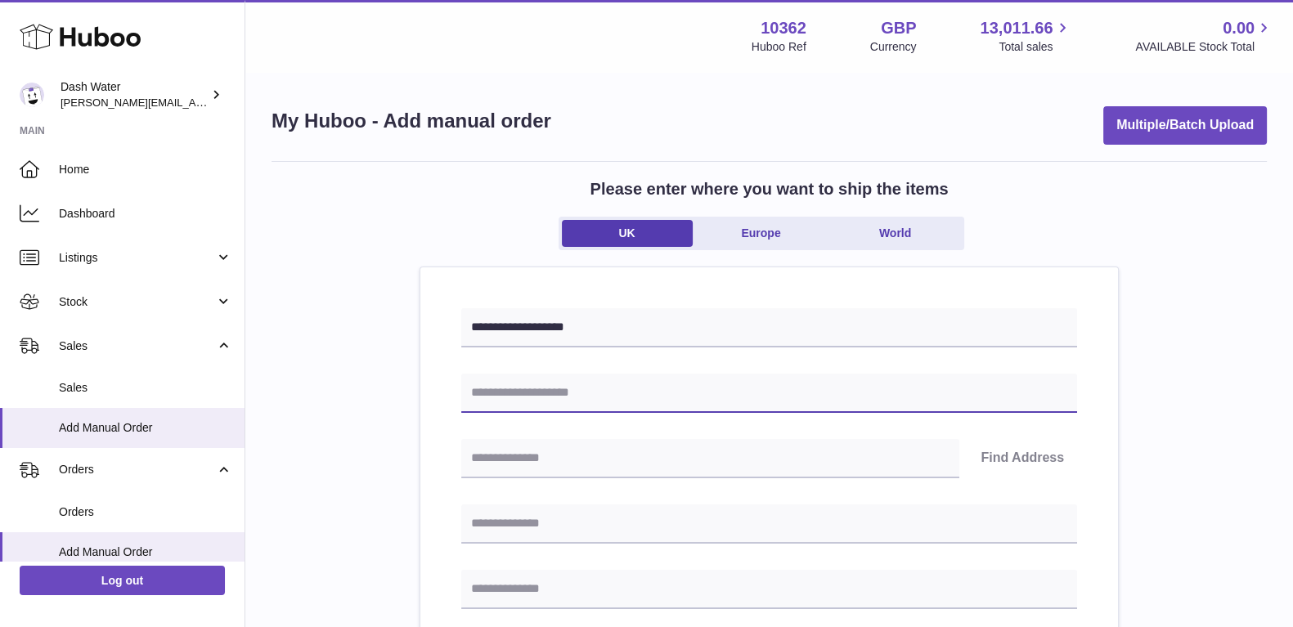
click at [585, 393] on input "text" at bounding box center [769, 393] width 616 height 39
click at [607, 382] on input "text" at bounding box center [769, 393] width 616 height 39
paste input "****"
type input "*"
type input "**********"
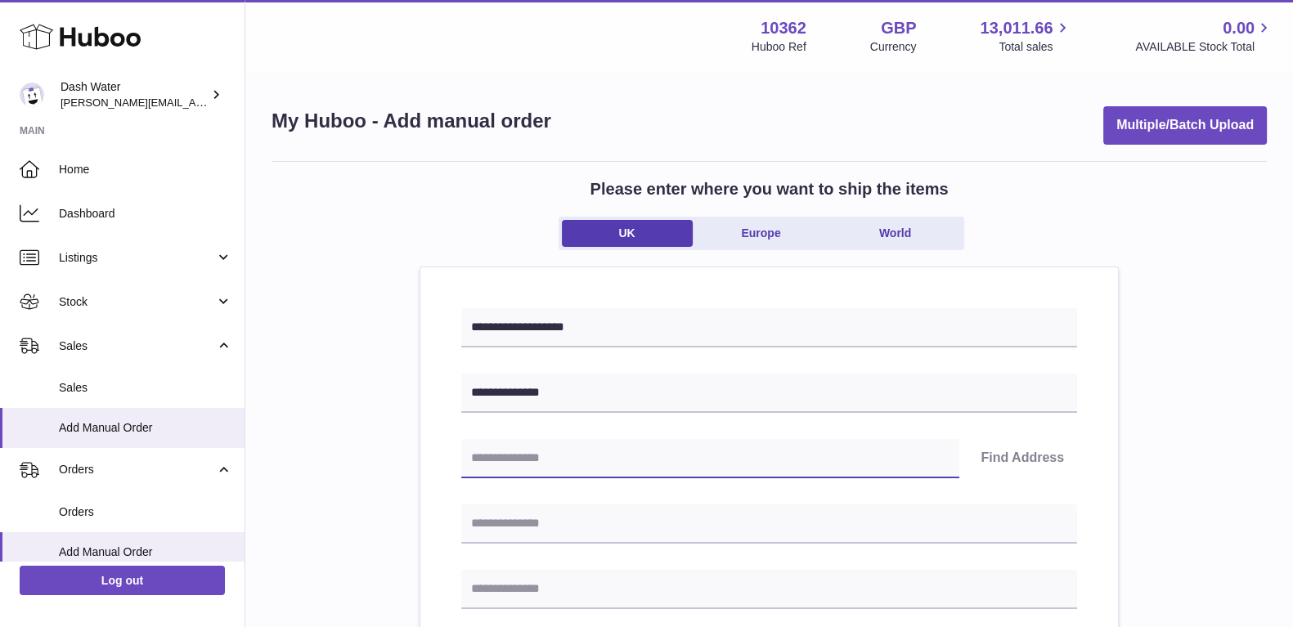
click at [571, 459] on input "text" at bounding box center [710, 458] width 498 height 39
click at [555, 460] on input "text" at bounding box center [710, 458] width 498 height 39
paste input "********"
type input "********"
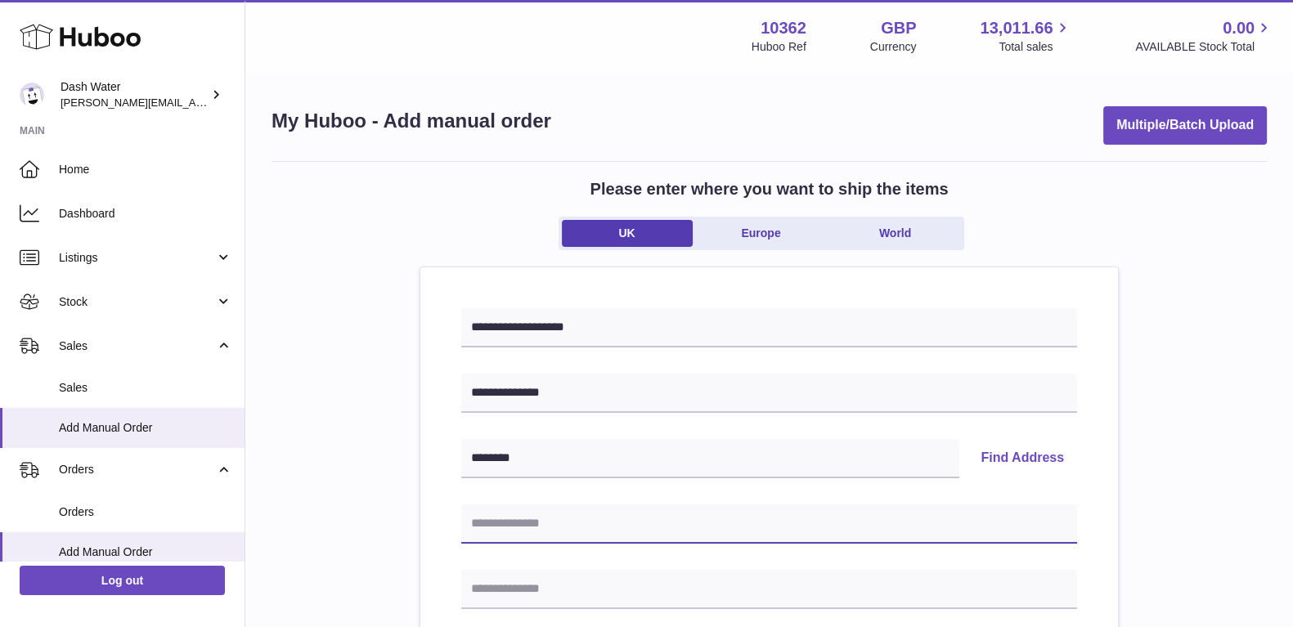
click at [515, 523] on input "text" at bounding box center [769, 523] width 616 height 39
click at [688, 525] on input "text" at bounding box center [769, 523] width 616 height 39
paste input "**********"
type input "**********"
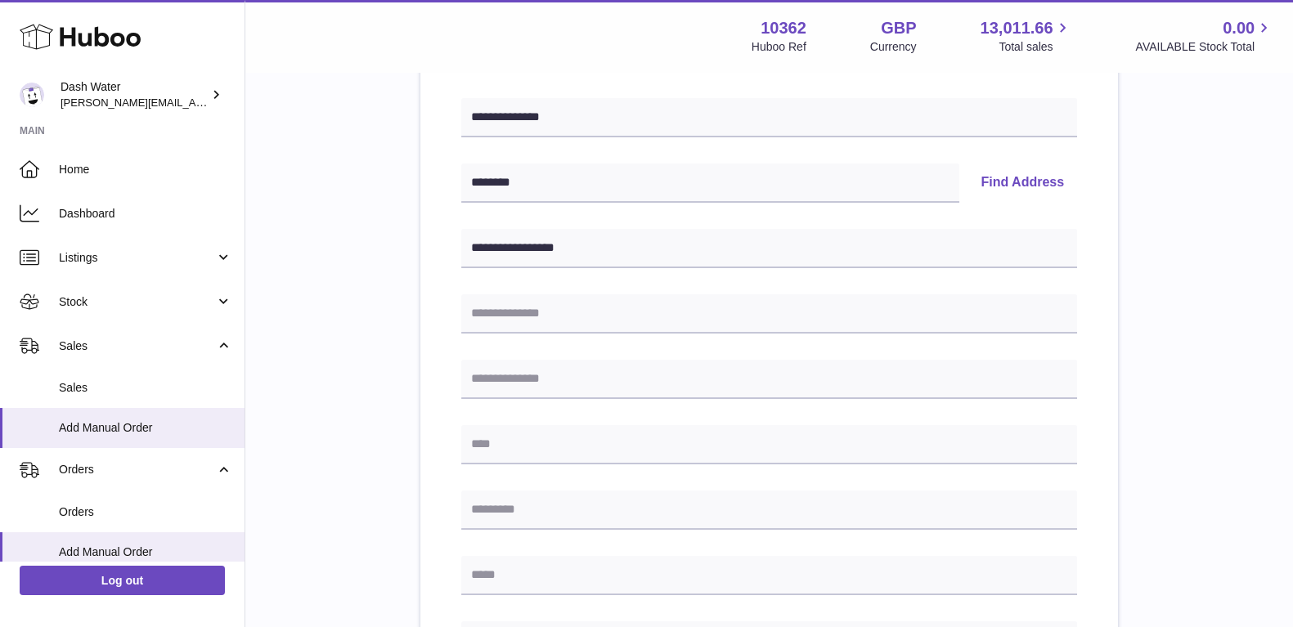
scroll to position [307, 0]
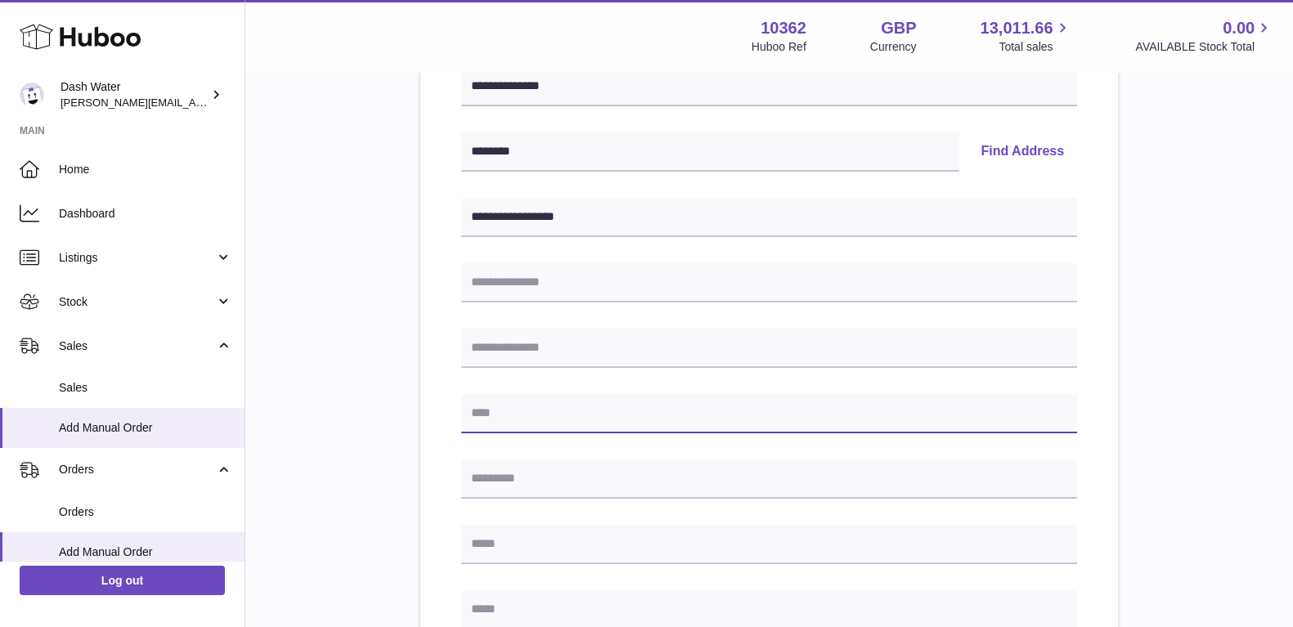
click at [507, 406] on input "text" at bounding box center [769, 413] width 616 height 39
paste input "******"
type input "******"
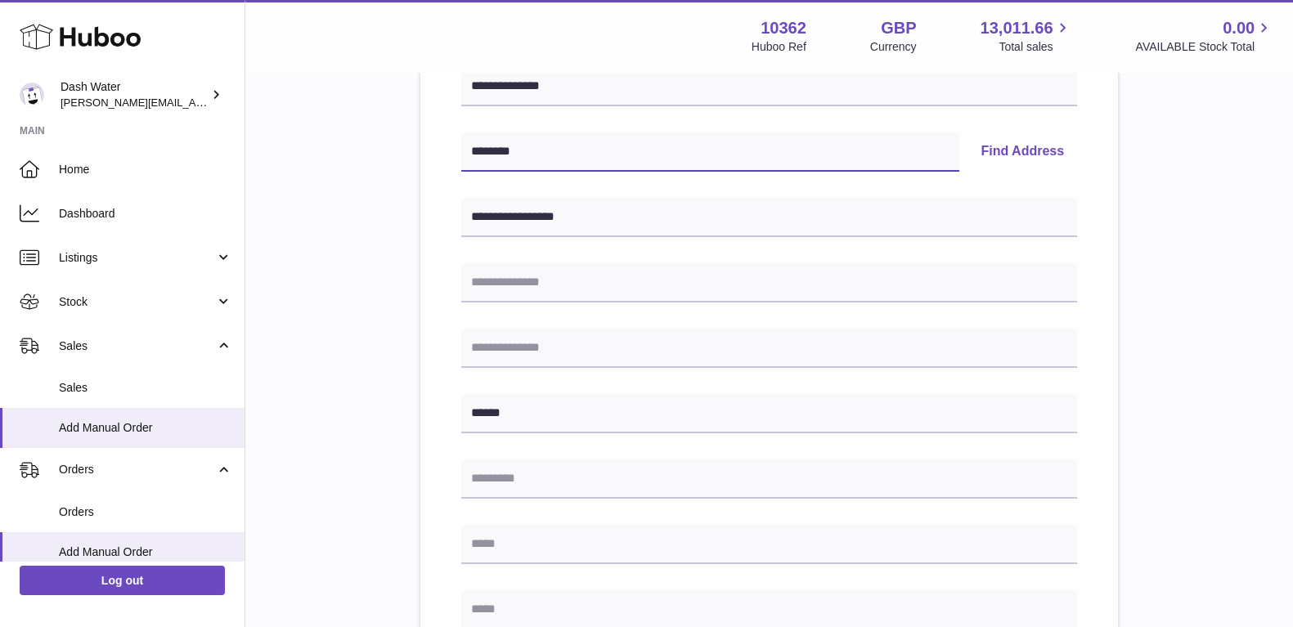
drag, startPoint x: 536, startPoint y: 146, endPoint x: 466, endPoint y: 147, distance: 70.3
click at [466, 147] on input "********" at bounding box center [710, 151] width 498 height 39
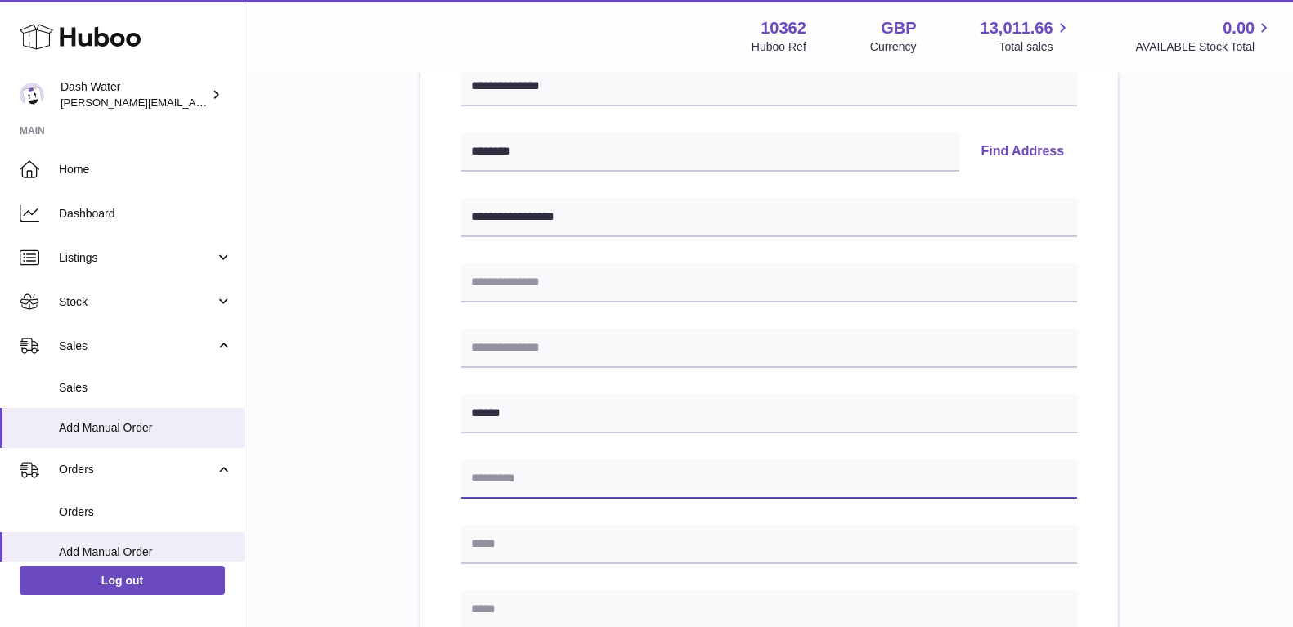
click at [511, 473] on input "text" at bounding box center [769, 478] width 616 height 39
paste input "********"
type input "********"
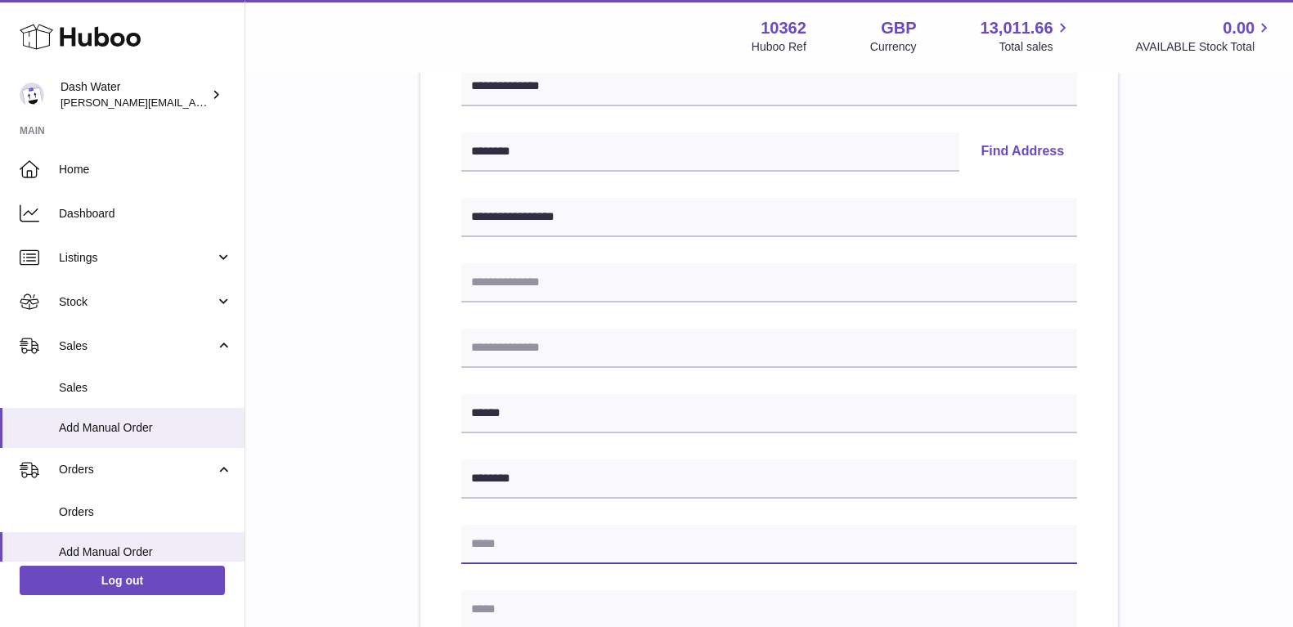
click at [515, 546] on input "text" at bounding box center [769, 544] width 616 height 39
type input "**********"
click at [347, 394] on div "**********" at bounding box center [768, 423] width 995 height 1139
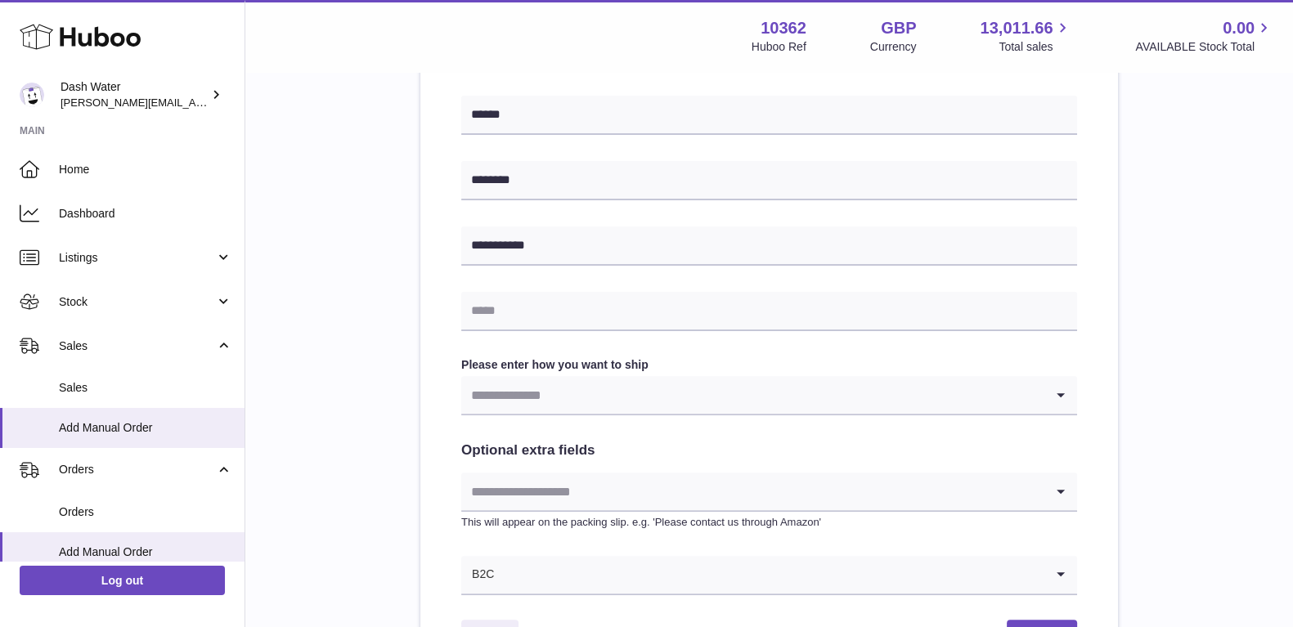
scroll to position [613, 0]
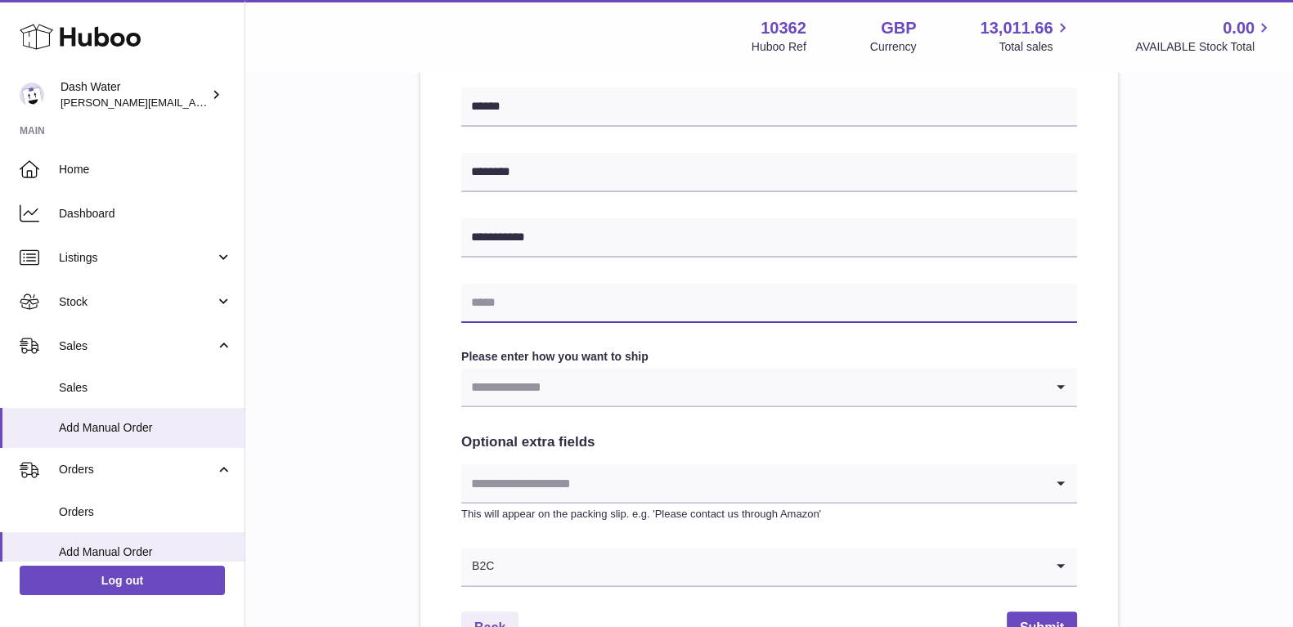
click at [576, 305] on input "text" at bounding box center [769, 303] width 616 height 39
paste input "**********"
click at [486, 302] on input "**********" at bounding box center [769, 303] width 616 height 39
type input "**********"
click at [334, 359] on div "**********" at bounding box center [768, 117] width 995 height 1139
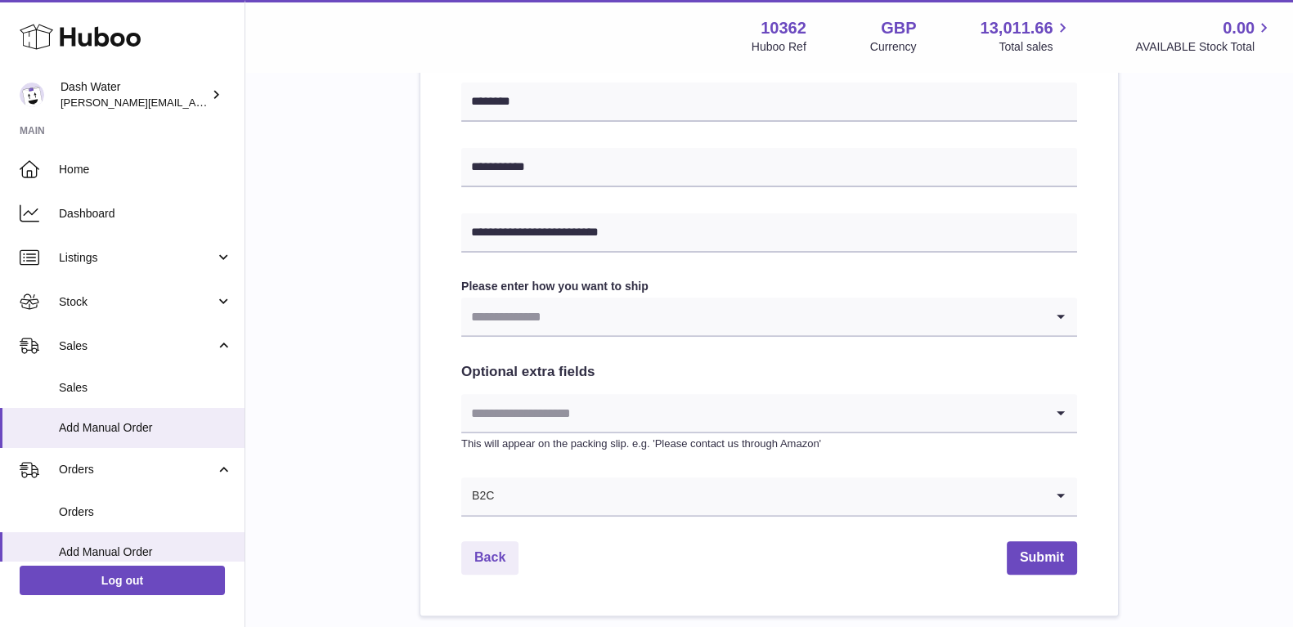
scroll to position [715, 0]
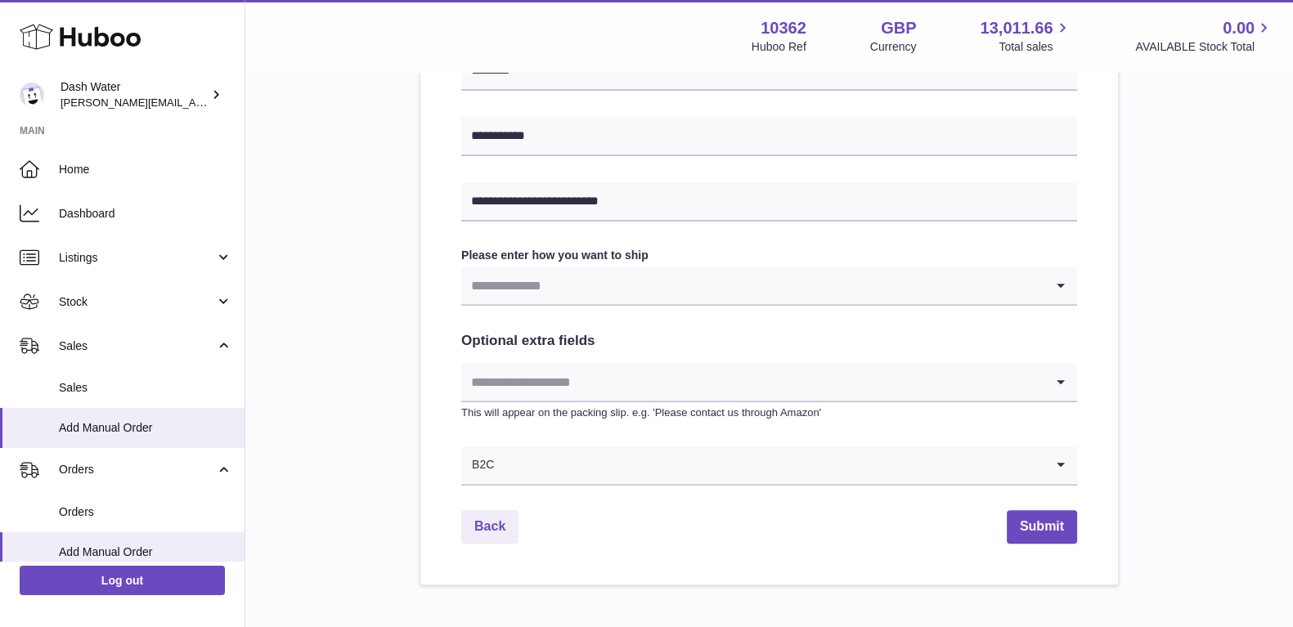
click at [628, 290] on input "Search for option" at bounding box center [752, 286] width 583 height 38
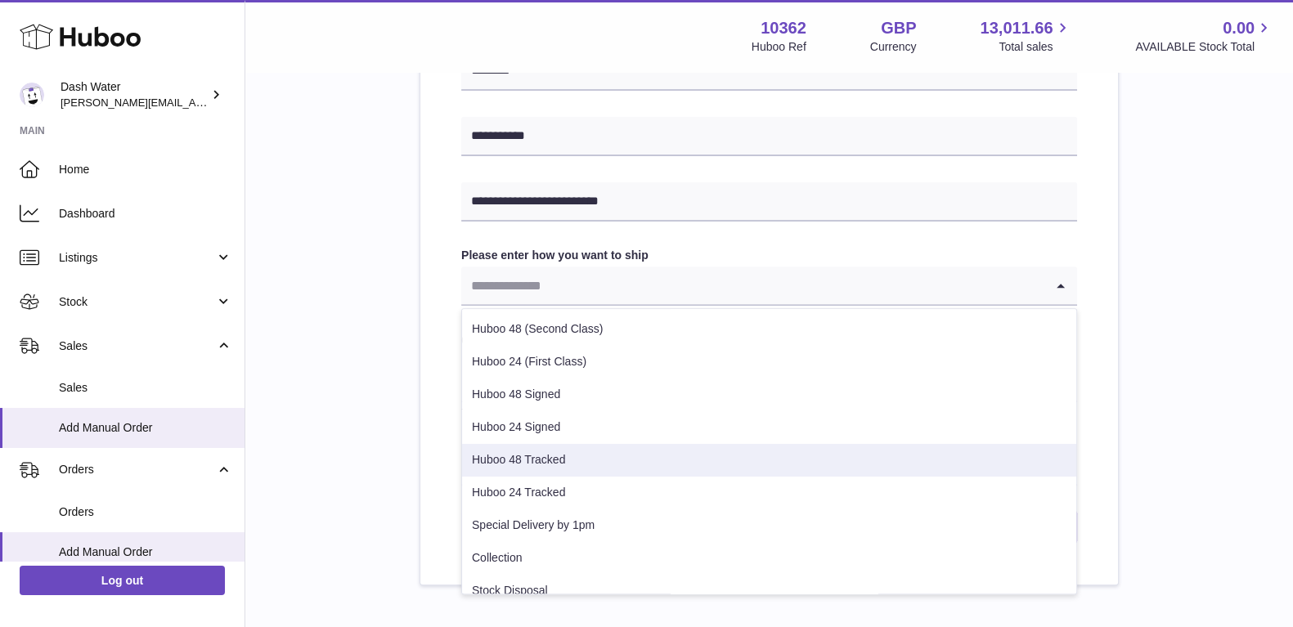
click at [556, 460] on li "Huboo 48 Tracked" at bounding box center [769, 460] width 614 height 33
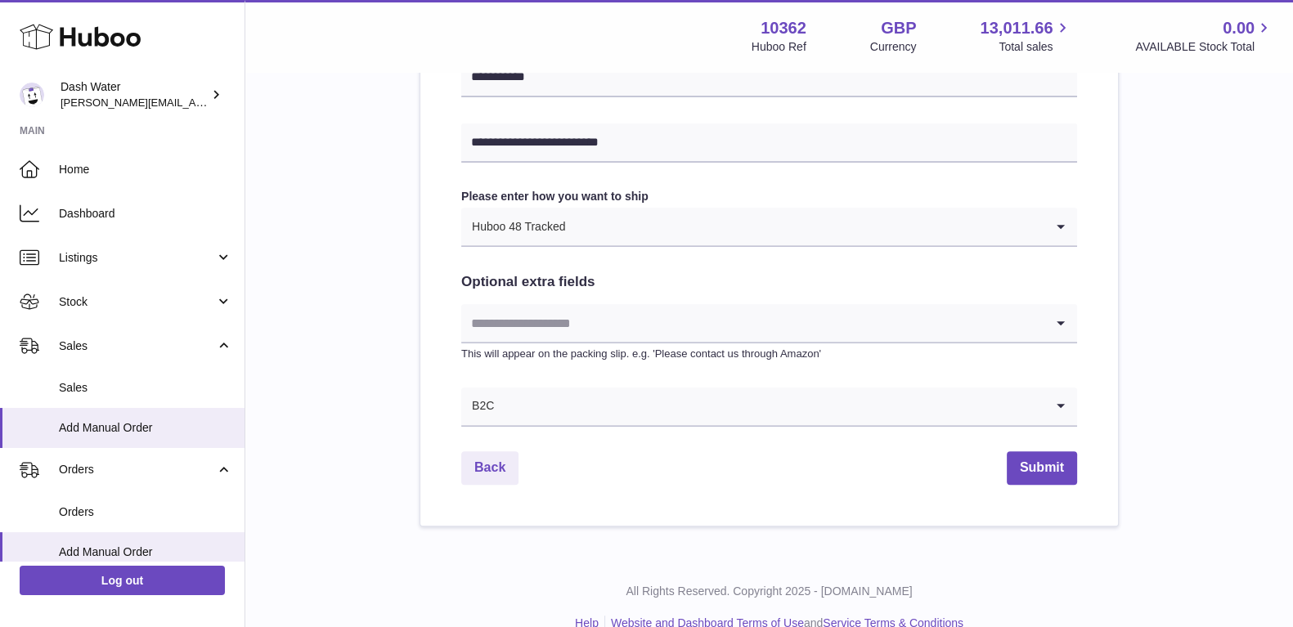
scroll to position [800, 0]
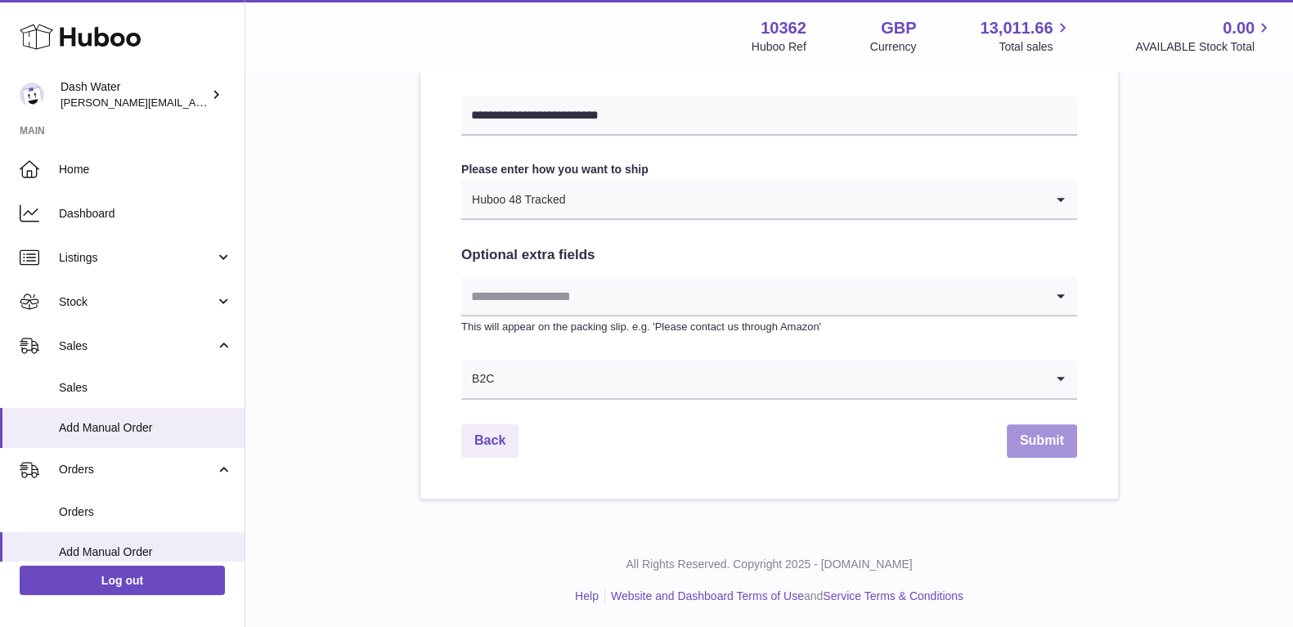
click at [1038, 439] on button "Submit" at bounding box center [1041, 441] width 70 height 34
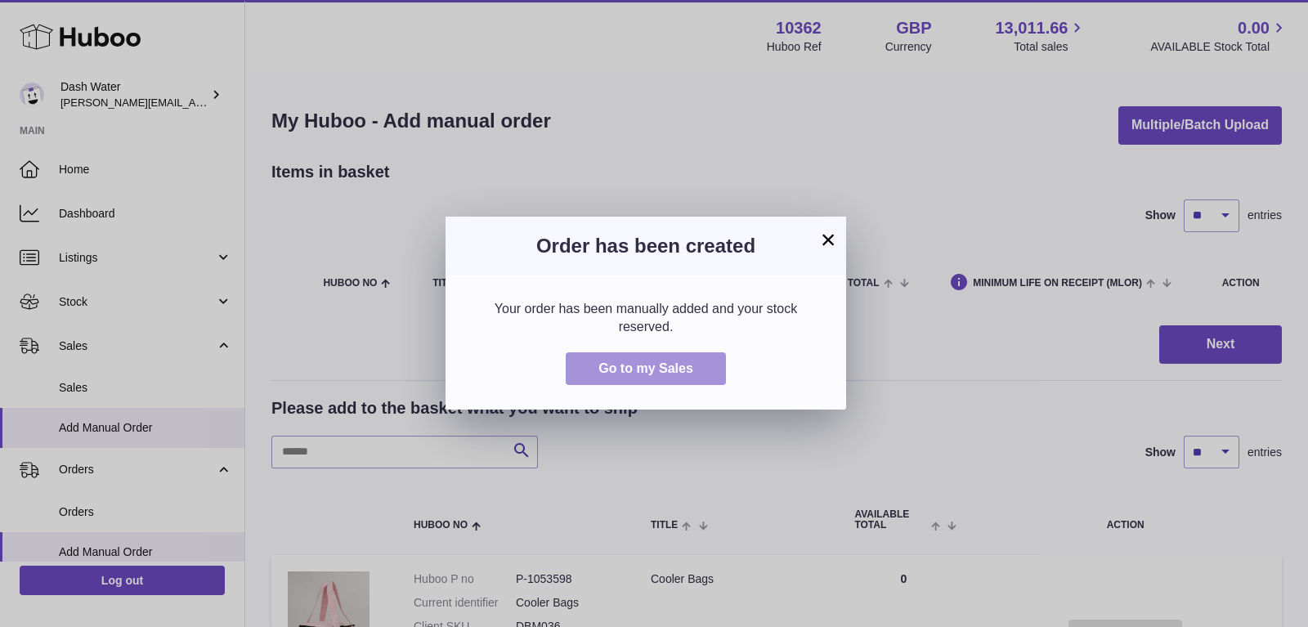
click at [681, 373] on span "Go to my Sales" at bounding box center [645, 368] width 95 height 14
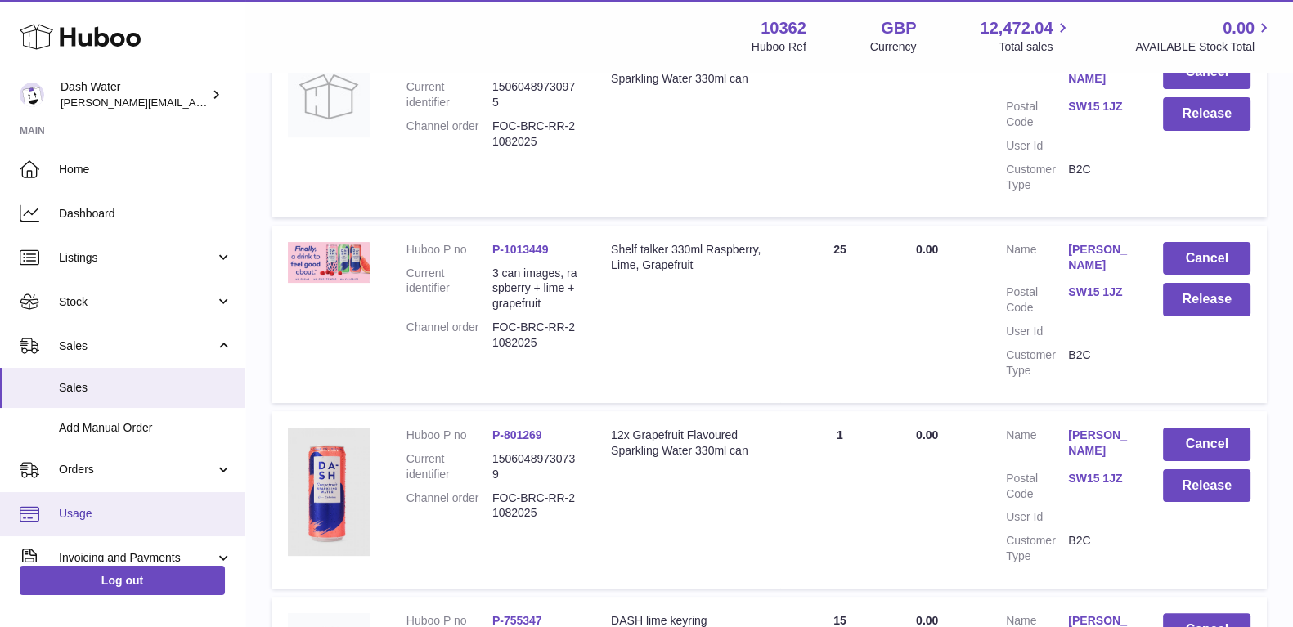
scroll to position [338, 0]
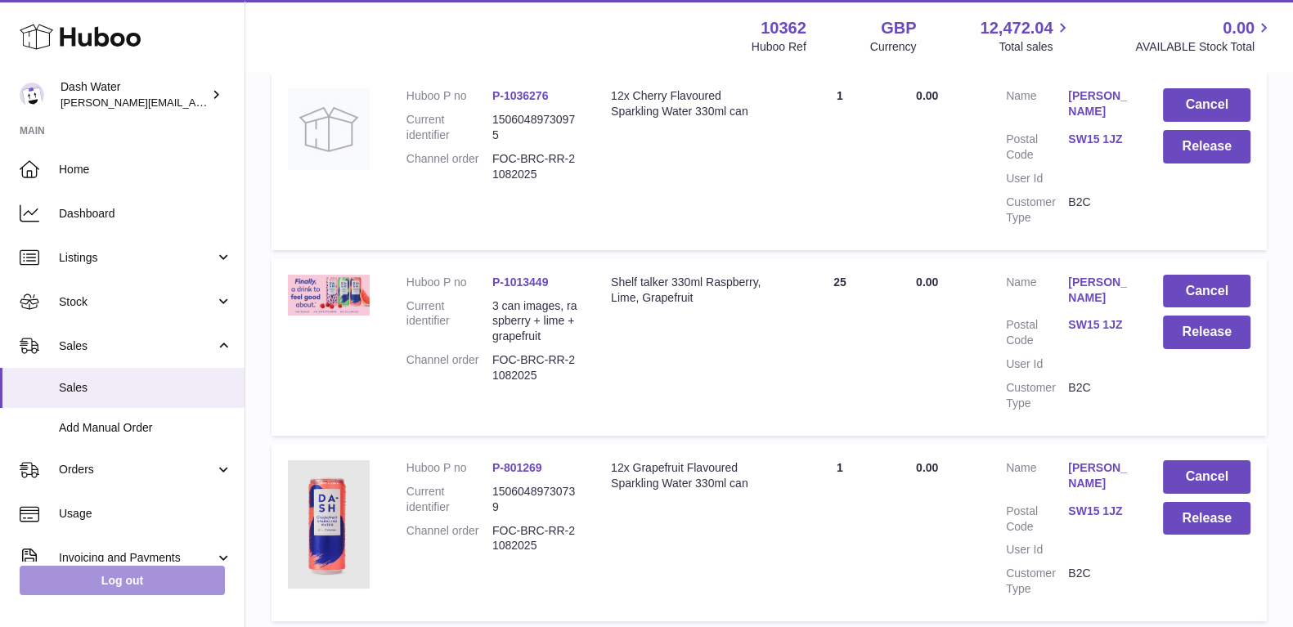
click at [110, 576] on link "Log out" at bounding box center [122, 580] width 205 height 29
